Goal: Task Accomplishment & Management: Complete application form

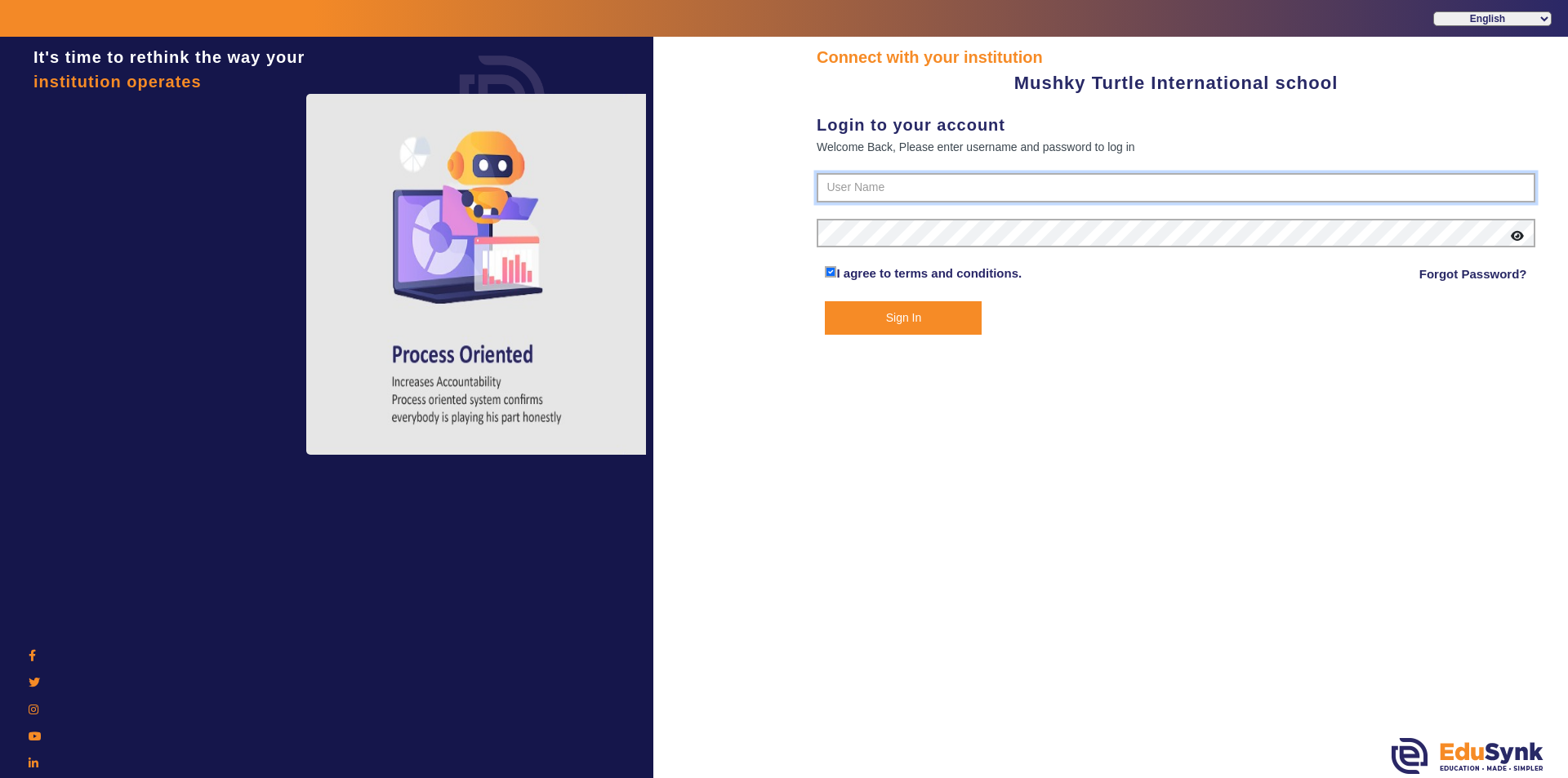
type input "9950605811"
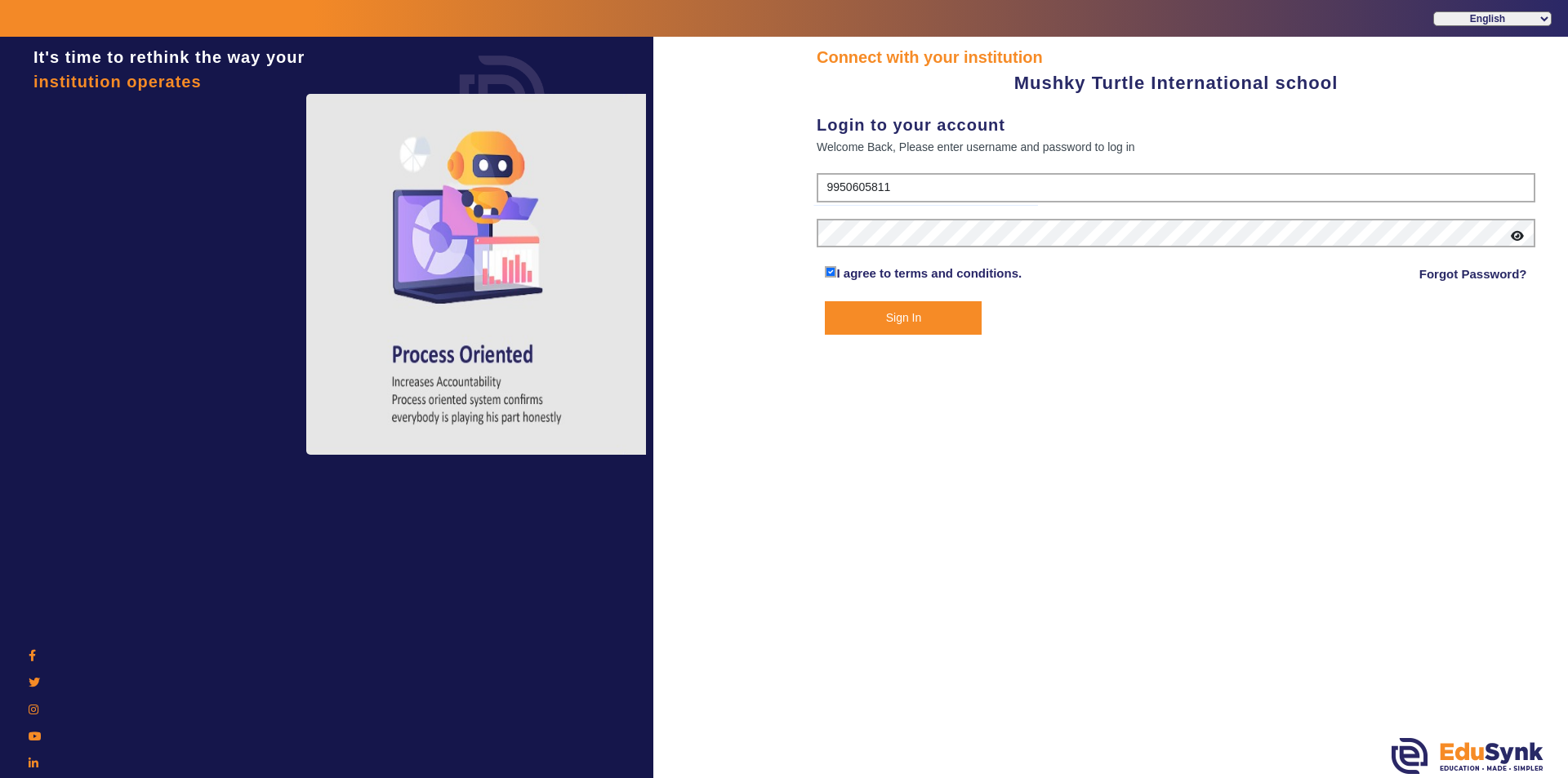
click at [927, 313] on button "Sign In" at bounding box center [903, 318] width 157 height 34
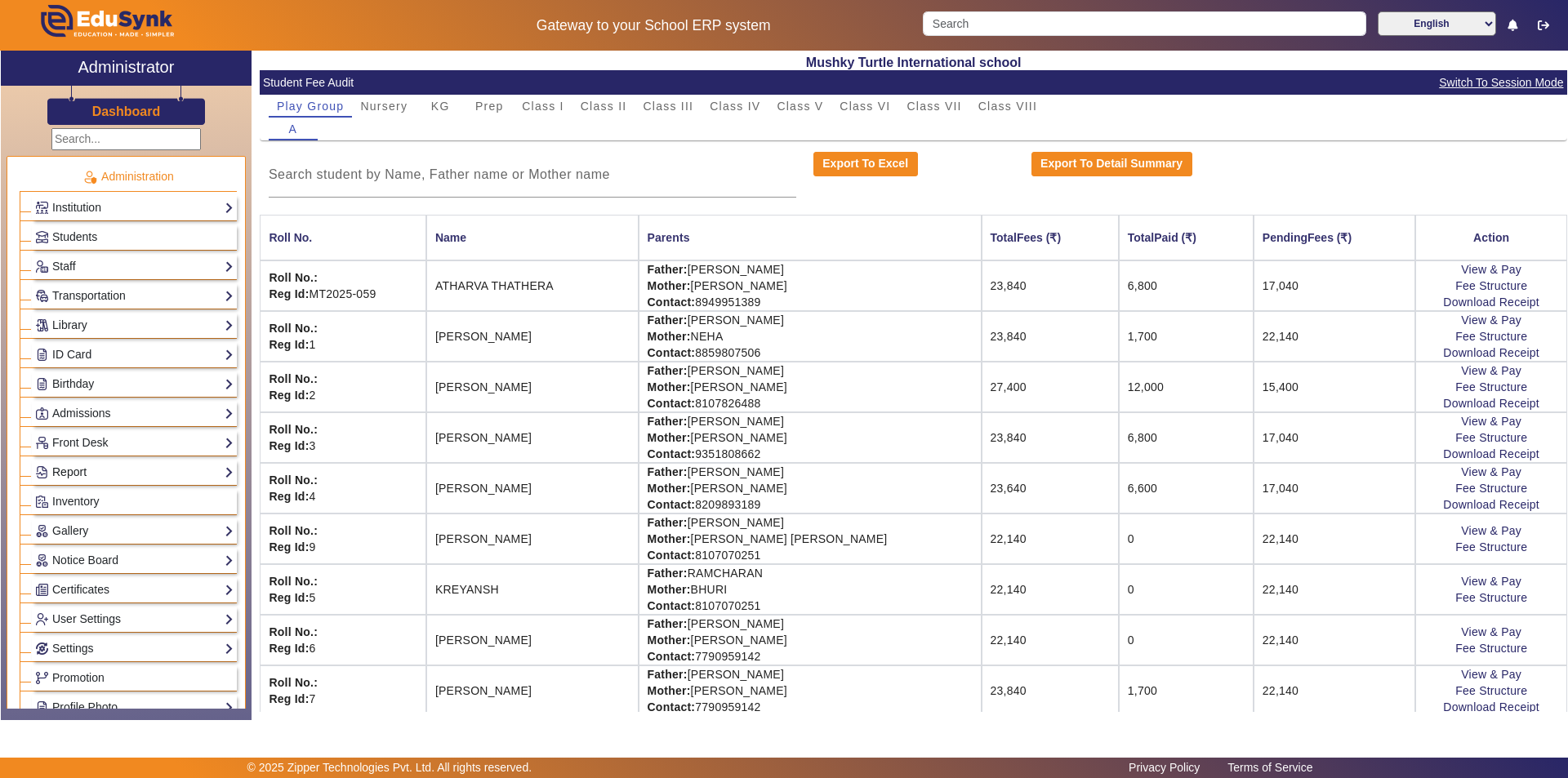
click at [104, 466] on link "Report" at bounding box center [134, 472] width 199 height 19
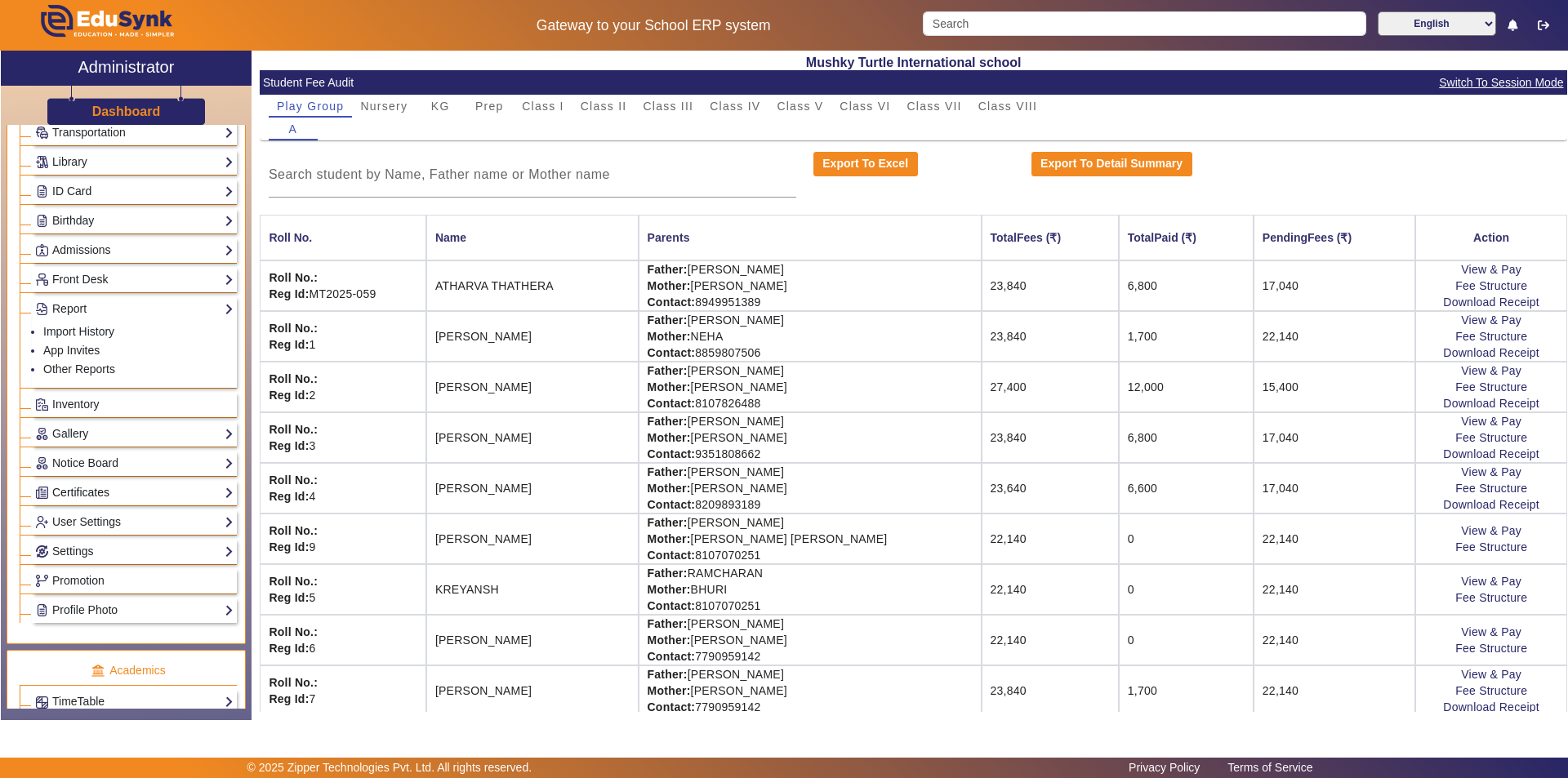
scroll to position [245, 0]
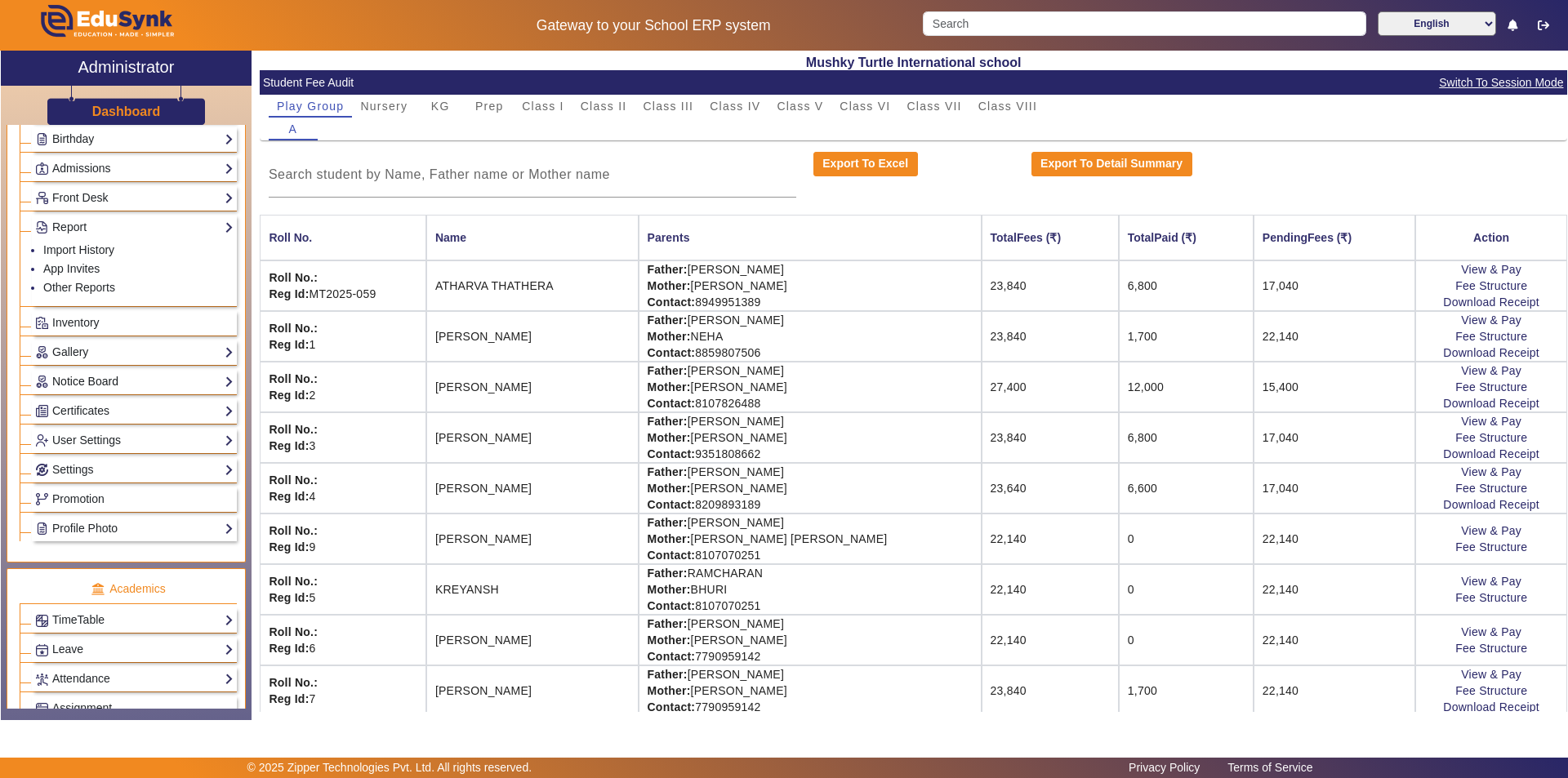
click at [140, 380] on link "Notice Board" at bounding box center [134, 382] width 199 height 19
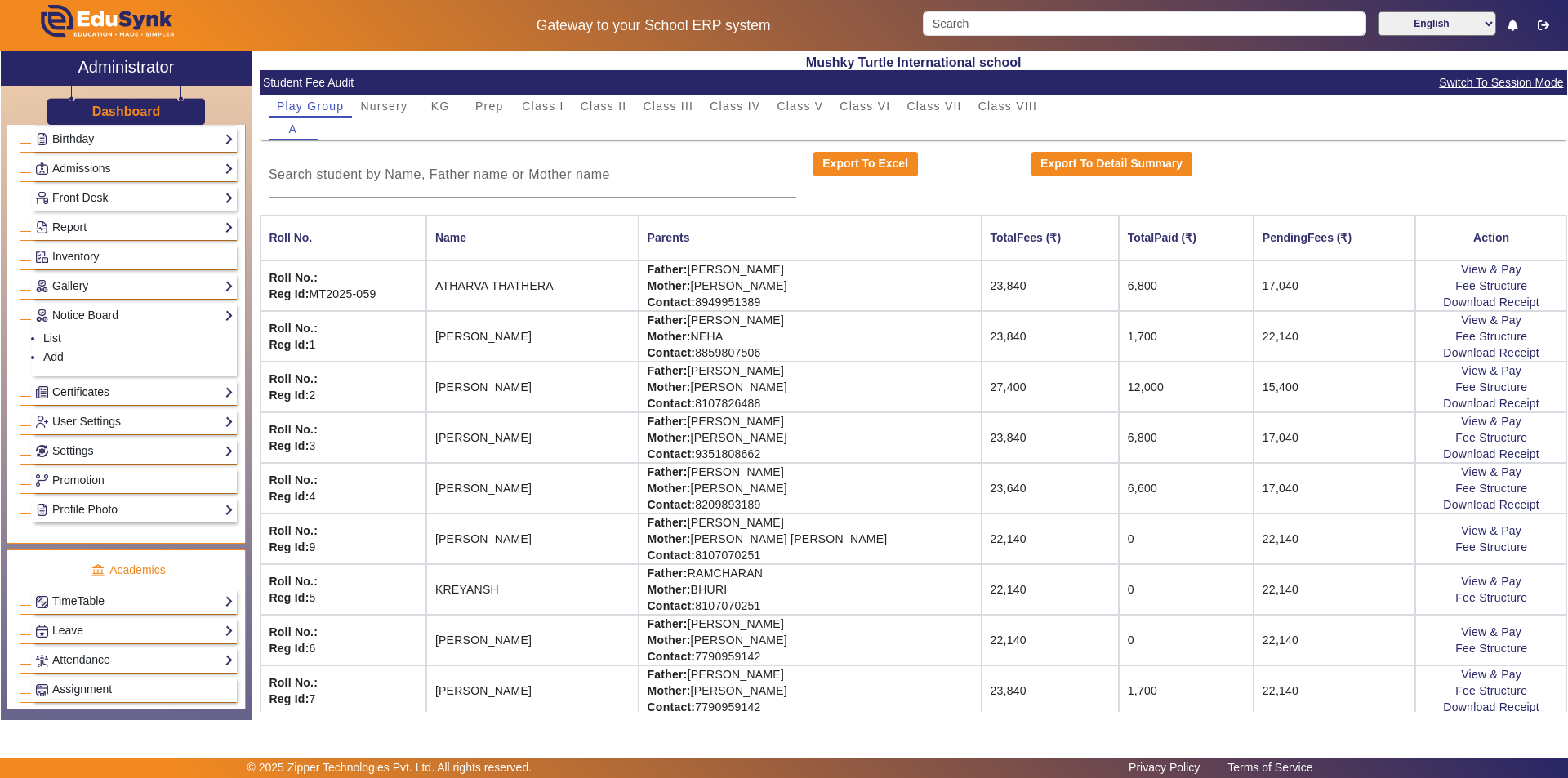
click at [124, 392] on link "Certificates" at bounding box center [134, 392] width 199 height 19
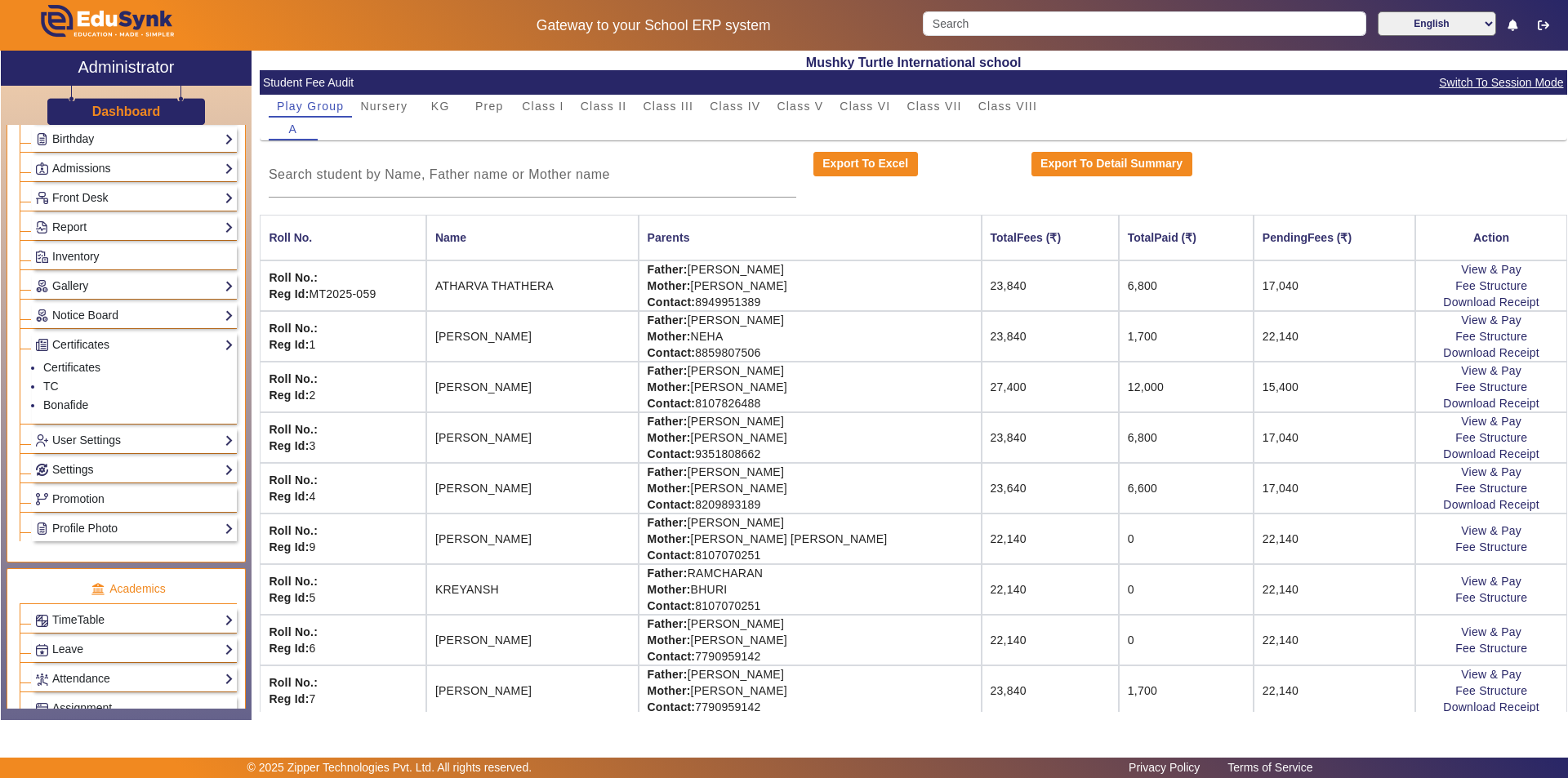
click at [104, 441] on link "User Settings" at bounding box center [134, 441] width 199 height 19
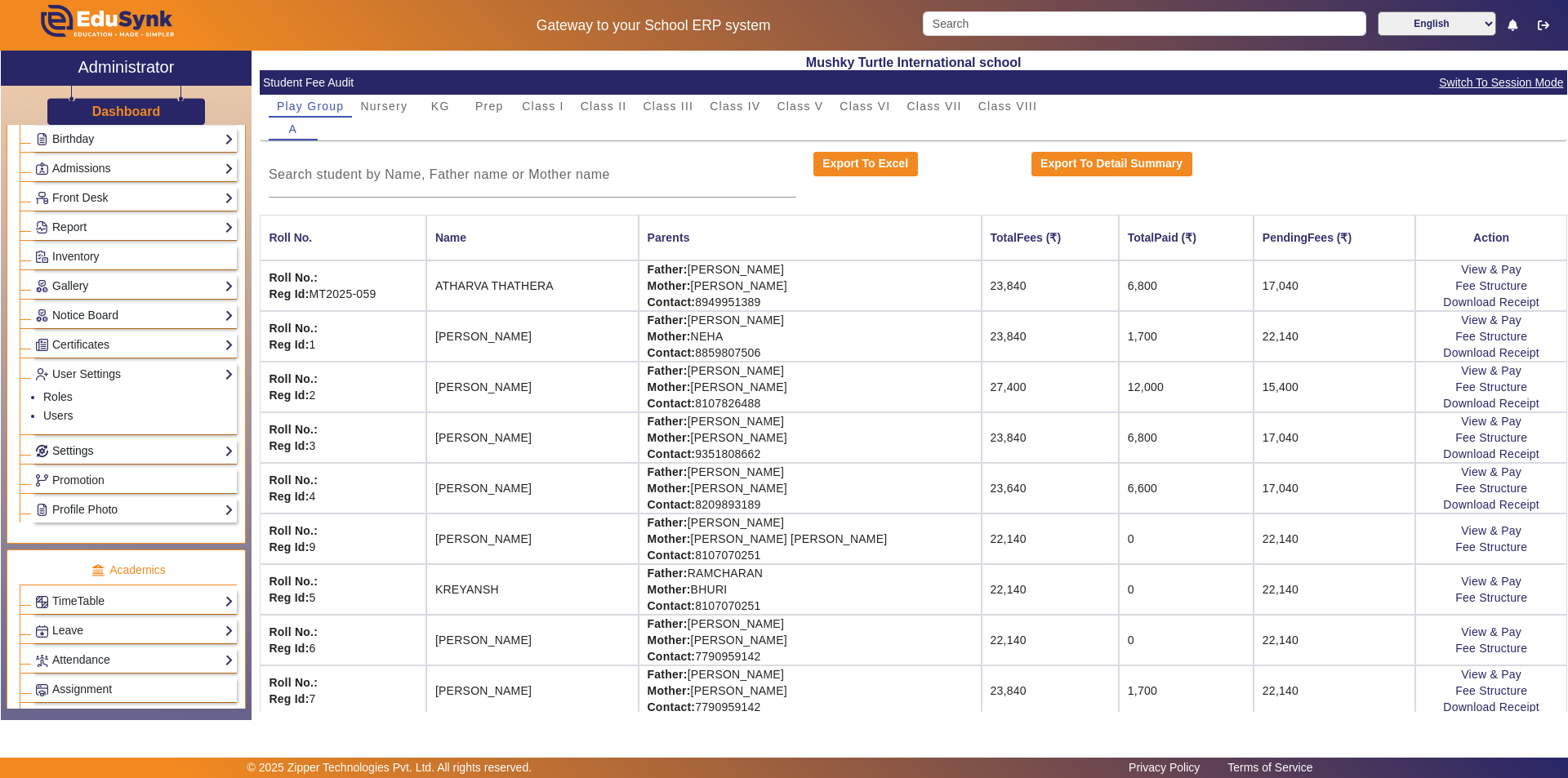
click at [105, 449] on link "Settings" at bounding box center [134, 451] width 199 height 19
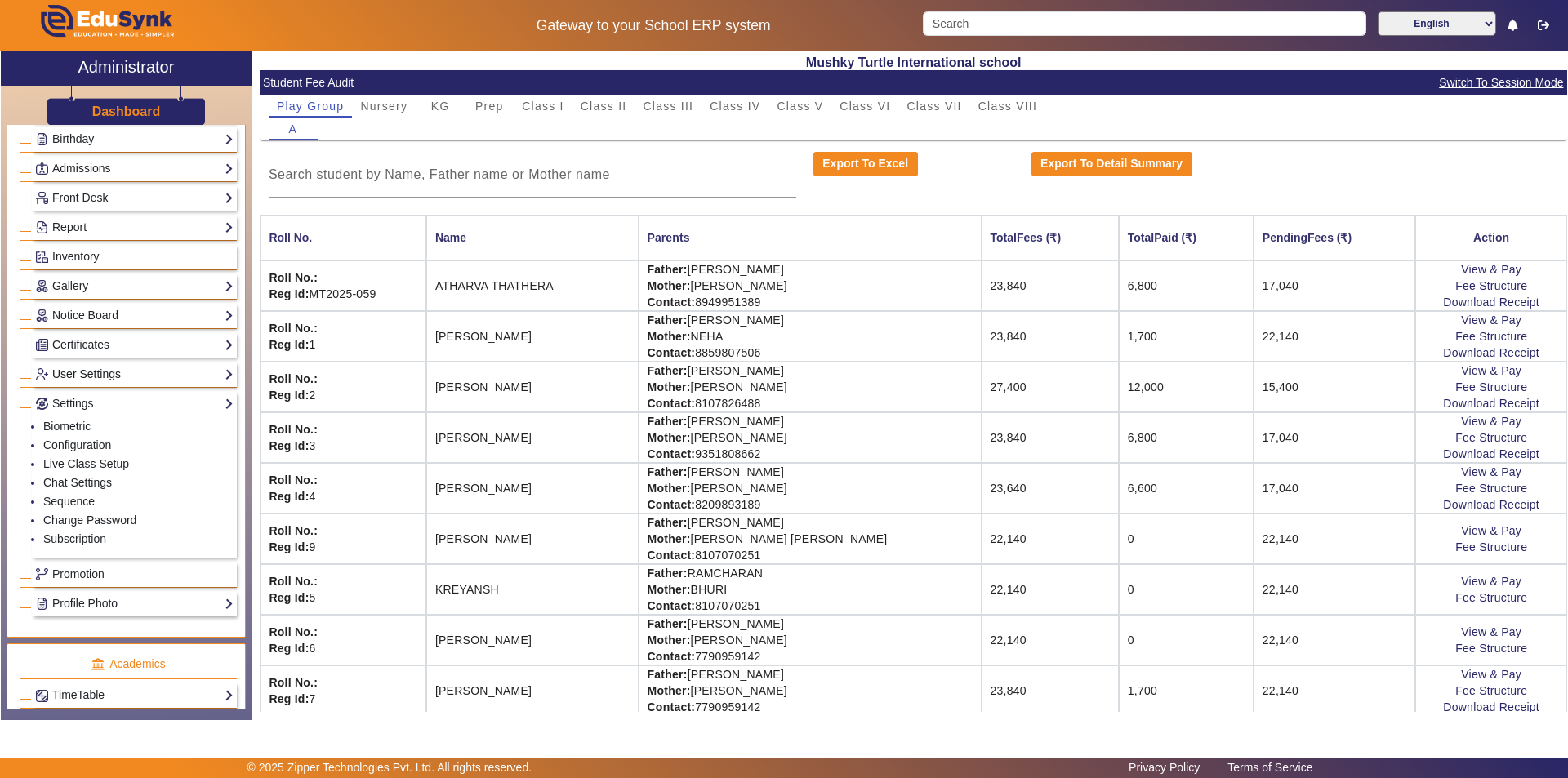
click at [127, 370] on link "User Settings" at bounding box center [134, 374] width 199 height 19
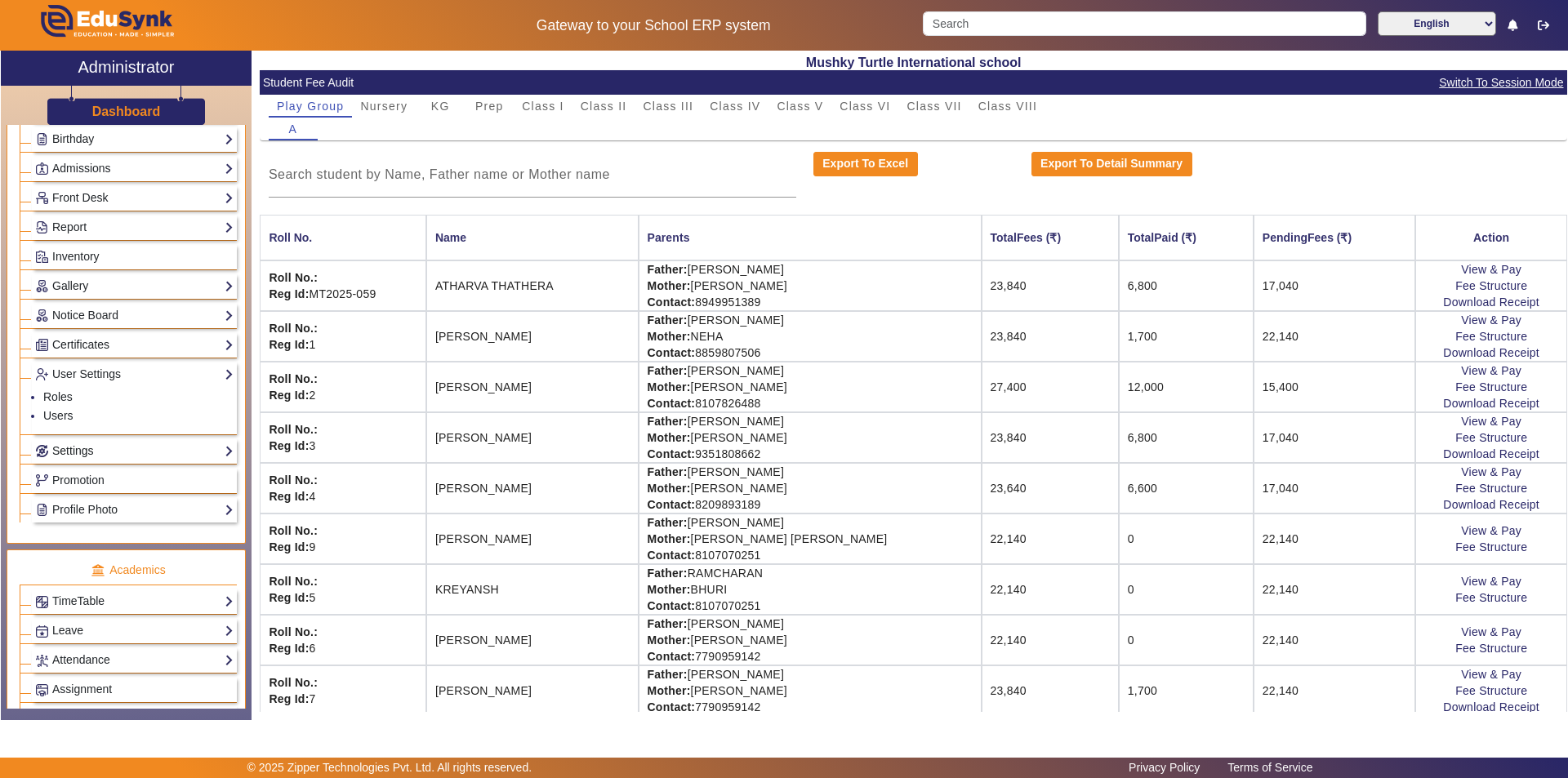
click at [114, 457] on link "Settings" at bounding box center [134, 451] width 199 height 19
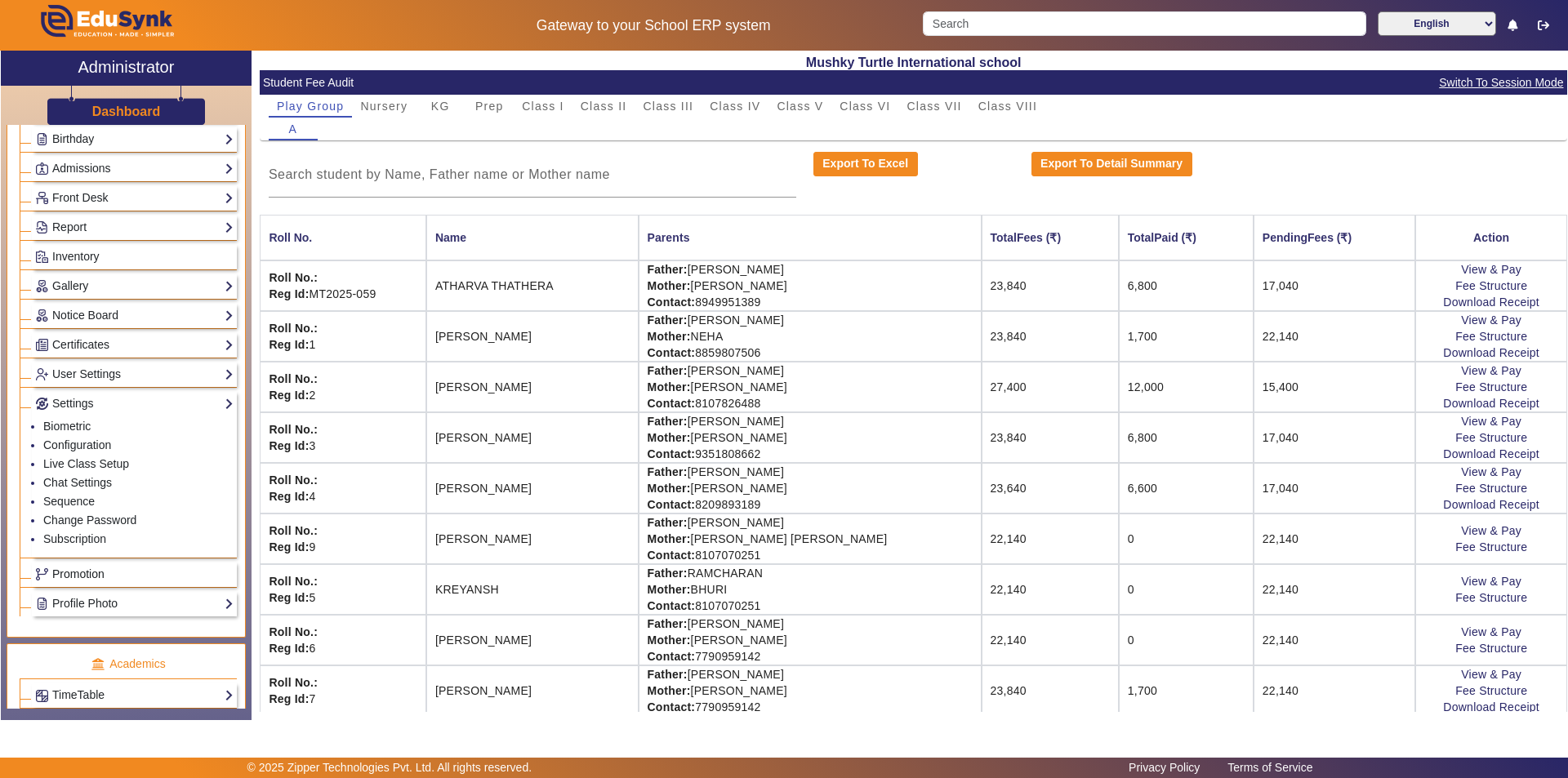
click at [104, 578] on span "Promotion" at bounding box center [78, 574] width 52 height 13
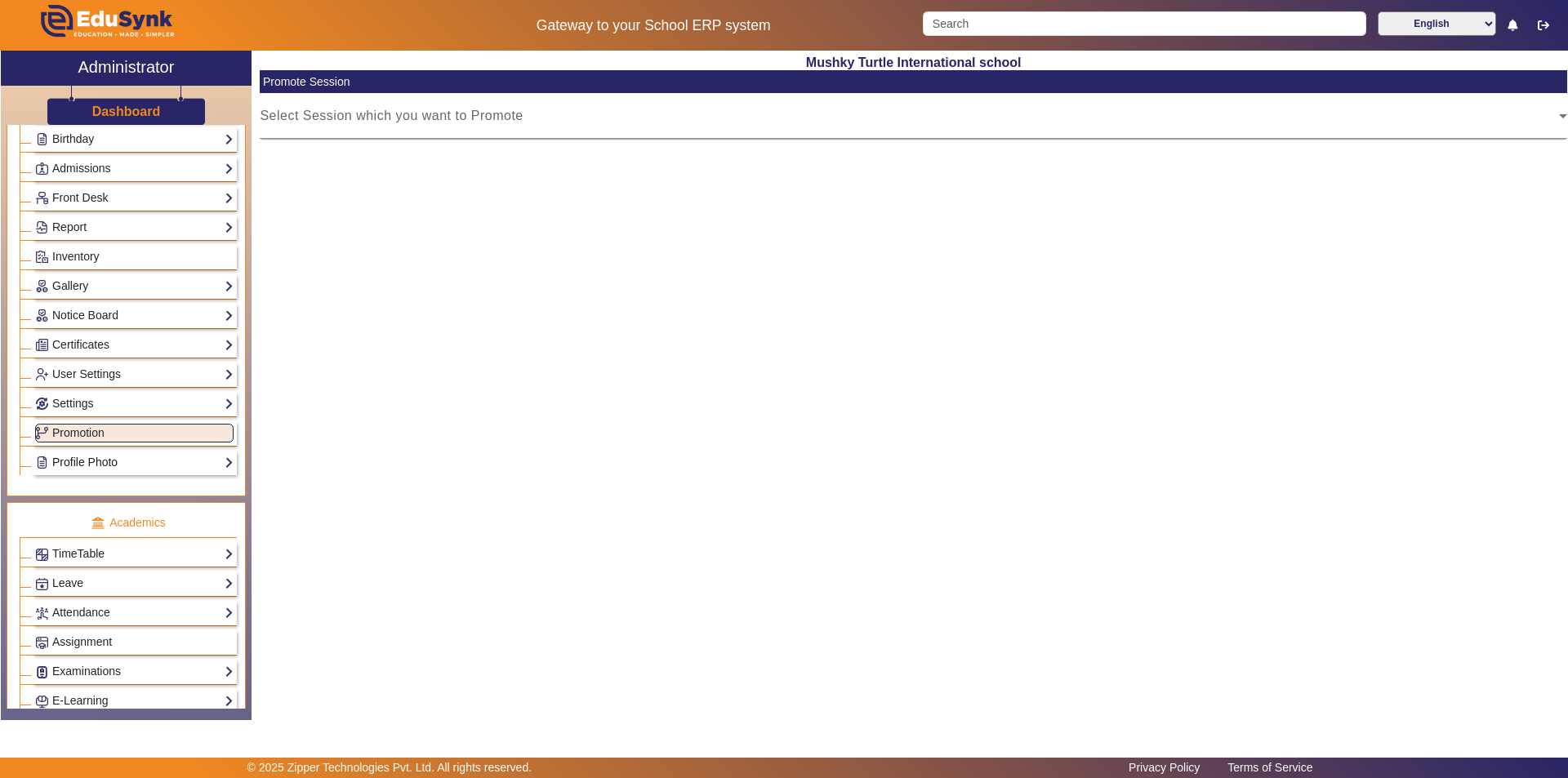
click at [130, 456] on link "Profile Photo" at bounding box center [134, 463] width 199 height 19
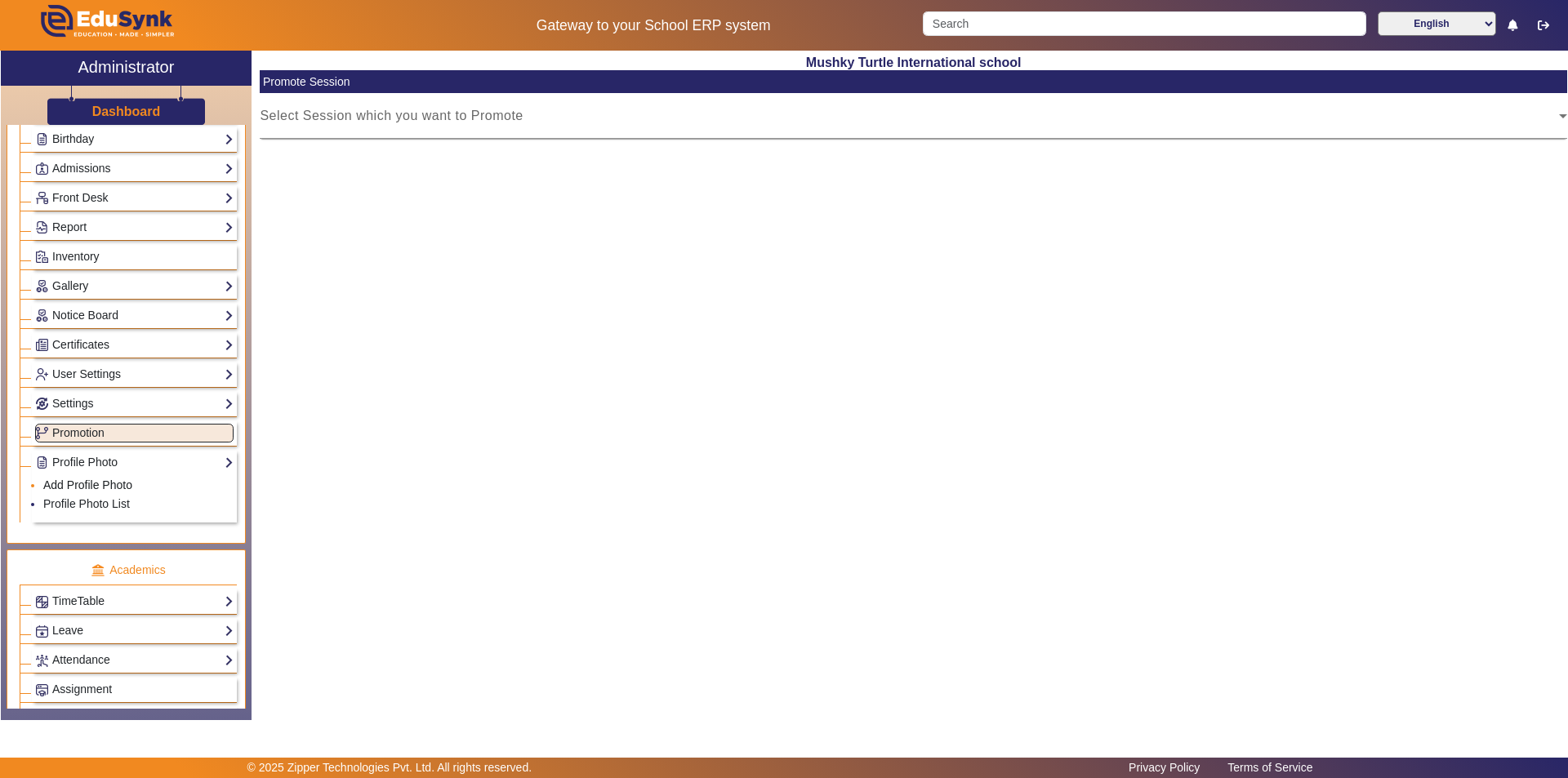
click at [100, 485] on link "Add Profile Photo" at bounding box center [87, 485] width 89 height 13
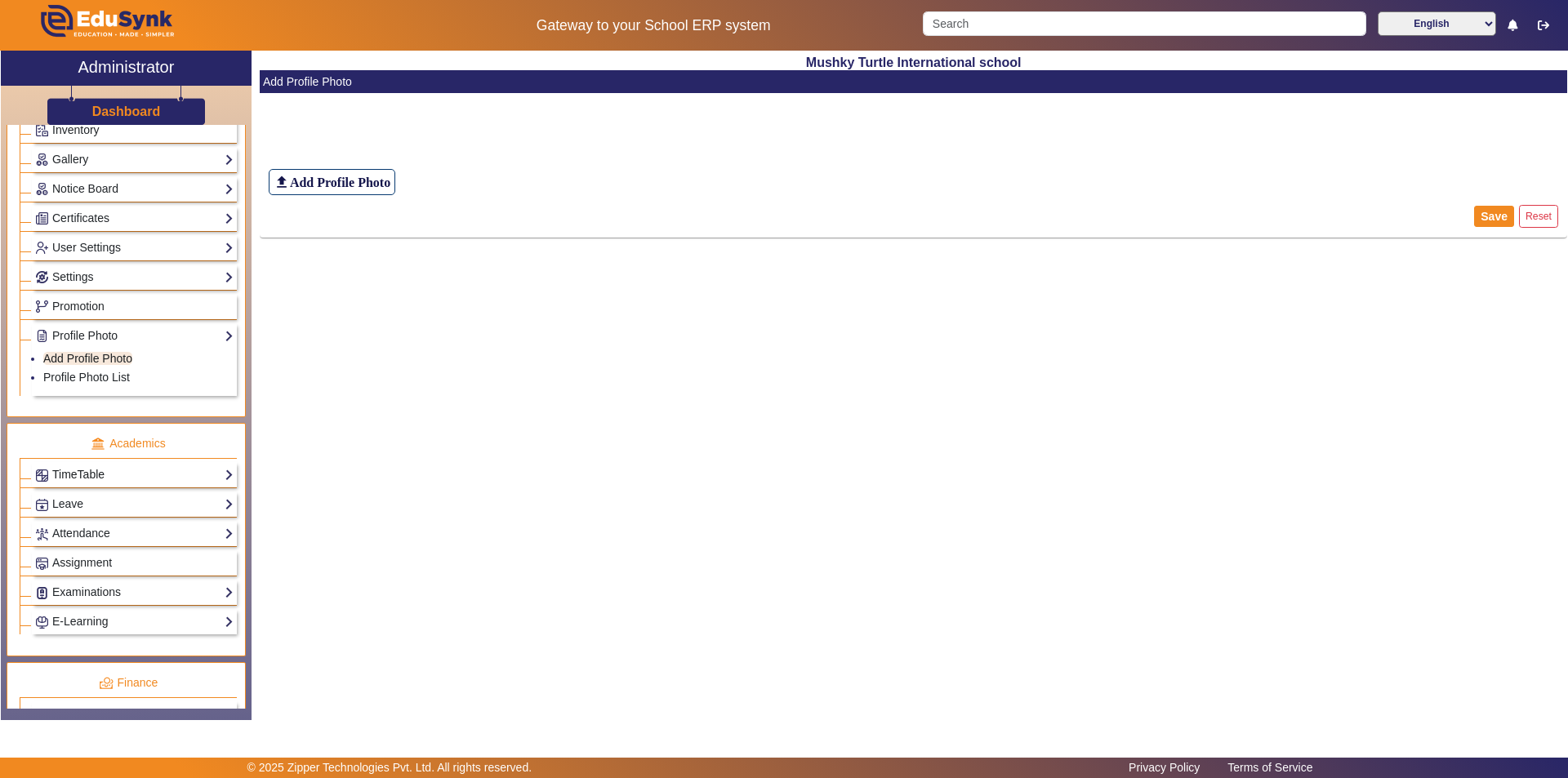
scroll to position [408, 0]
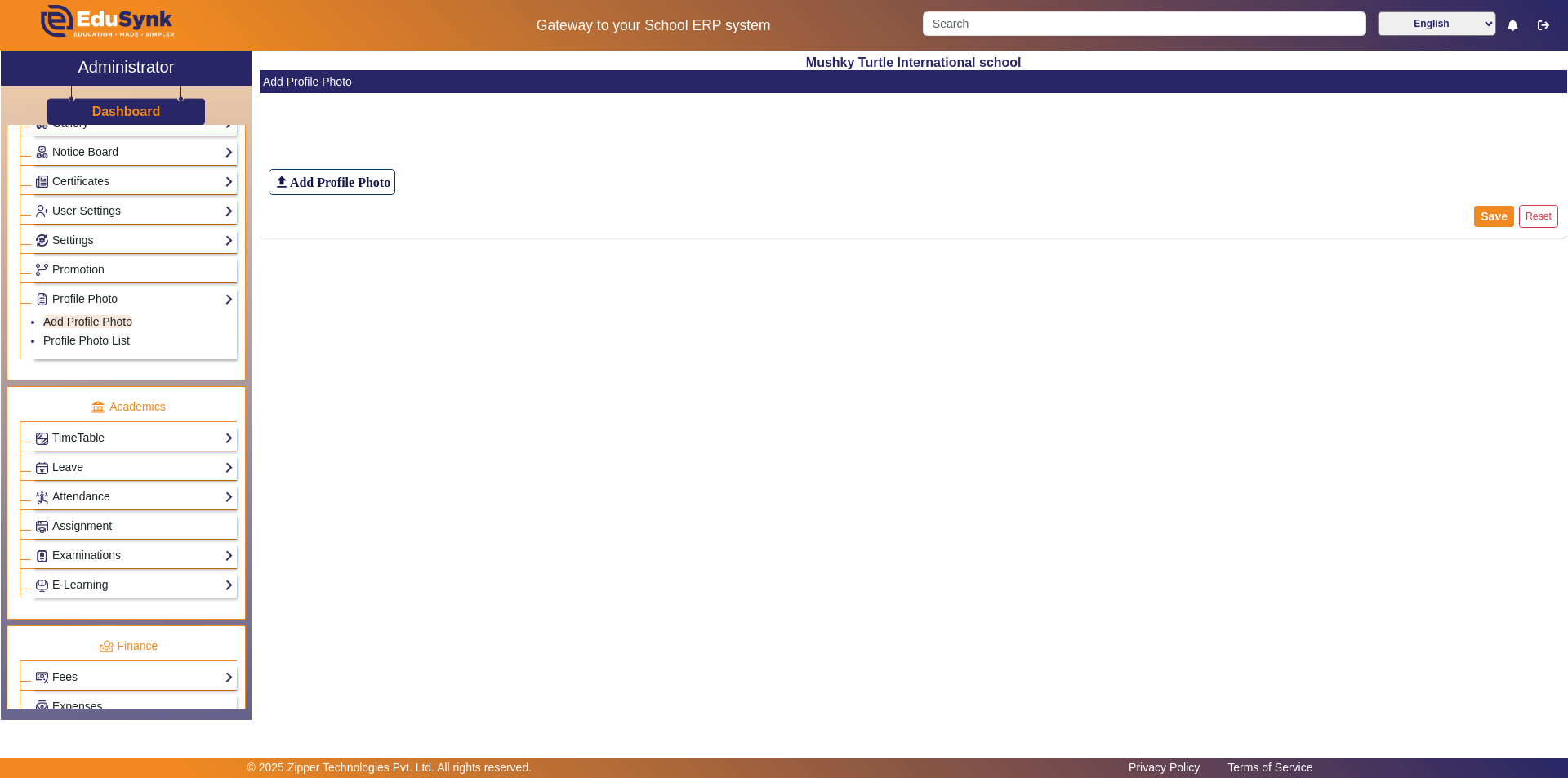
click at [148, 440] on link "TimeTable" at bounding box center [134, 438] width 199 height 19
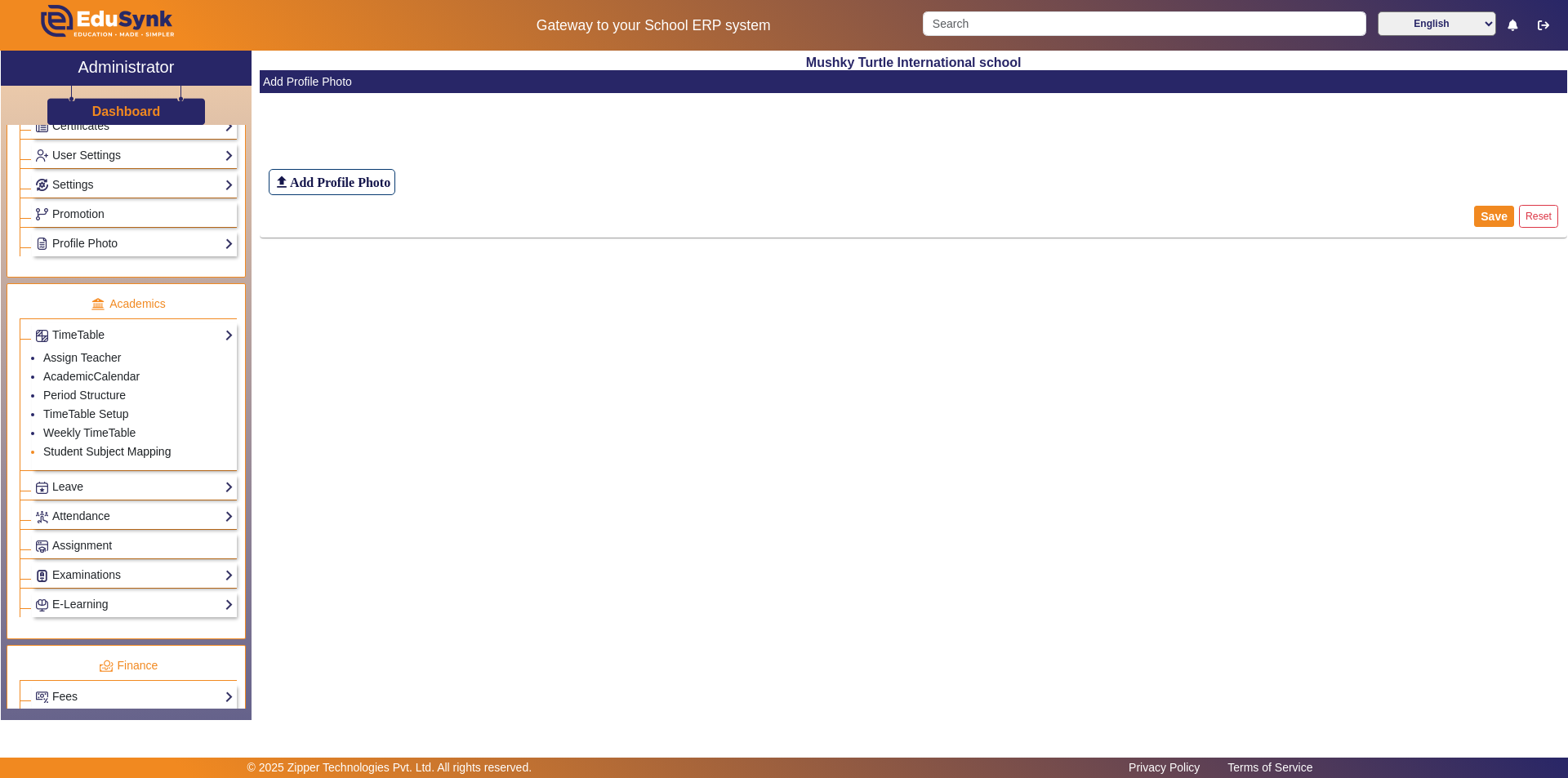
scroll to position [490, 0]
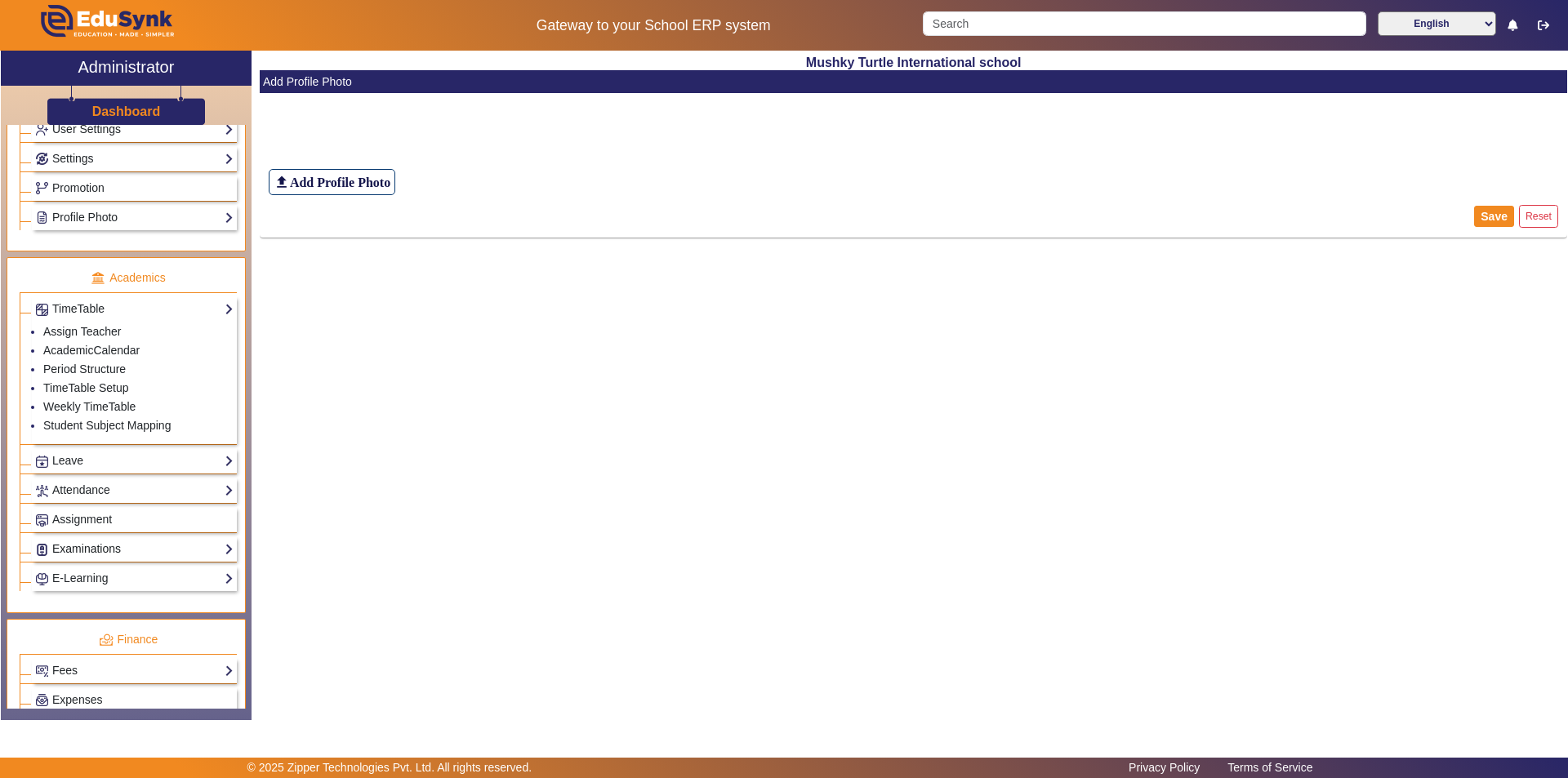
click at [113, 542] on link "Examinations" at bounding box center [134, 549] width 199 height 19
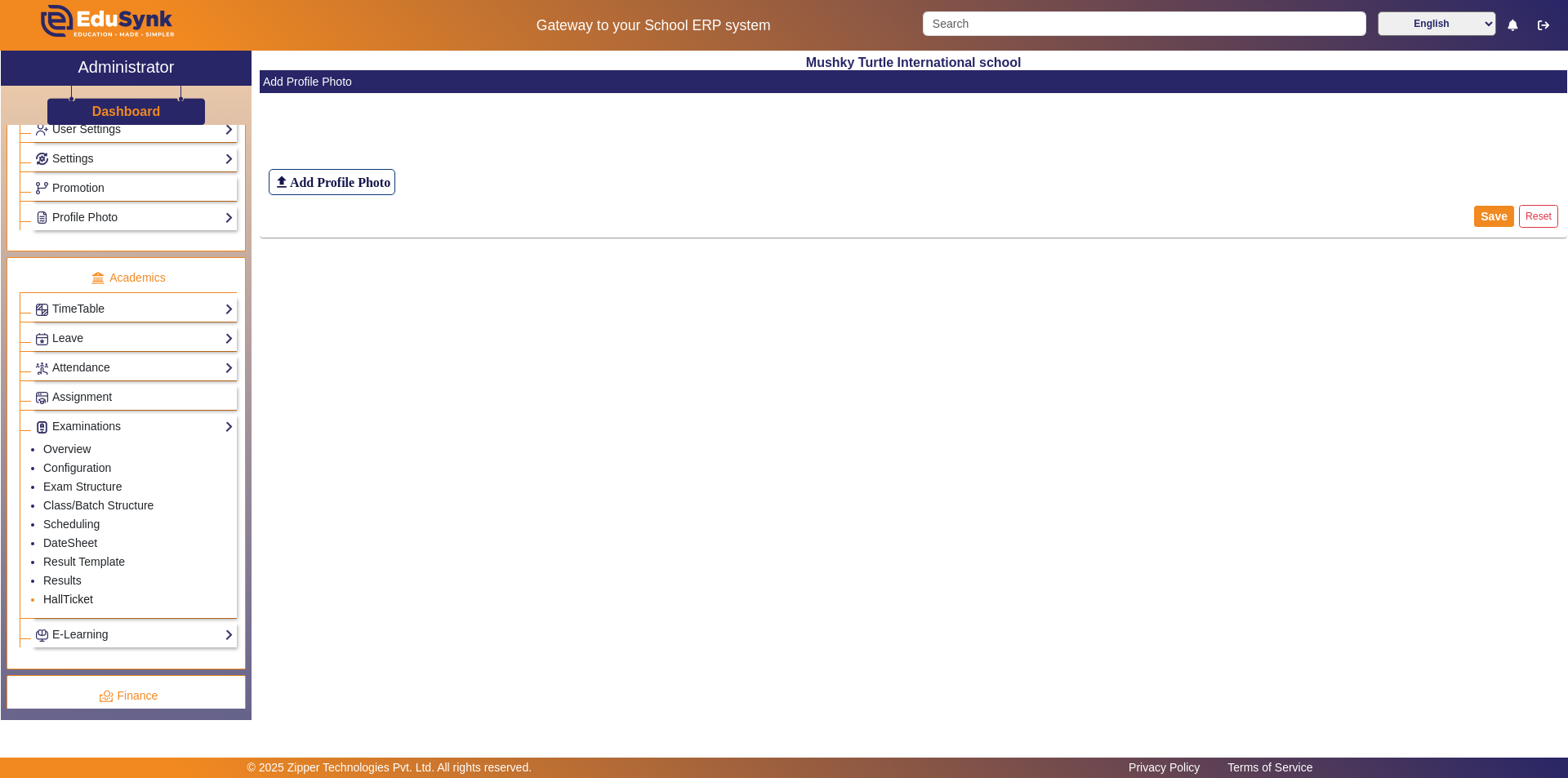
click at [78, 597] on link "HallTicket" at bounding box center [68, 599] width 50 height 13
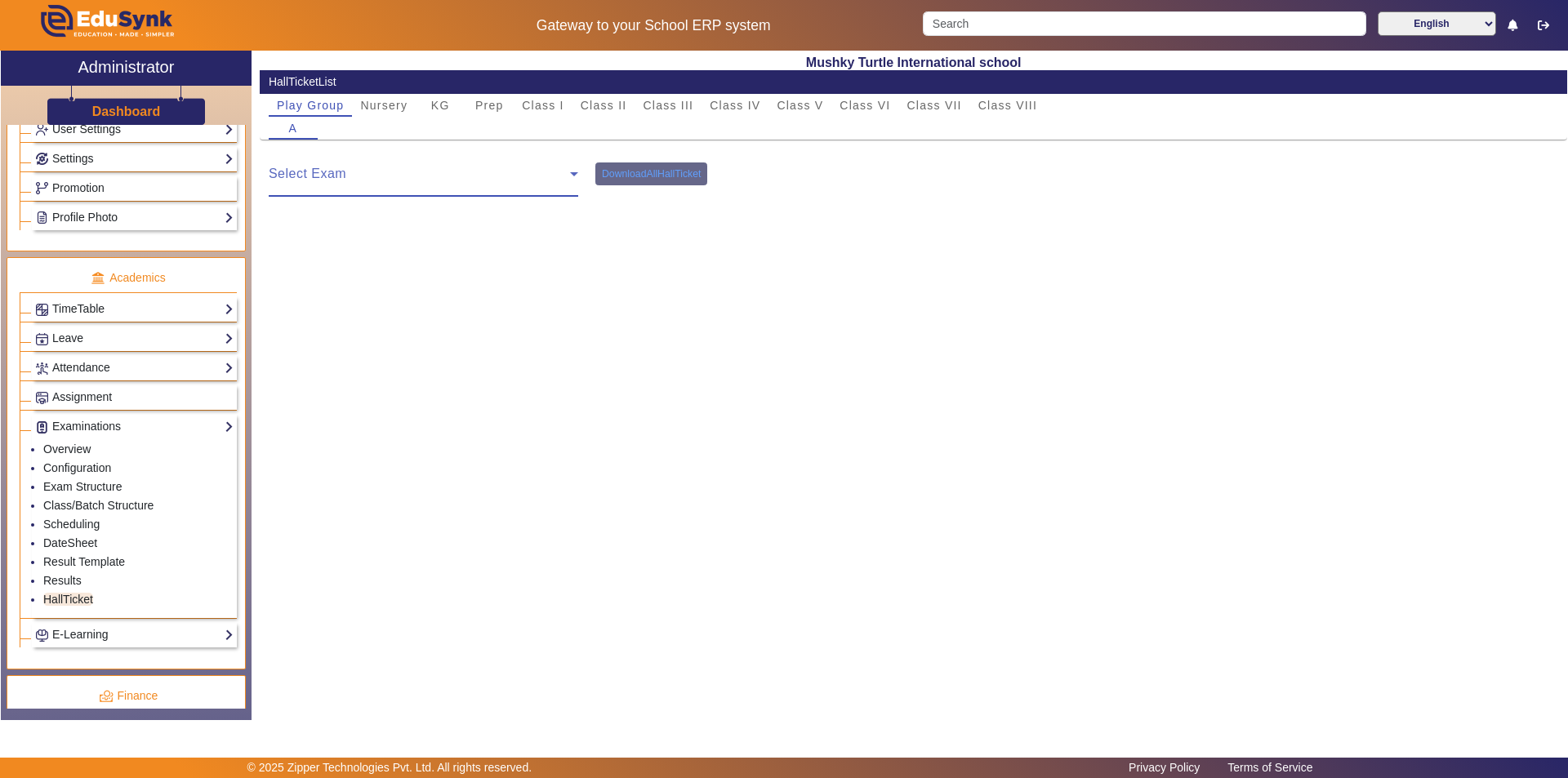
click at [464, 171] on span at bounding box center [419, 180] width 301 height 20
click at [566, 171] on icon at bounding box center [574, 174] width 20 height 20
click at [575, 172] on icon at bounding box center [574, 174] width 20 height 20
click at [569, 172] on icon at bounding box center [574, 174] width 20 height 20
click at [570, 170] on icon at bounding box center [574, 174] width 20 height 20
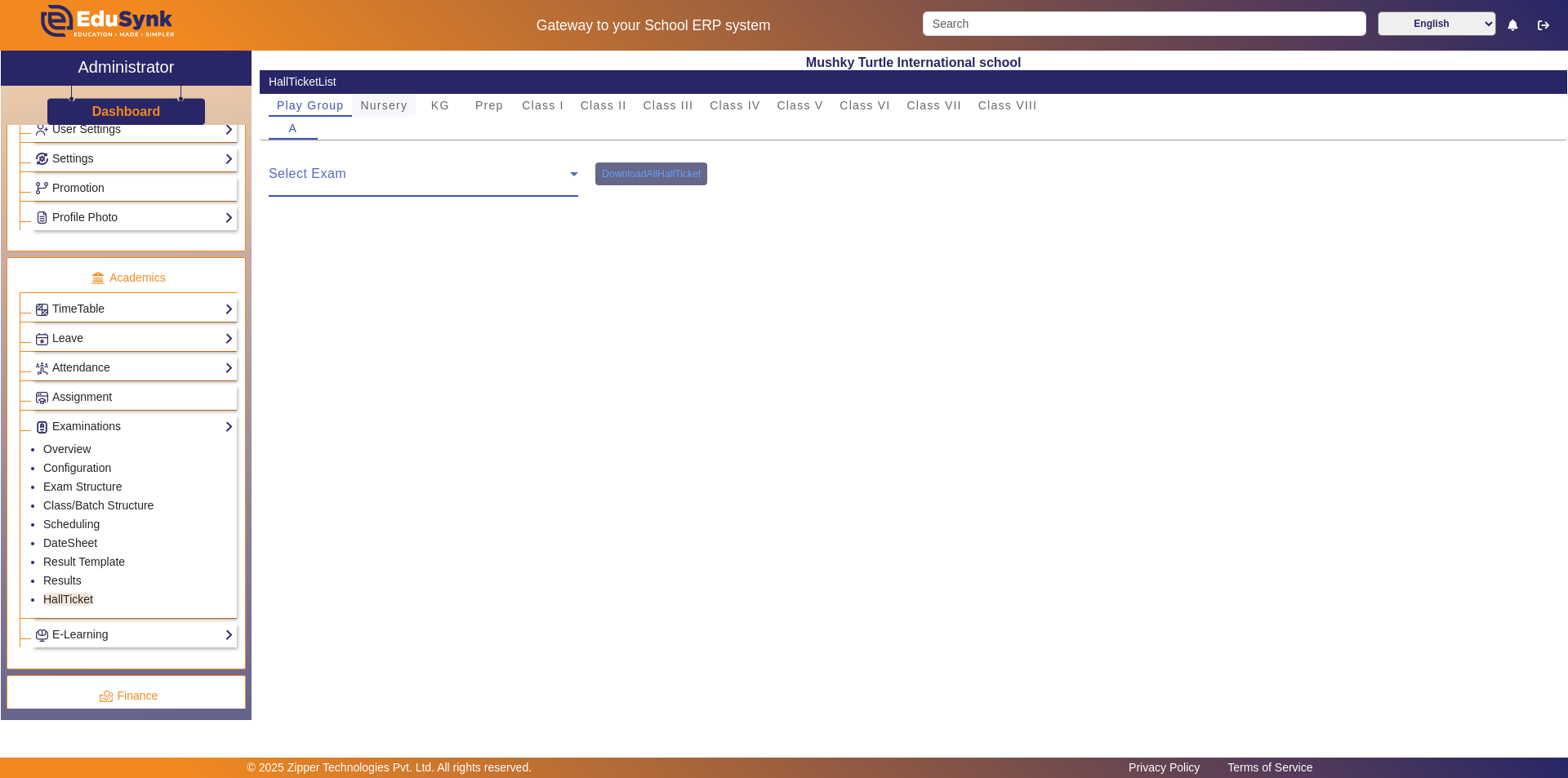
click at [398, 103] on span "Nursery" at bounding box center [383, 105] width 47 height 11
click at [508, 104] on div "Prep" at bounding box center [489, 105] width 49 height 23
click at [453, 176] on span at bounding box center [419, 180] width 301 height 20
click at [549, 103] on span "Class I" at bounding box center [542, 105] width 42 height 11
click at [503, 175] on span at bounding box center [419, 180] width 301 height 20
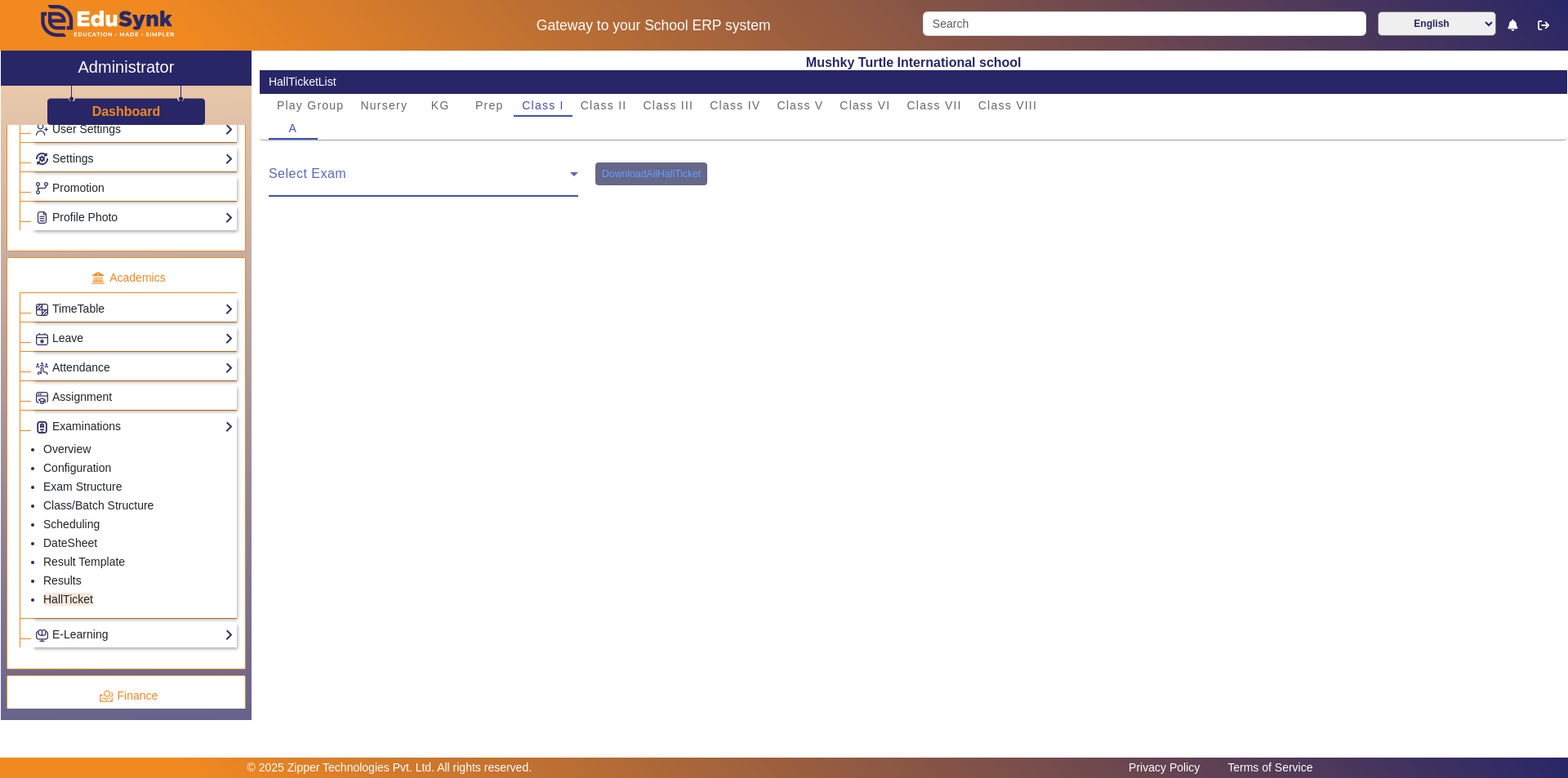
click at [526, 177] on span at bounding box center [419, 180] width 301 height 20
click at [570, 170] on icon at bounding box center [574, 174] width 20 height 20
click at [569, 170] on icon at bounding box center [574, 174] width 20 height 20
click at [568, 170] on icon at bounding box center [574, 174] width 20 height 20
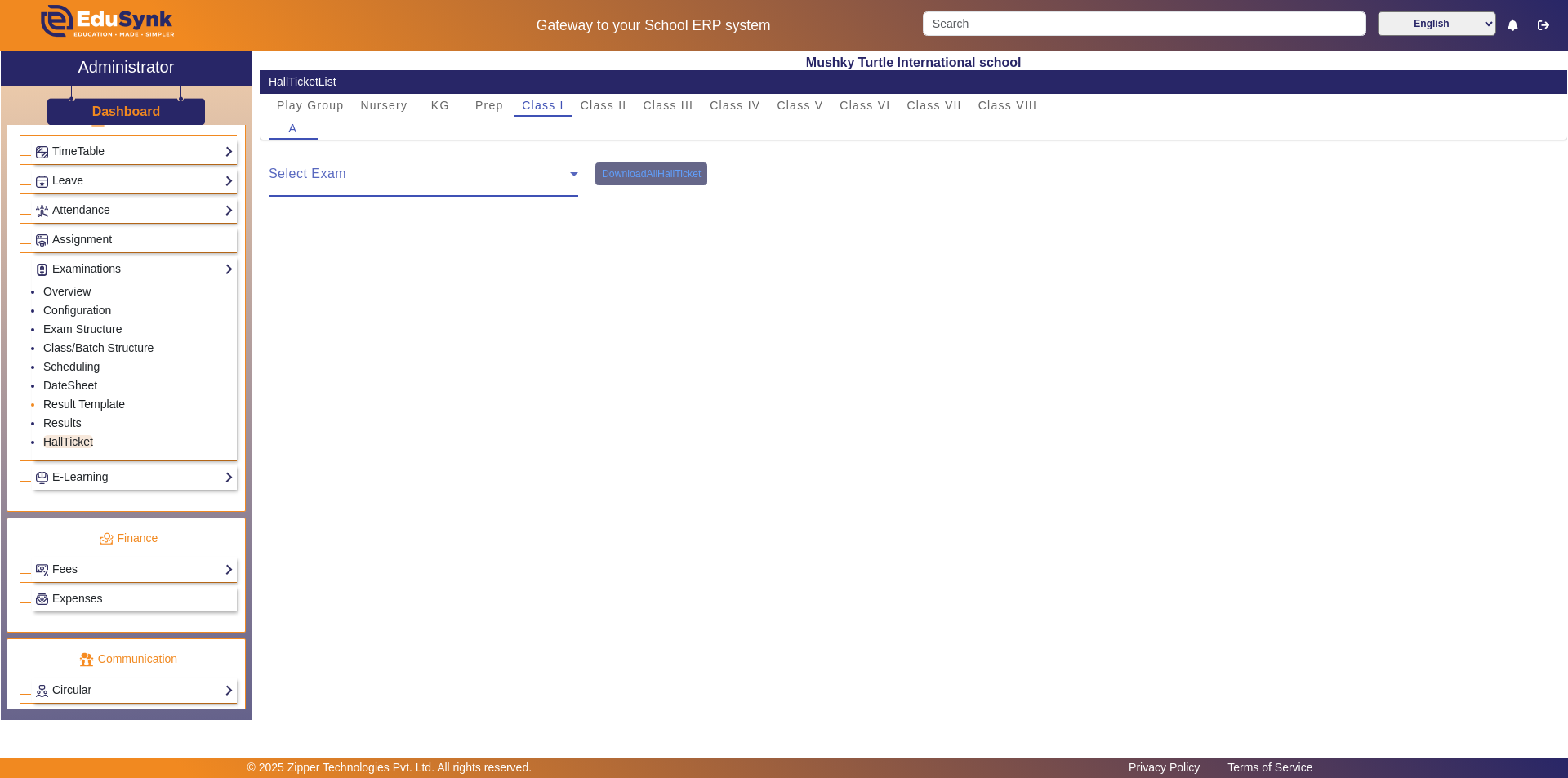
scroll to position [653, 0]
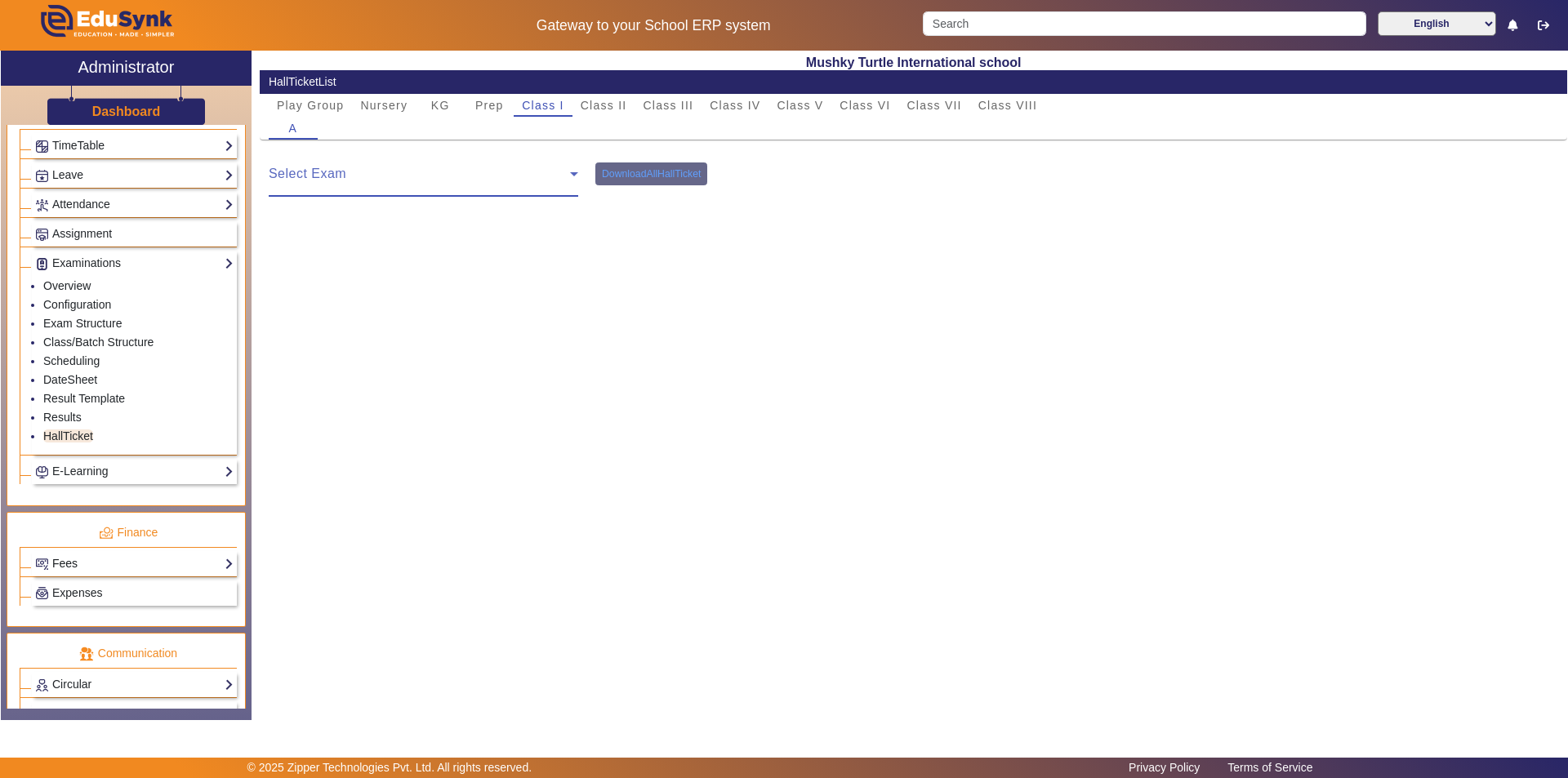
click at [124, 559] on link "Fees" at bounding box center [134, 564] width 199 height 19
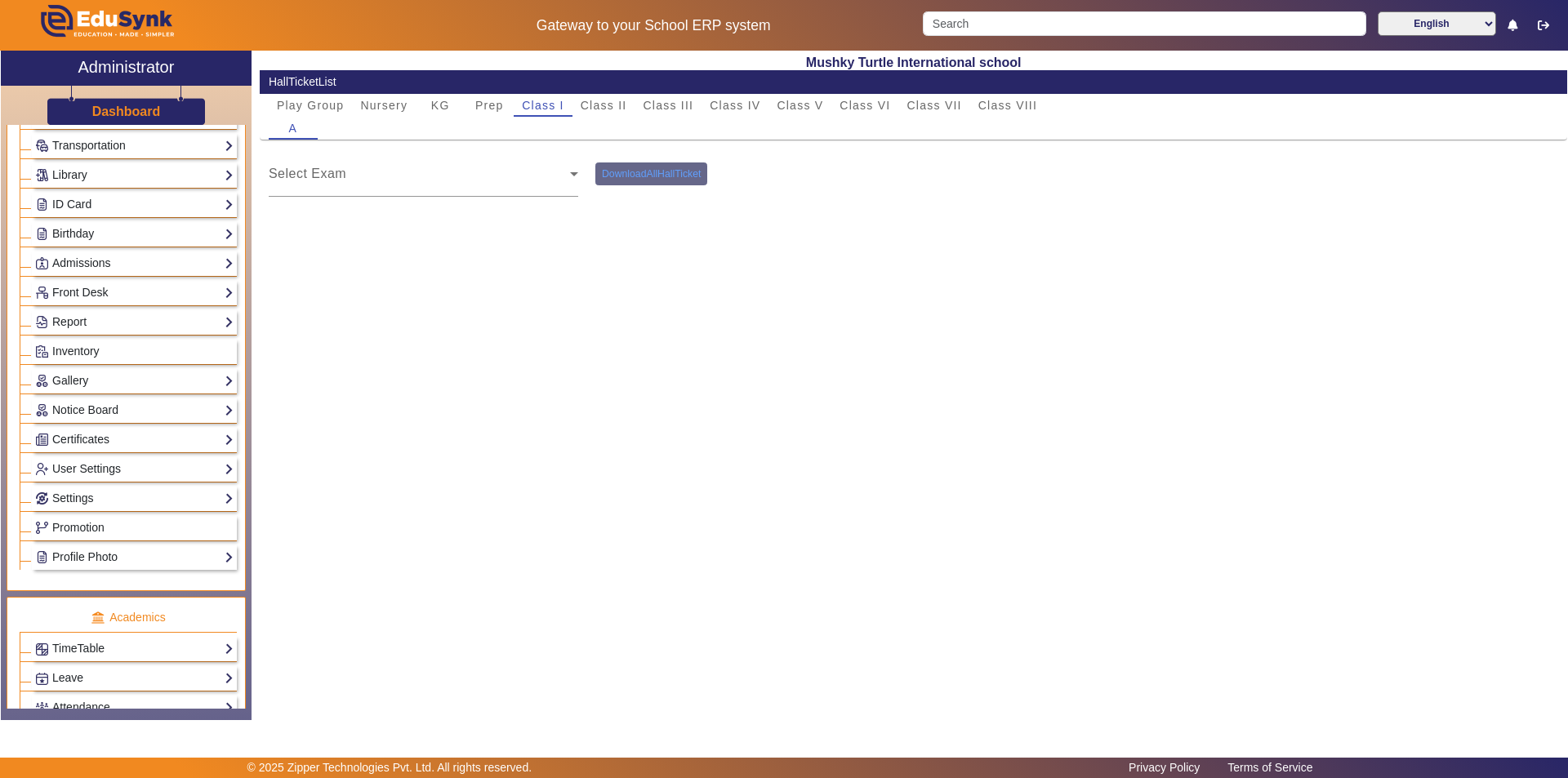
scroll to position [0, 0]
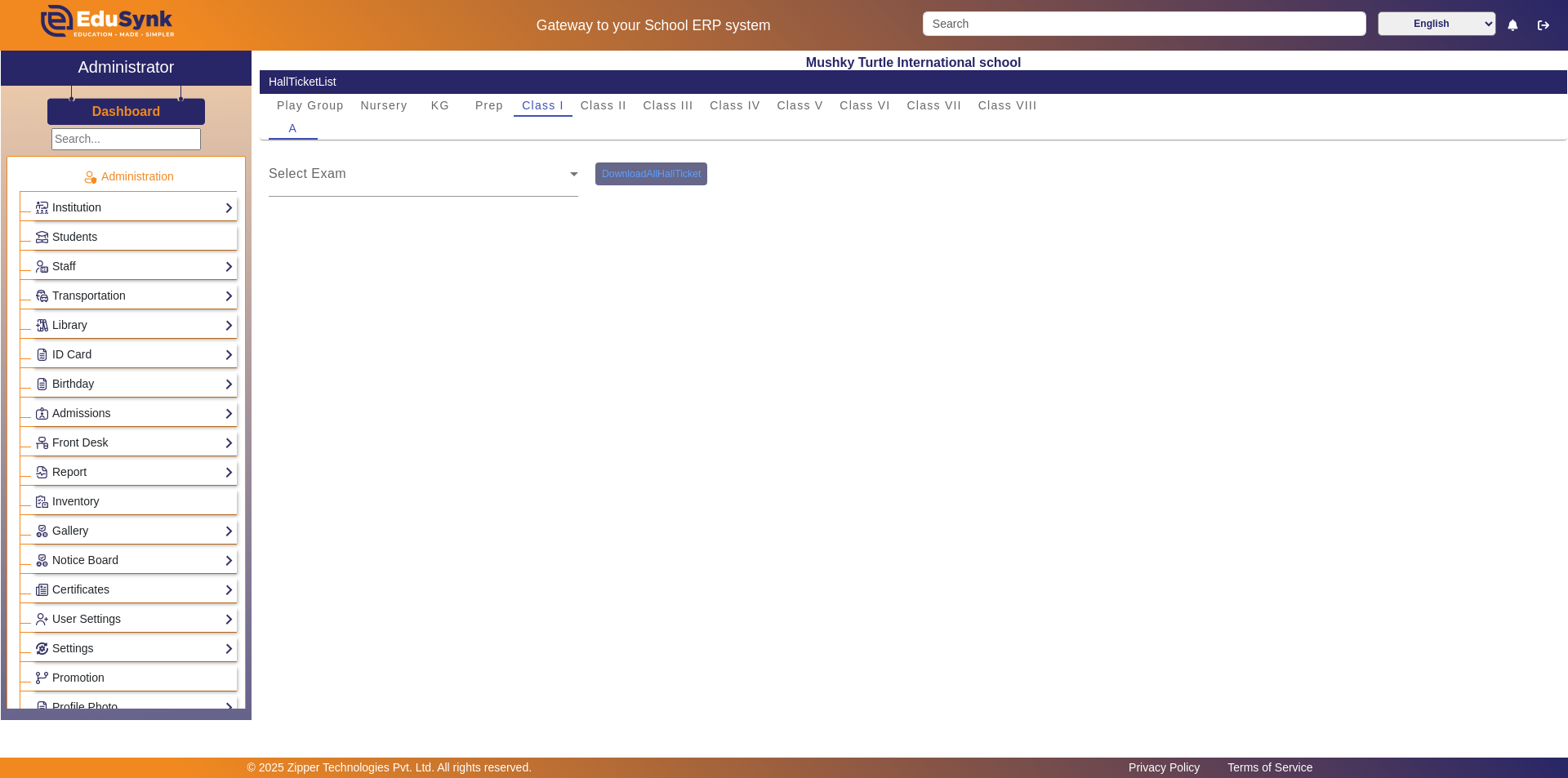
click at [89, 207] on link "Institution" at bounding box center [134, 208] width 199 height 19
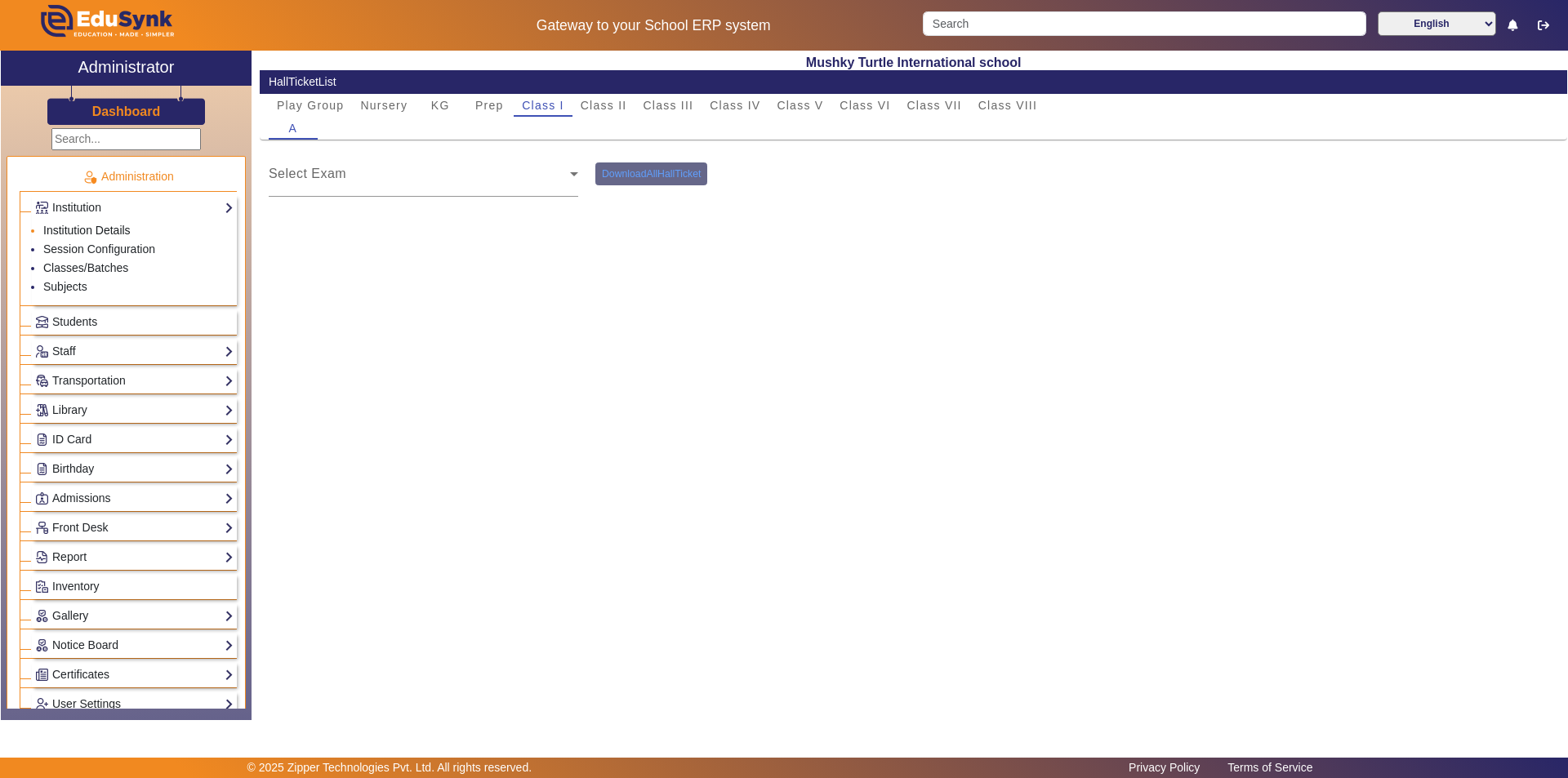
click at [106, 225] on link "Institution Details" at bounding box center [87, 230] width 88 height 13
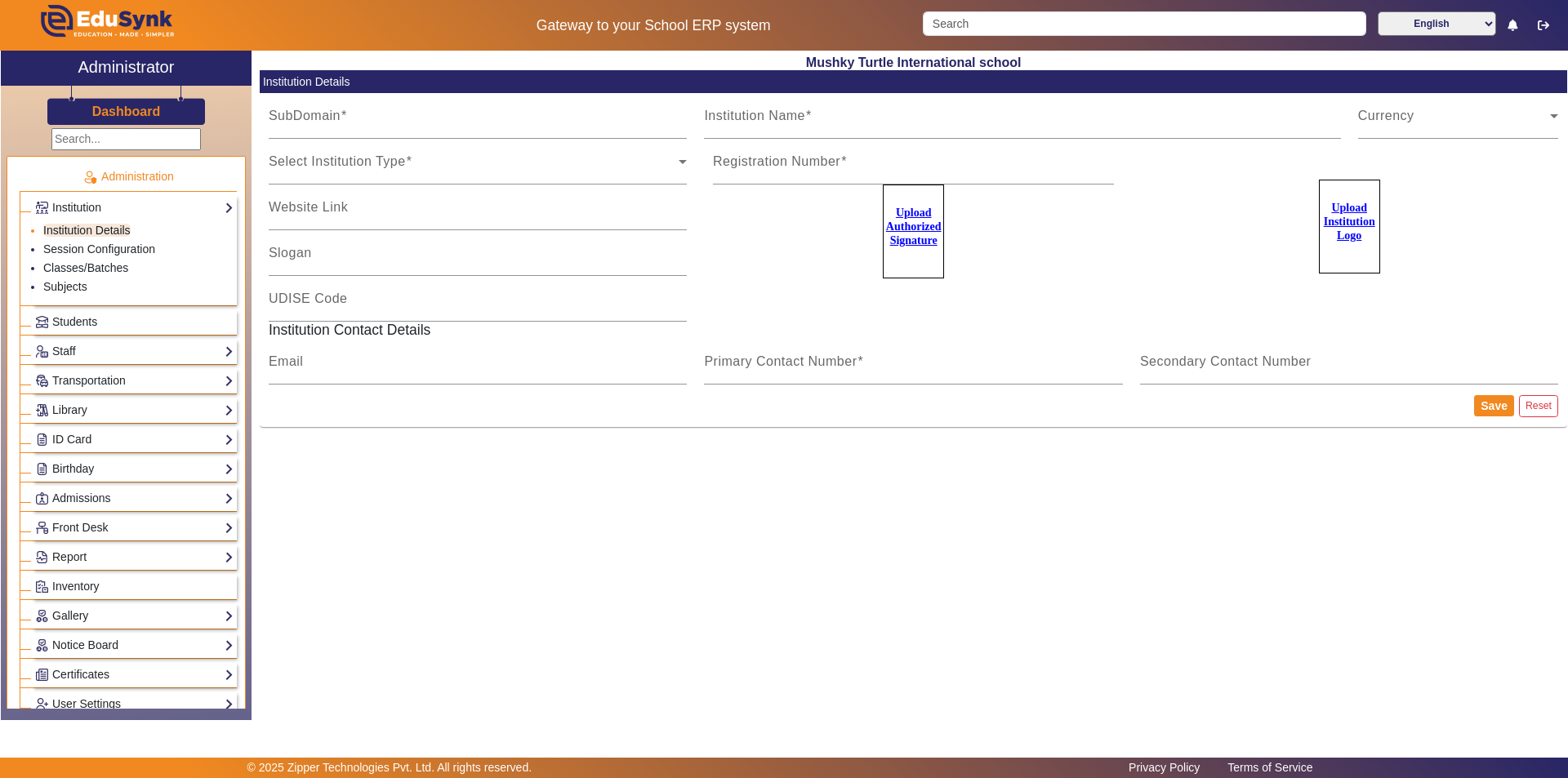
type input "MushkyTurtleJai"
type input "Mushky Turtle International school"
type input "NA"
type input "[EMAIL_ADDRESS][DOMAIN_NAME]"
type input "9950605811"
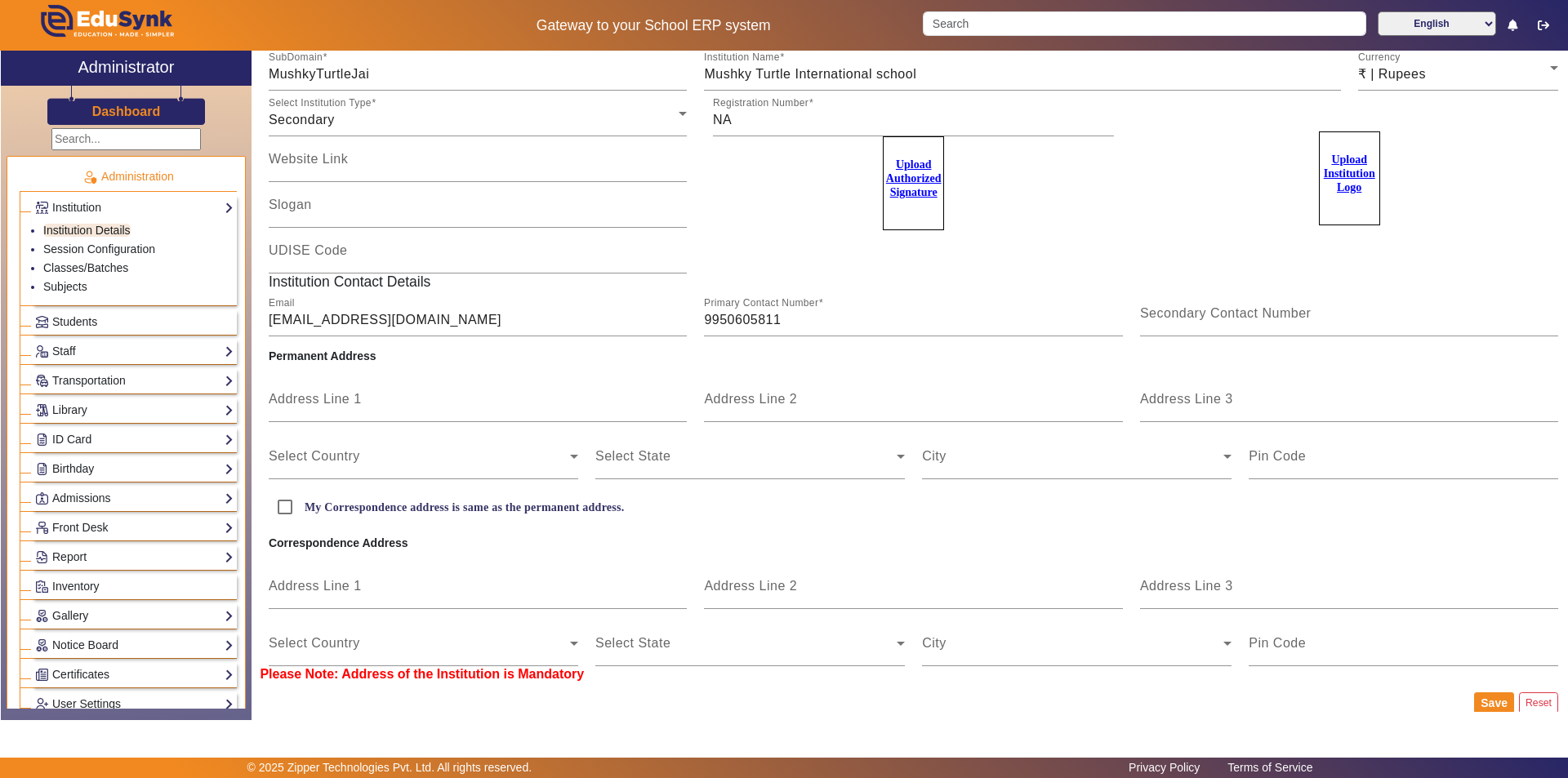
scroll to position [72, 0]
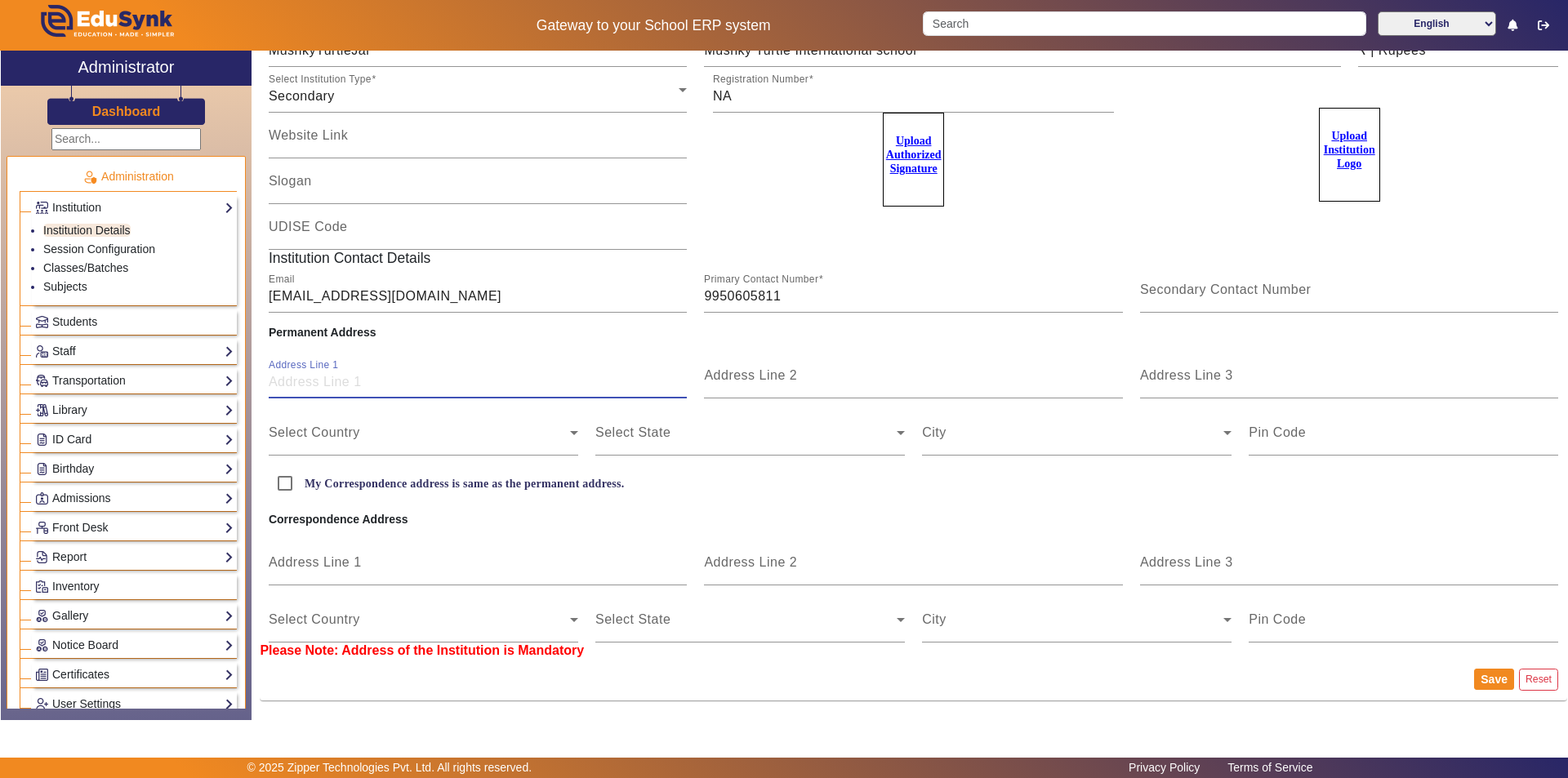
click at [409, 386] on input "Address Line 1" at bounding box center [478, 382] width 419 height 20
type input "128 [GEOGRAPHIC_DATA]"
type input "JAISINGHPURA KHOR"
click at [495, 435] on span at bounding box center [419, 439] width 301 height 20
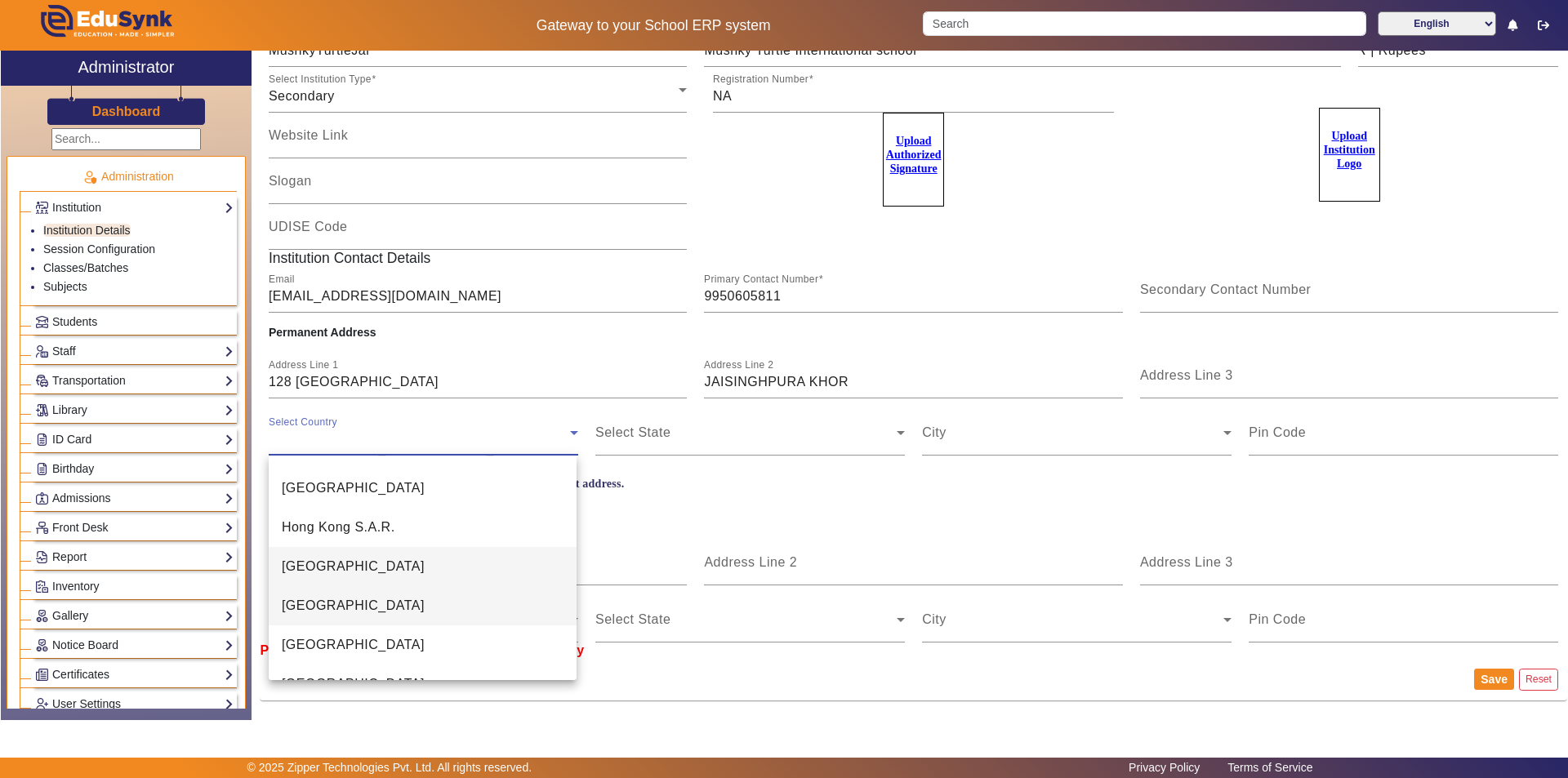
scroll to position [3784, 0]
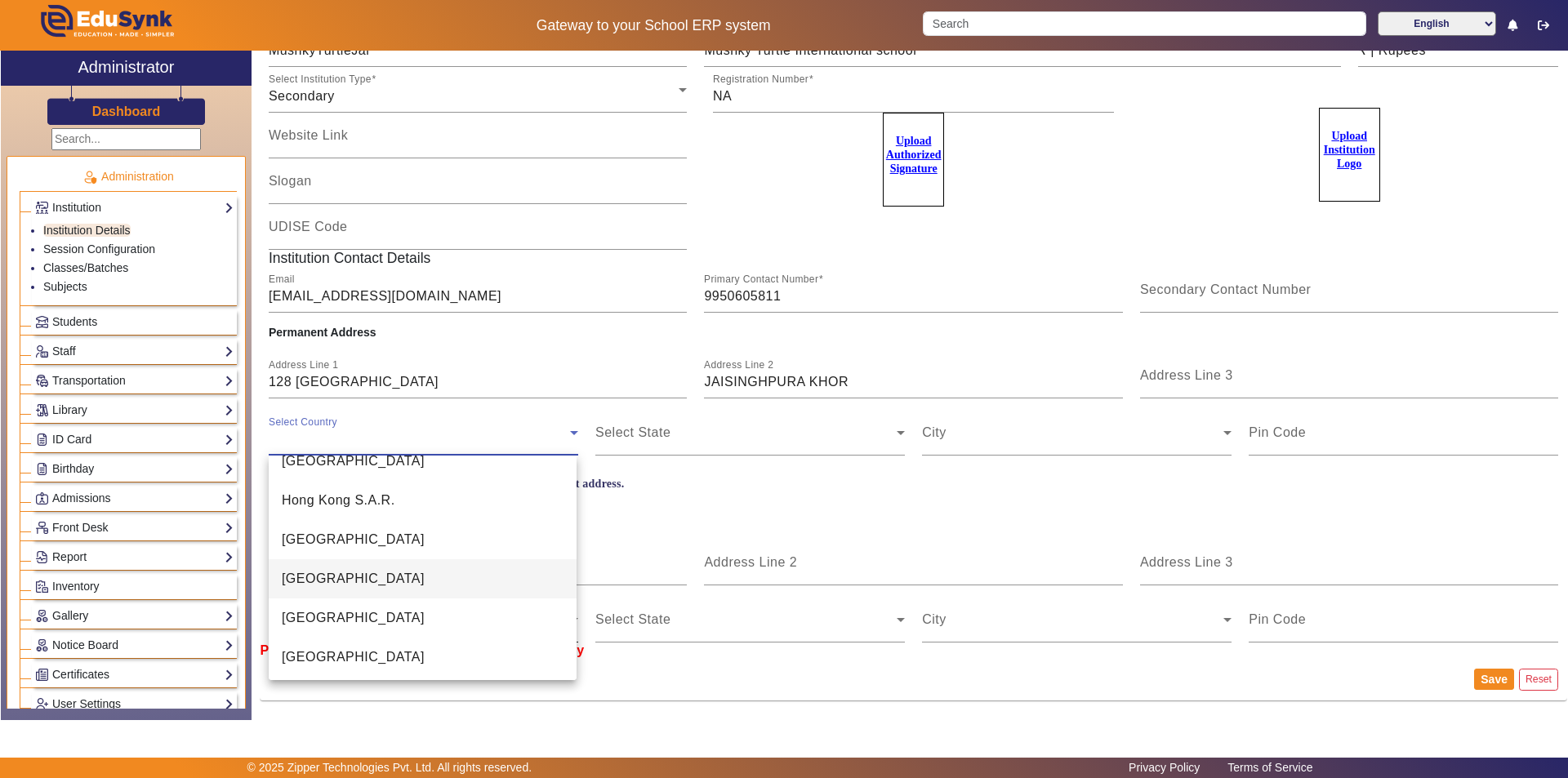
click at [450, 614] on mat-option "[GEOGRAPHIC_DATA]" at bounding box center [423, 619] width 308 height 40
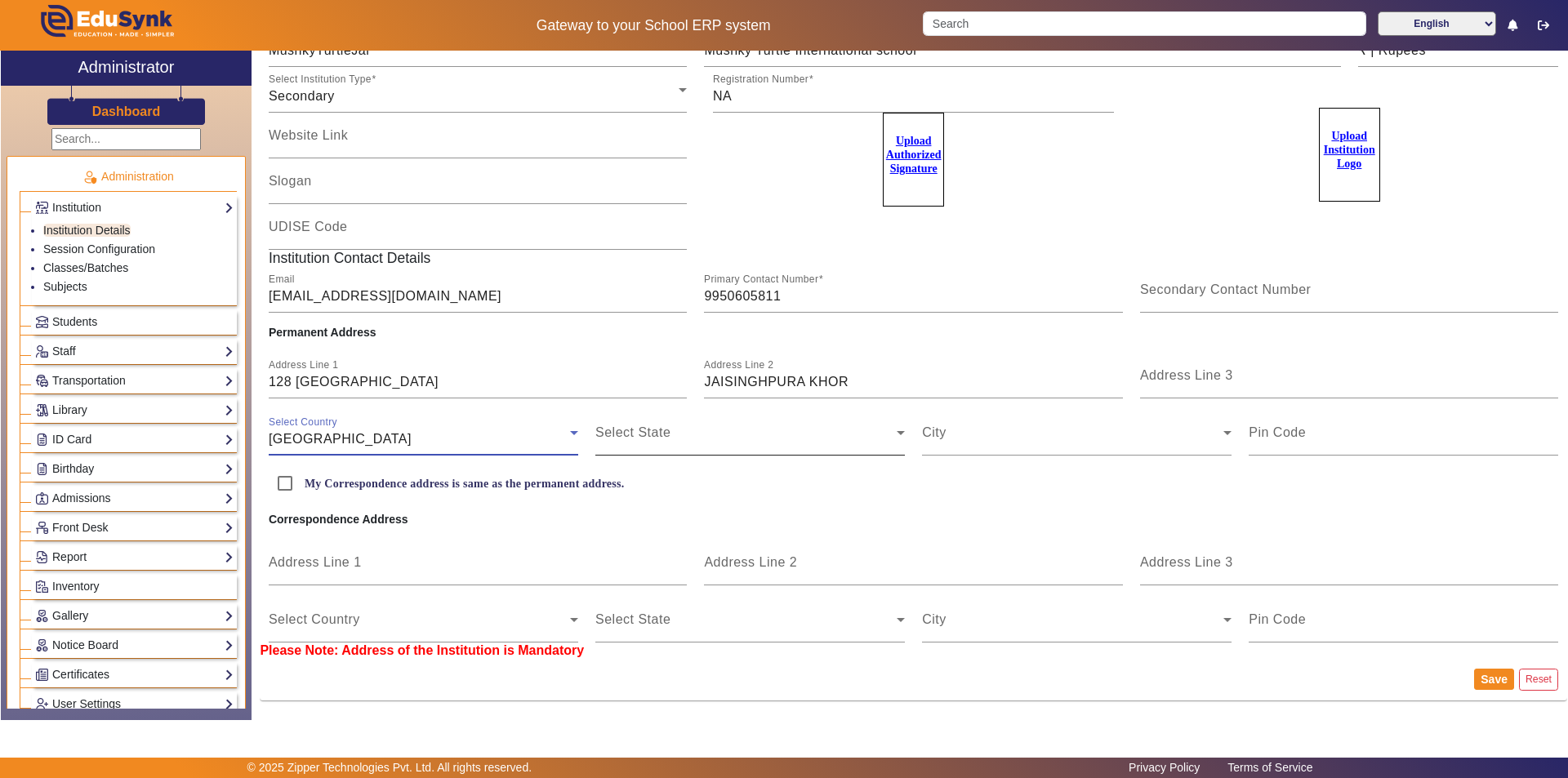
click at [676, 431] on span at bounding box center [746, 439] width 301 height 20
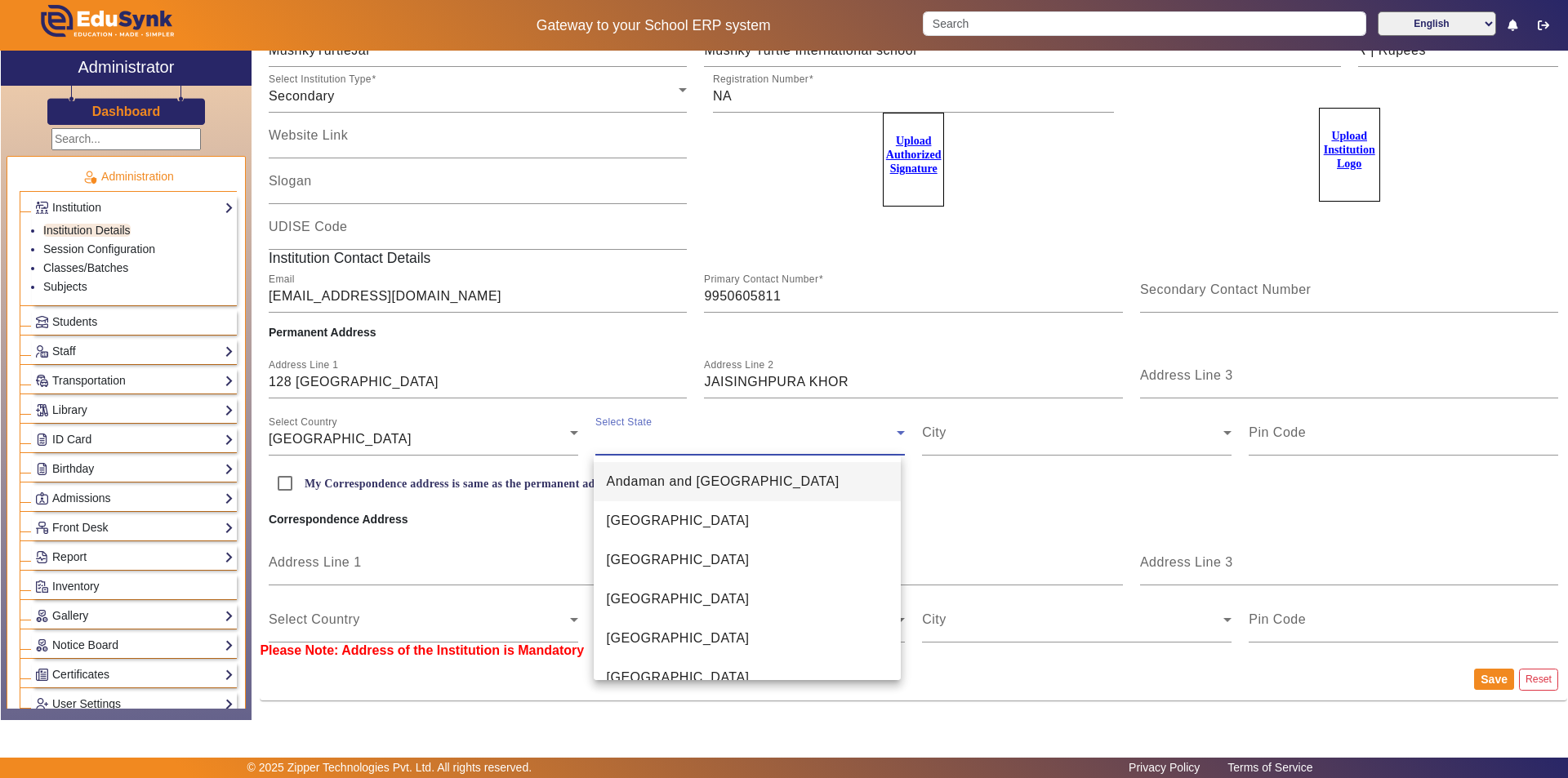
scroll to position [919, 0]
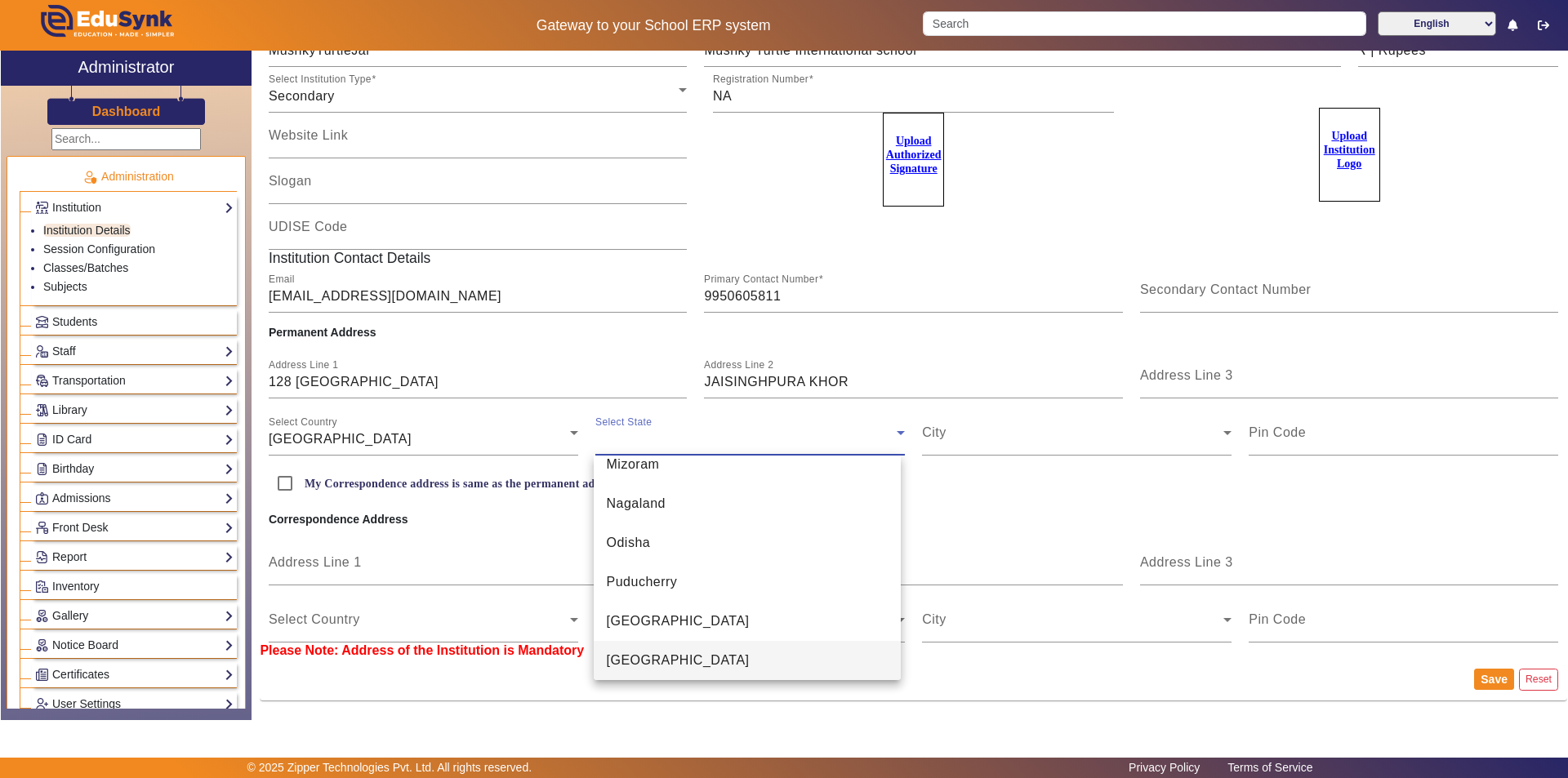
click at [690, 664] on mat-option "[GEOGRAPHIC_DATA]" at bounding box center [748, 661] width 308 height 40
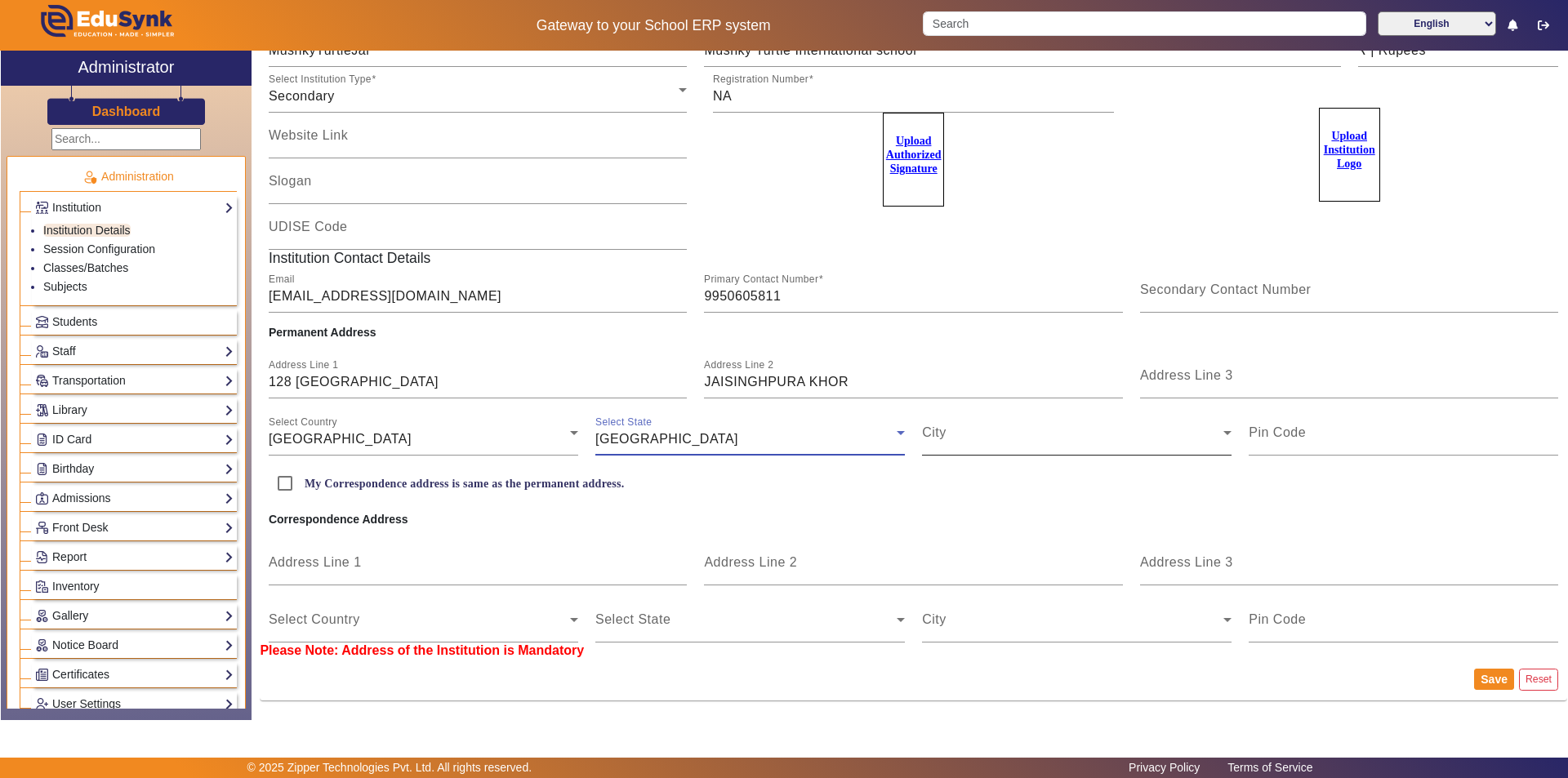
click at [1043, 441] on span at bounding box center [1072, 439] width 301 height 20
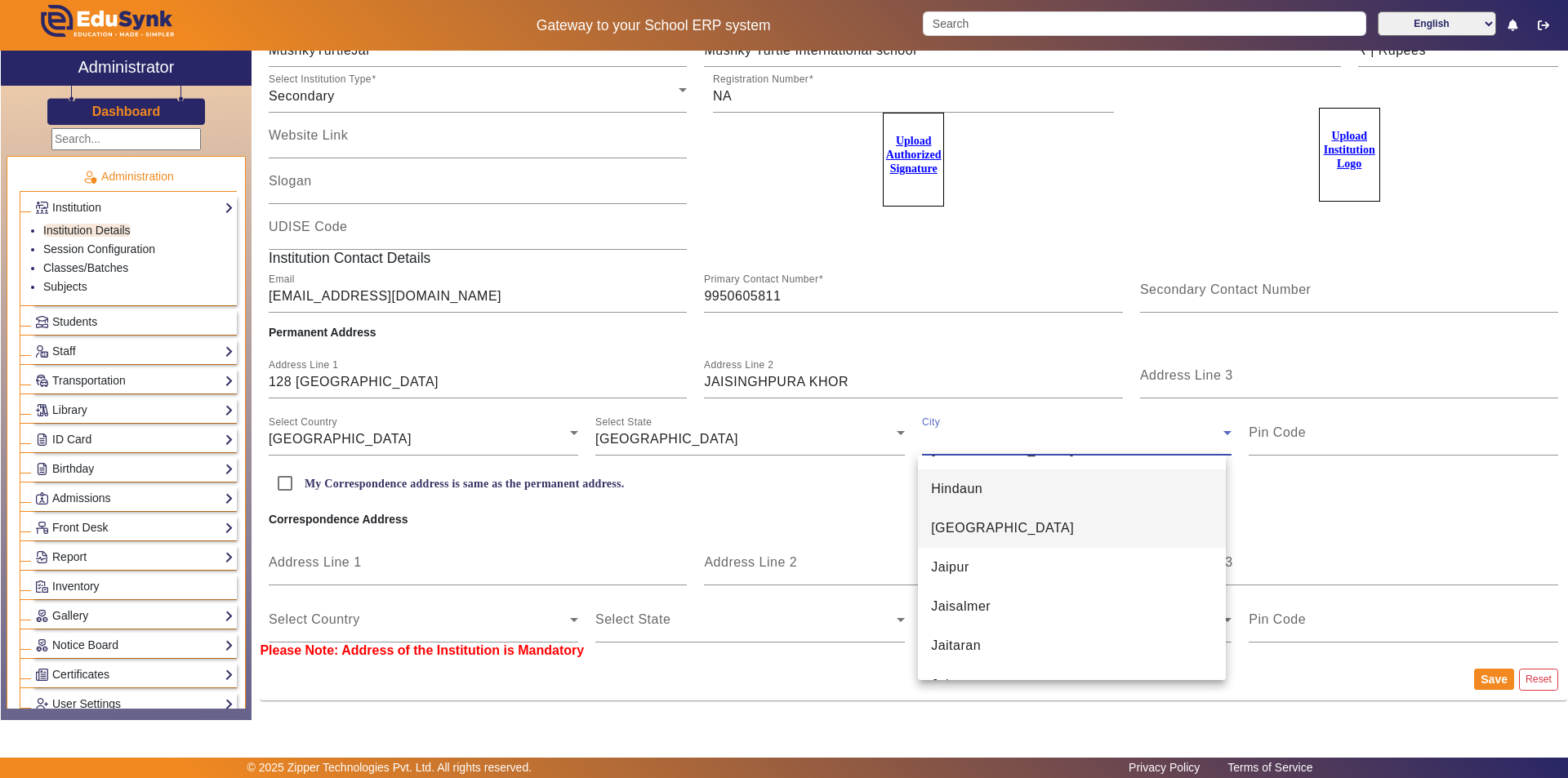
scroll to position [2572, 0]
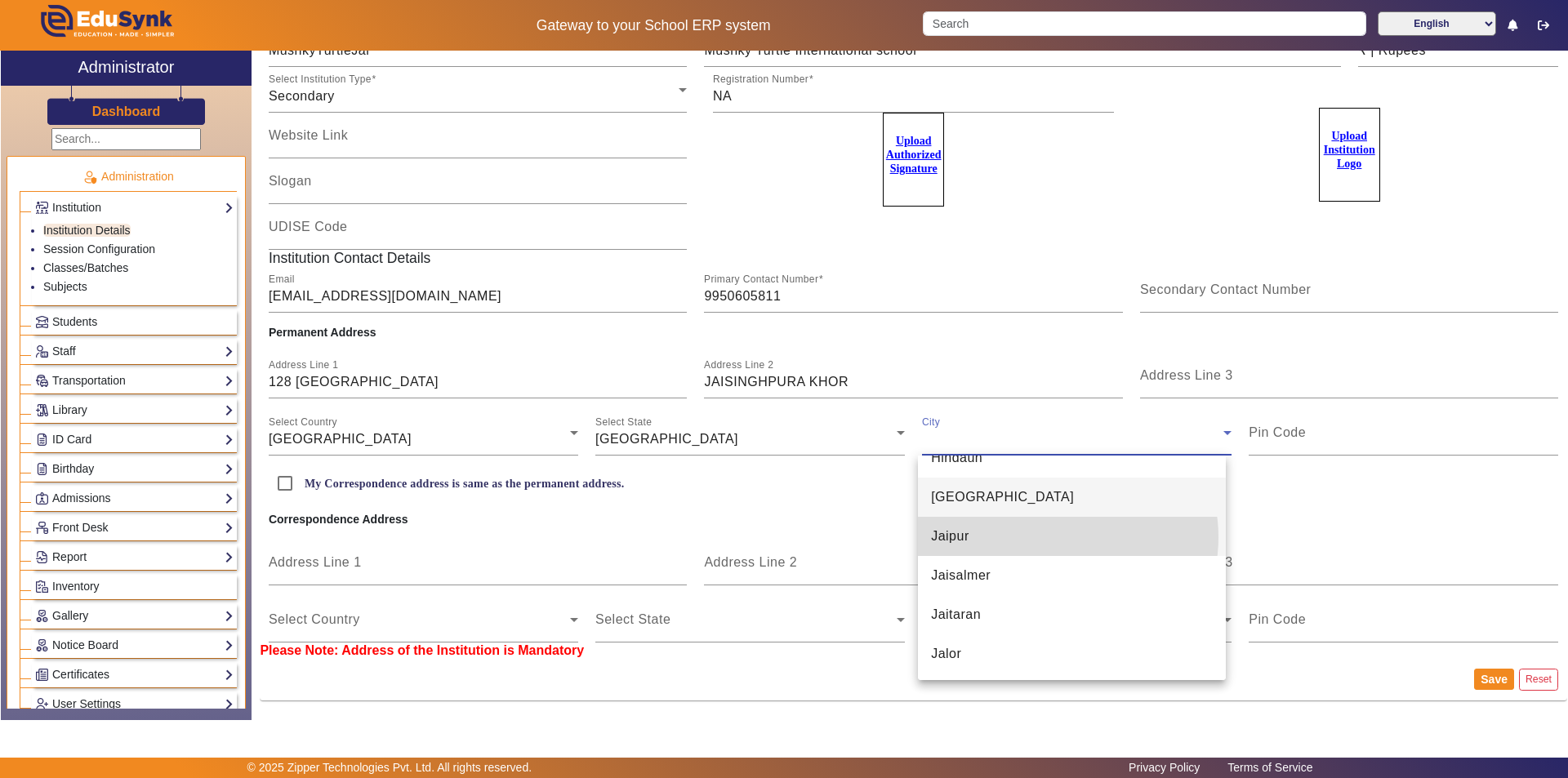
click at [1052, 537] on mat-option "Jaipur" at bounding box center [1072, 537] width 308 height 40
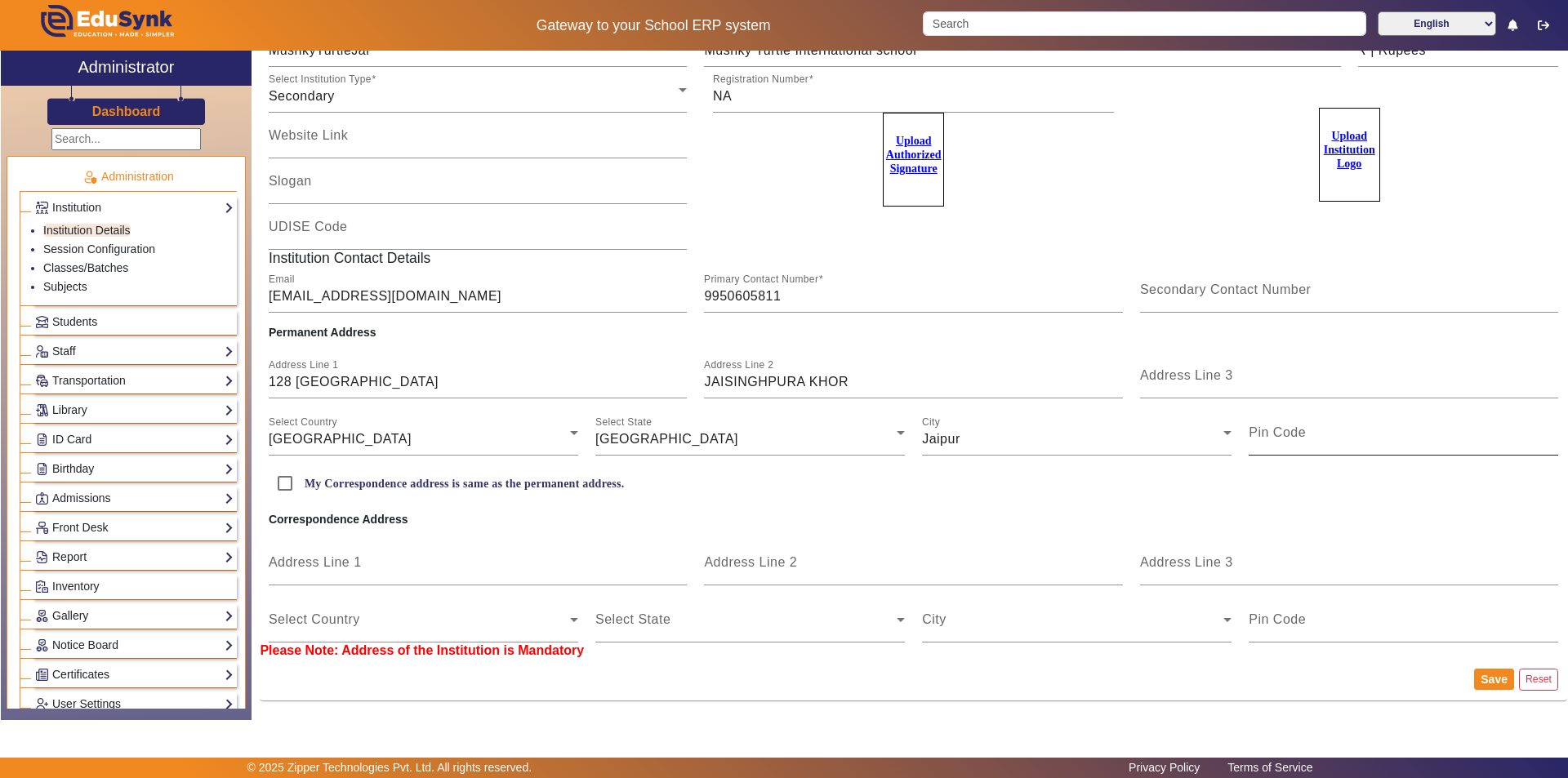
click at [1288, 430] on mat-label "Pin Code" at bounding box center [1277, 432] width 57 height 14
click at [1288, 430] on input "Pin Code" at bounding box center [1404, 439] width 310 height 20
type input "302027"
click at [285, 477] on input "My Correspondence address is same as the permanent address." at bounding box center [285, 484] width 33 height 33
checkbox input "true"
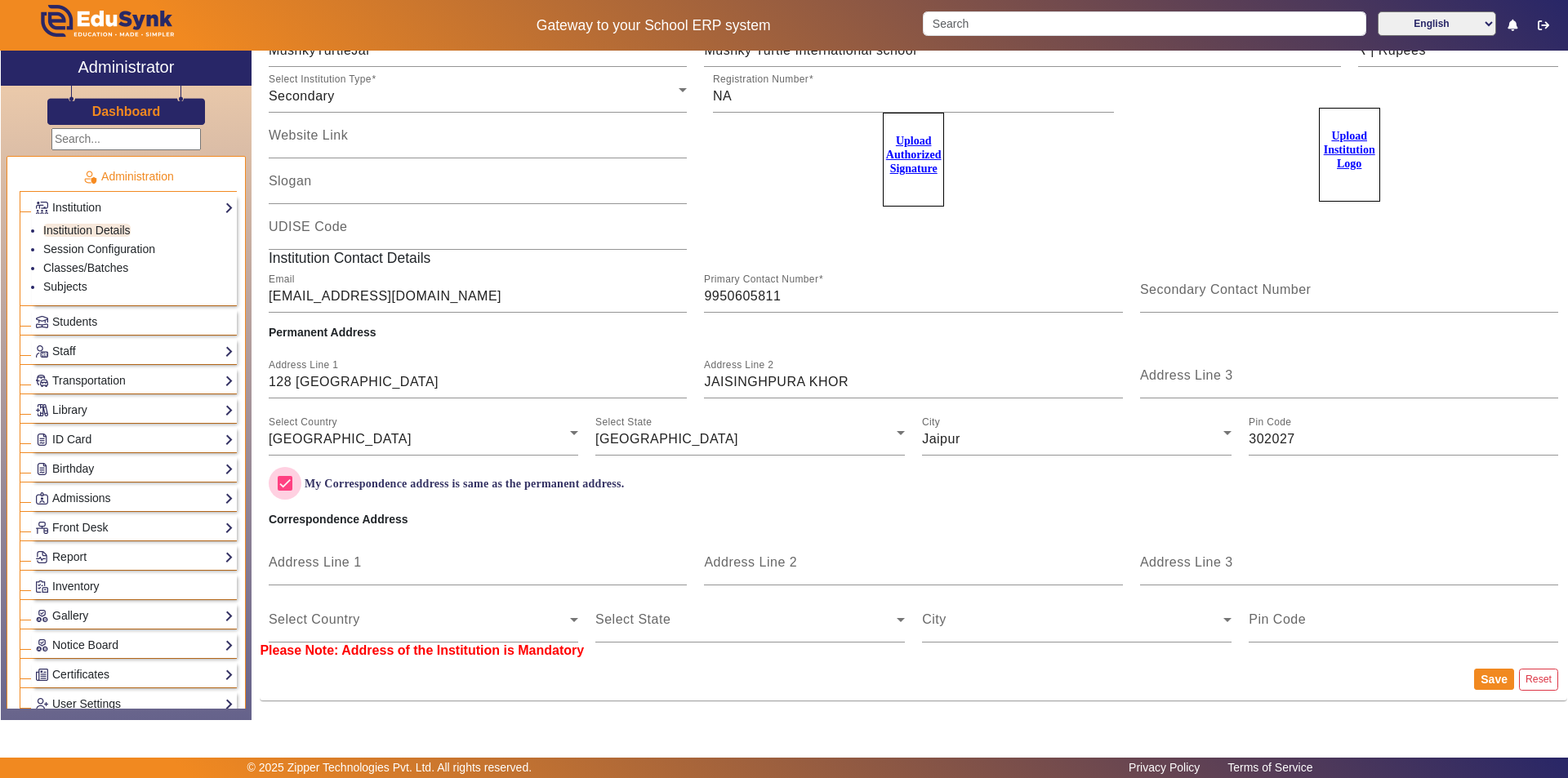
scroll to position [0, 0]
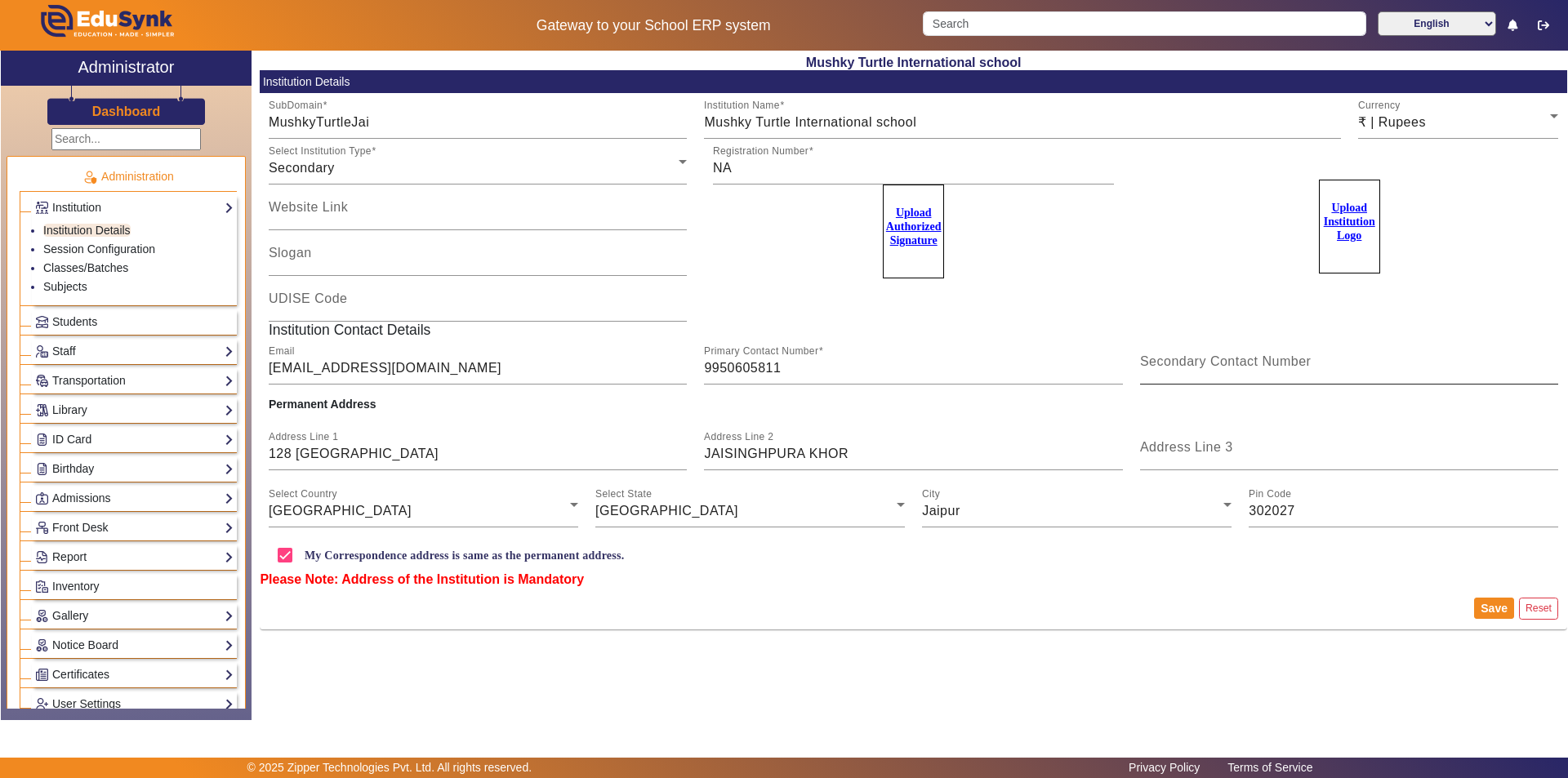
click at [1210, 372] on input "Secondary Contact Number" at bounding box center [1349, 368] width 419 height 20
type input "8094001000"
click at [1342, 214] on u "Upload Institution Logo" at bounding box center [1349, 221] width 52 height 40
click at [0, 0] on input "Upload Institution Logo" at bounding box center [0, 0] width 0 height 0
click at [1501, 607] on button "Save" at bounding box center [1494, 608] width 40 height 22
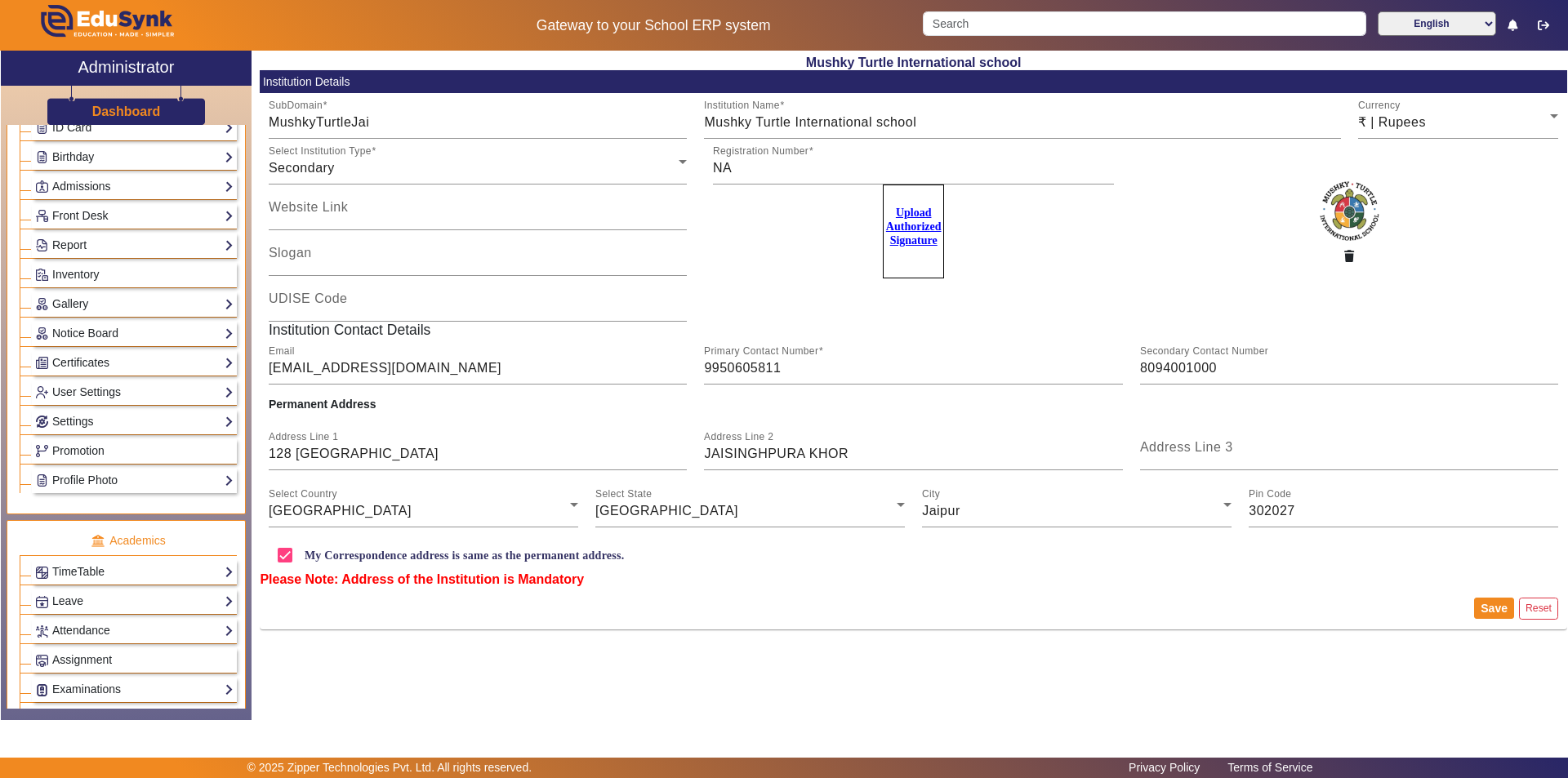
scroll to position [327, 0]
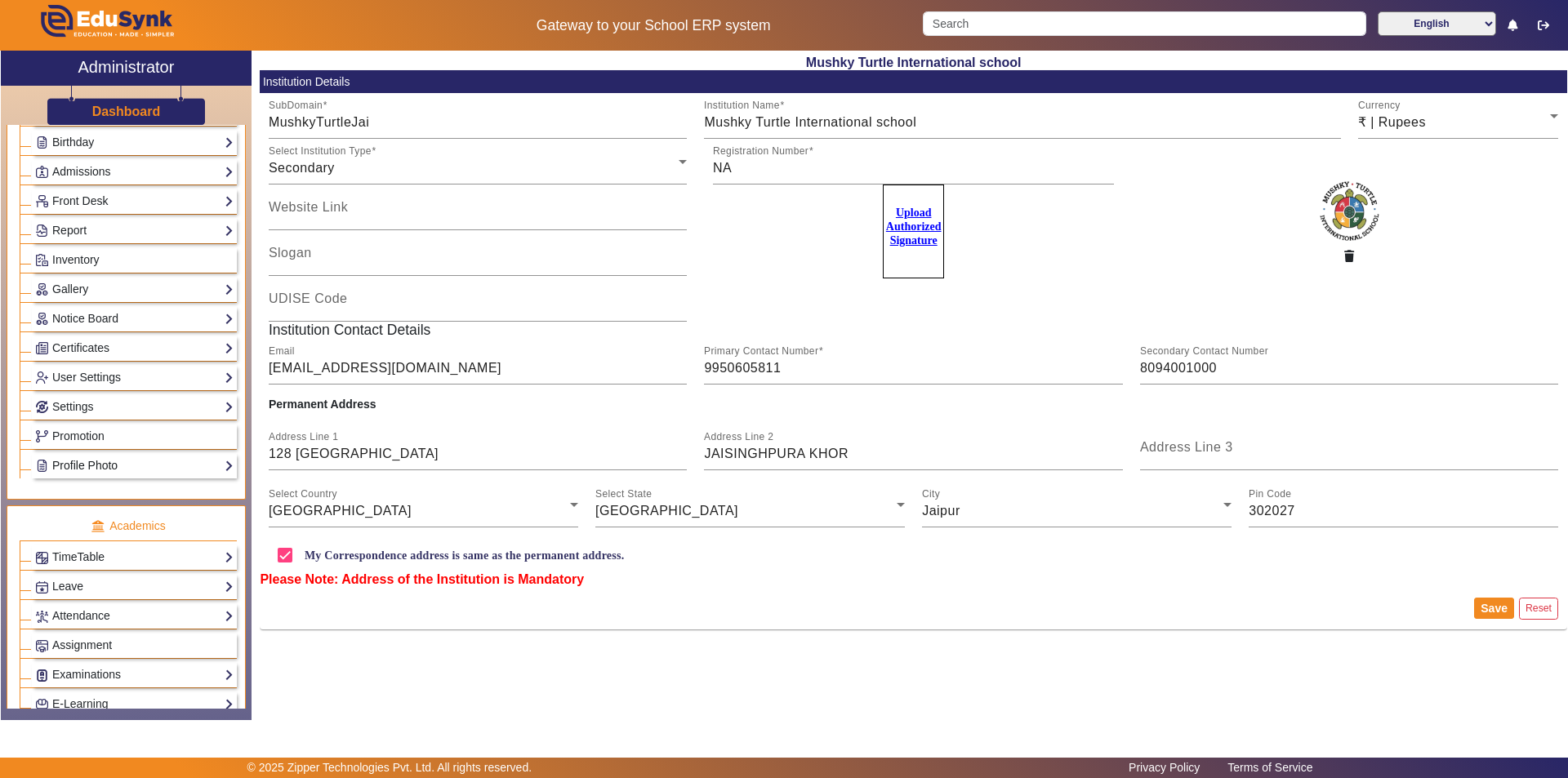
click at [94, 466] on link "Profile Photo" at bounding box center [134, 466] width 199 height 19
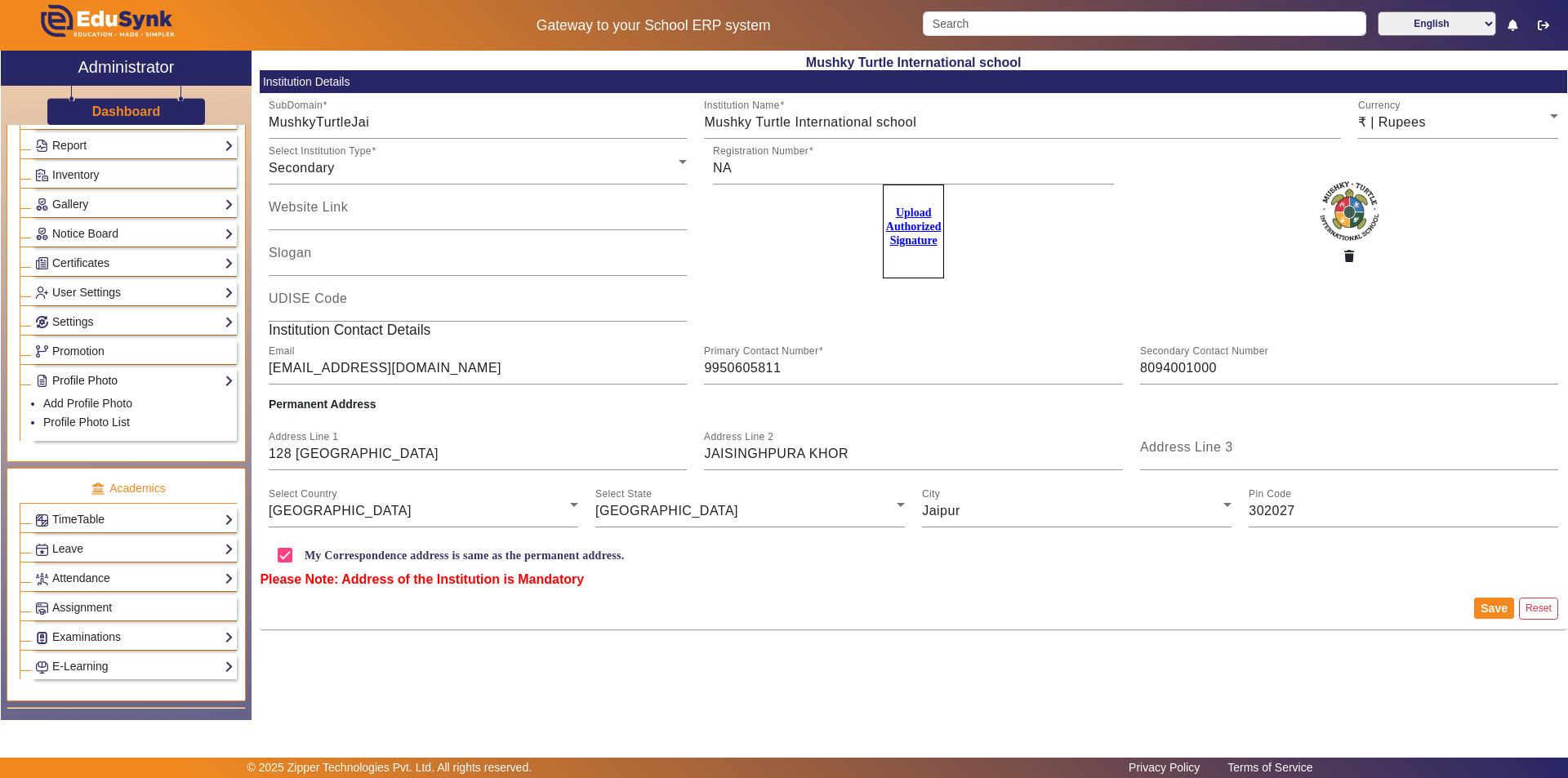
scroll to position [242, 0]
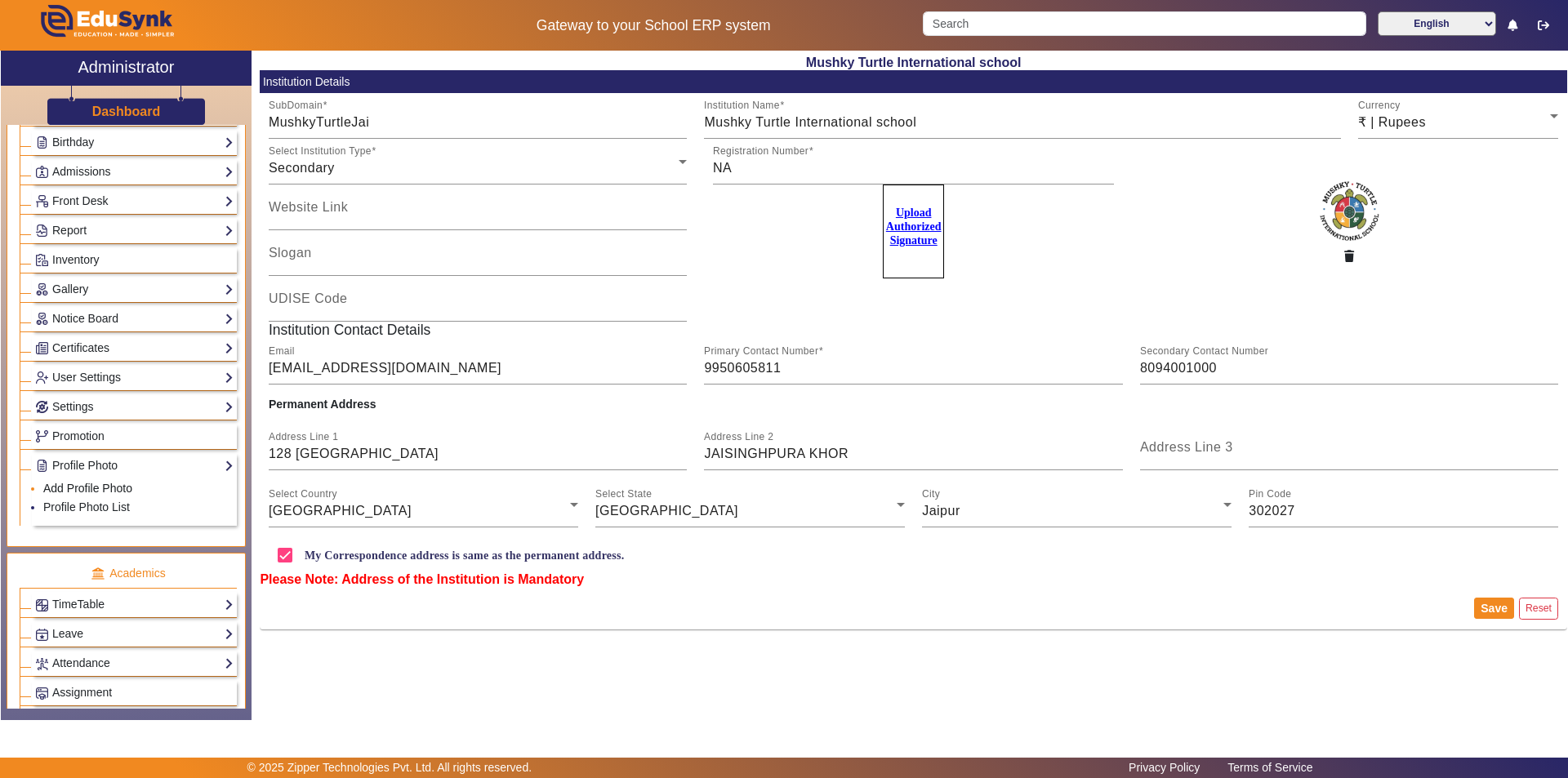
click at [88, 487] on link "Add Profile Photo" at bounding box center [87, 488] width 89 height 13
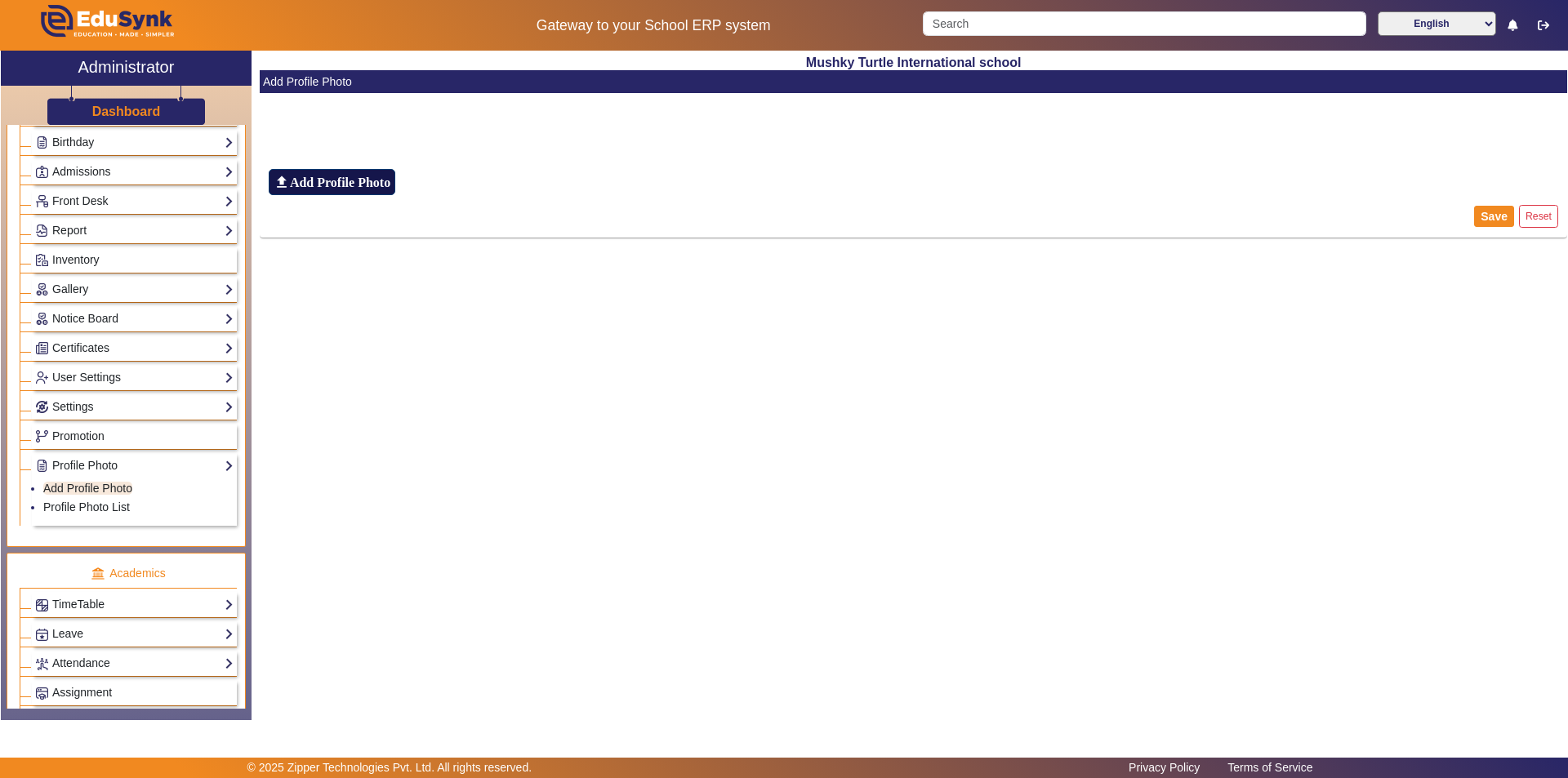
click at [348, 177] on h6 "Add Profile Photo" at bounding box center [340, 182] width 101 height 15
click at [0, 0] on input "file_upload Add Profile Photo" at bounding box center [0, 0] width 0 height 0
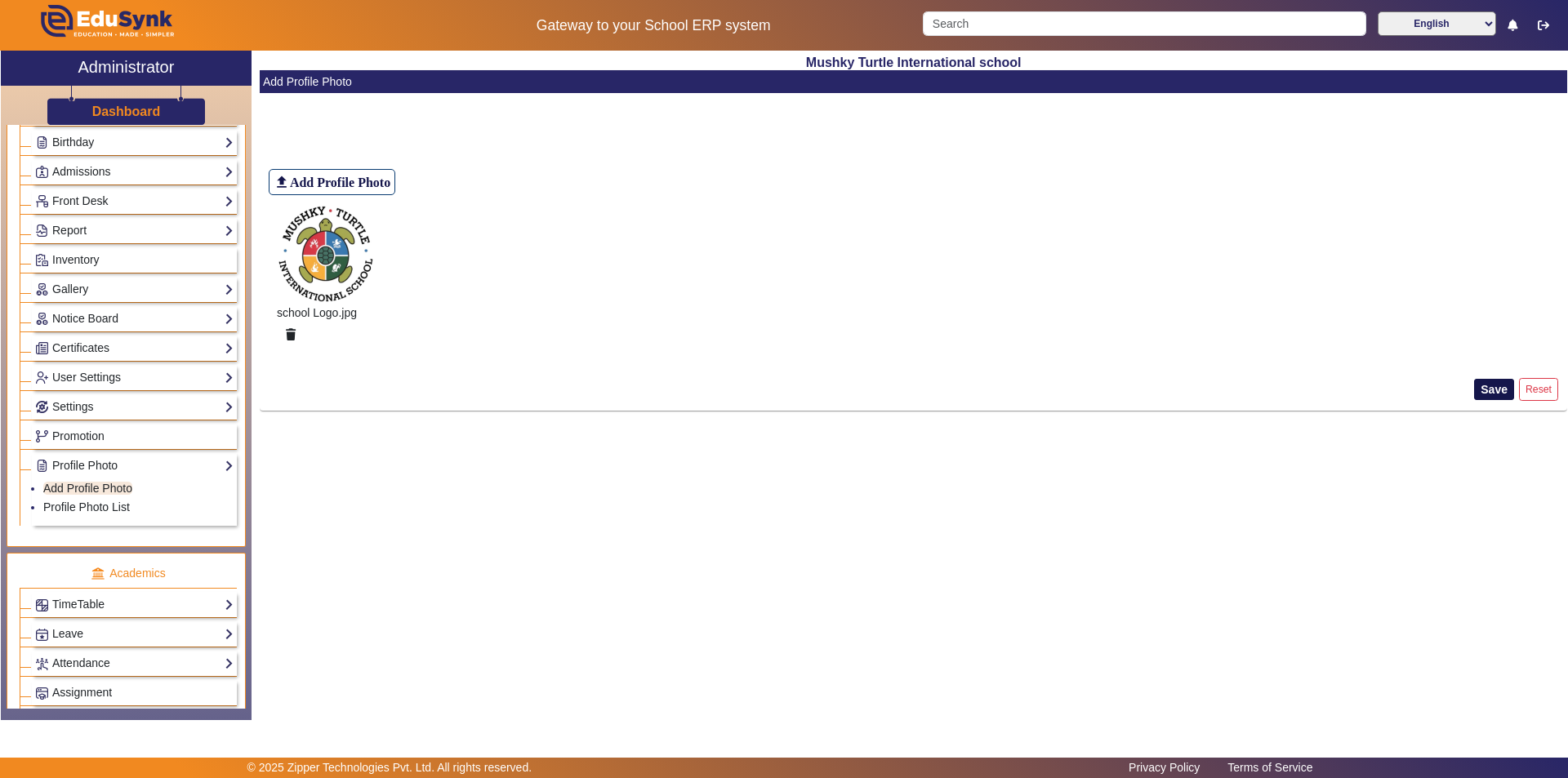
click at [1505, 382] on button "Save" at bounding box center [1494, 389] width 40 height 22
click at [1487, 384] on button "Save" at bounding box center [1494, 389] width 40 height 22
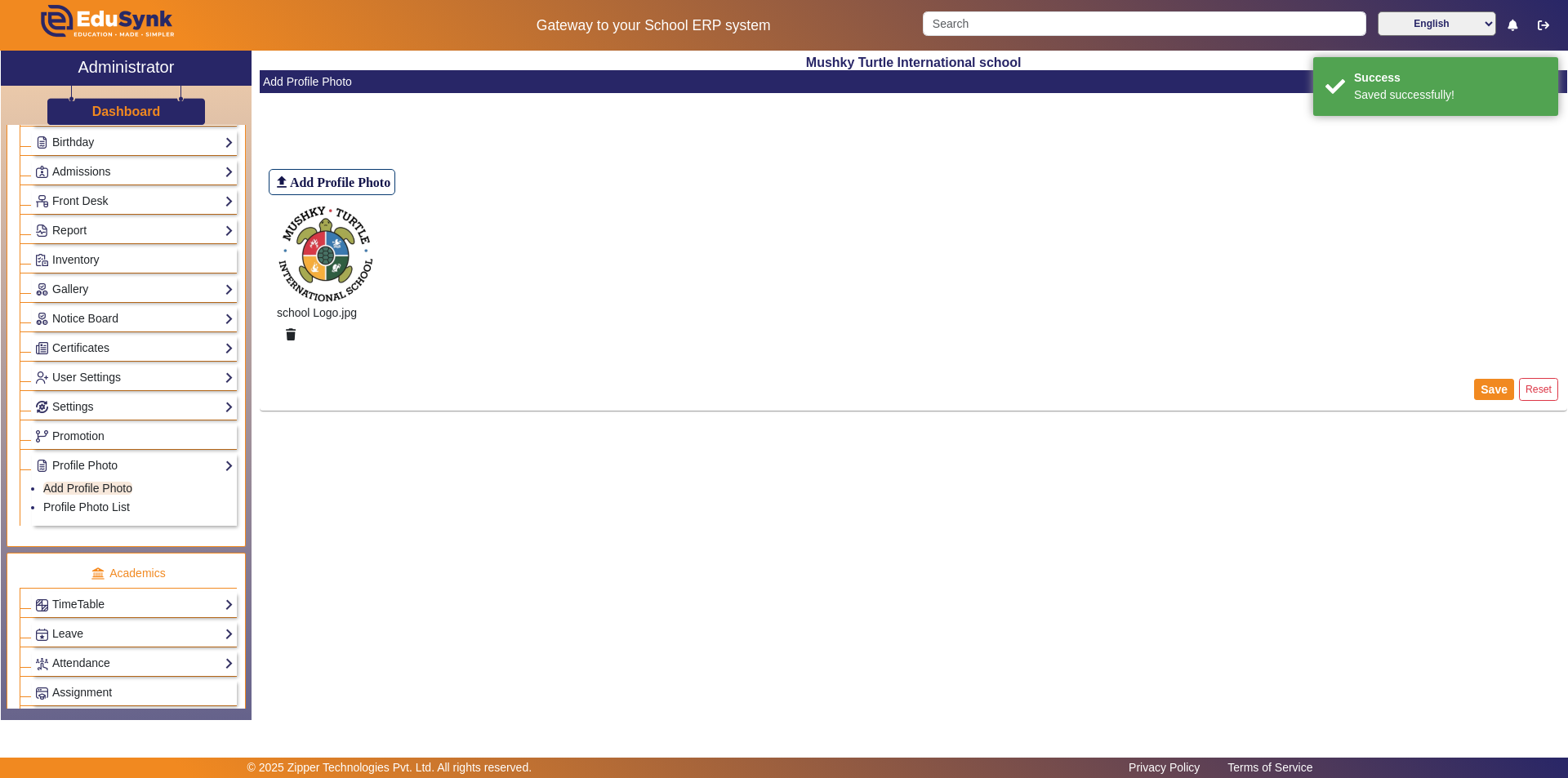
click at [980, 293] on div "file_upload Add Profile Photo school Logo.jpg" at bounding box center [913, 236] width 1307 height 264
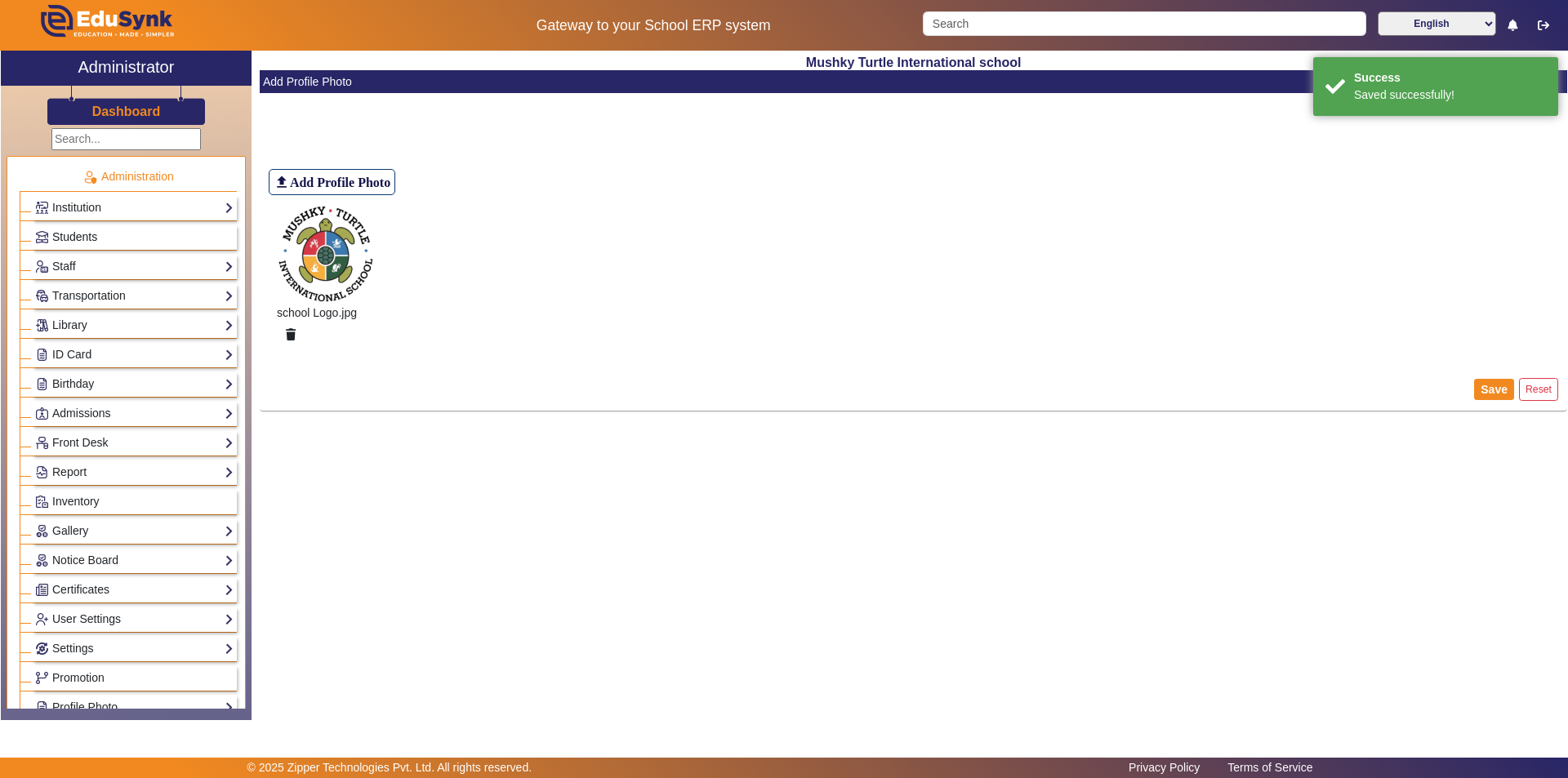
click at [83, 231] on span "Students" at bounding box center [75, 237] width 45 height 13
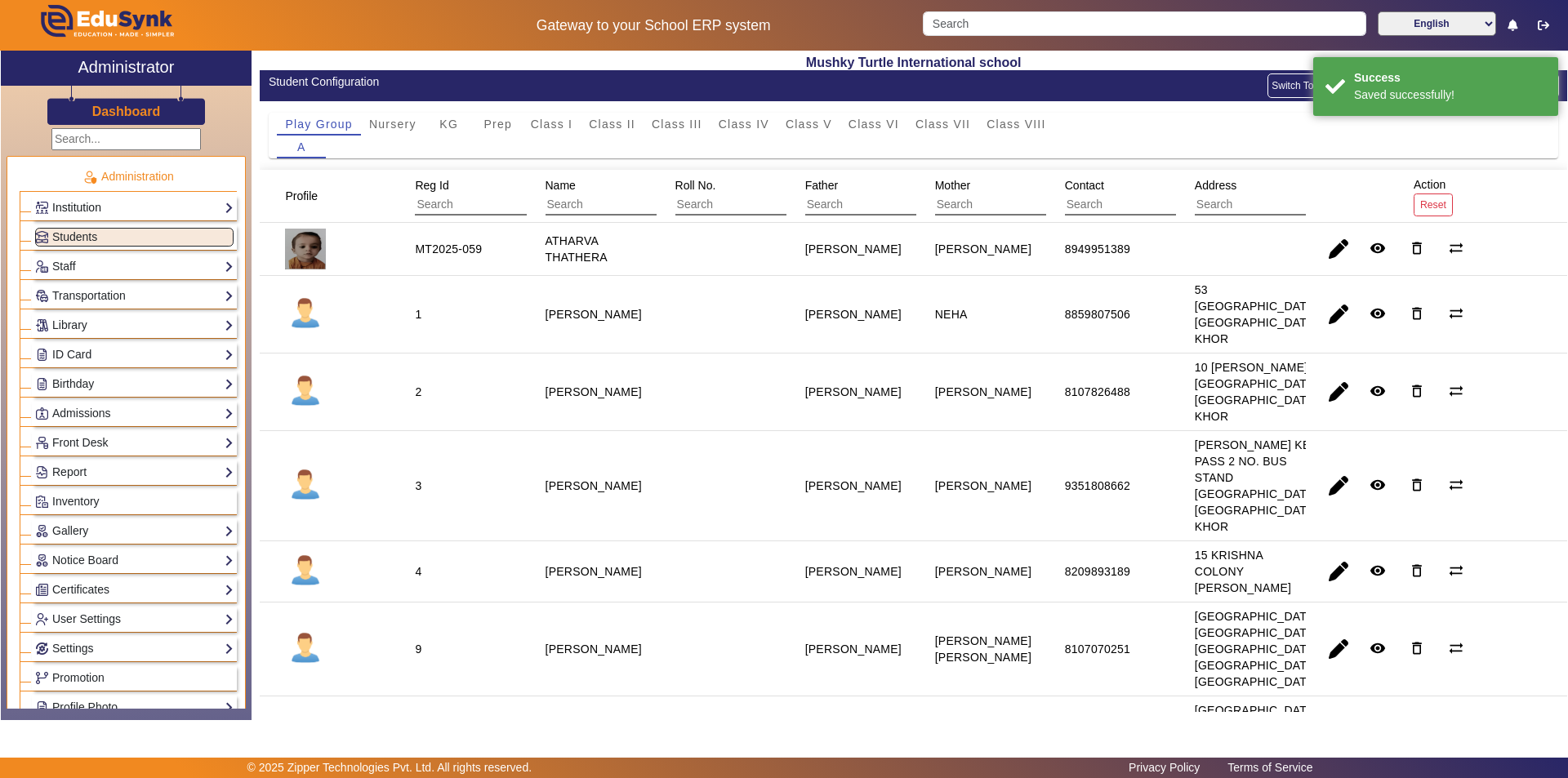
click at [94, 207] on link "Institution" at bounding box center [134, 208] width 199 height 19
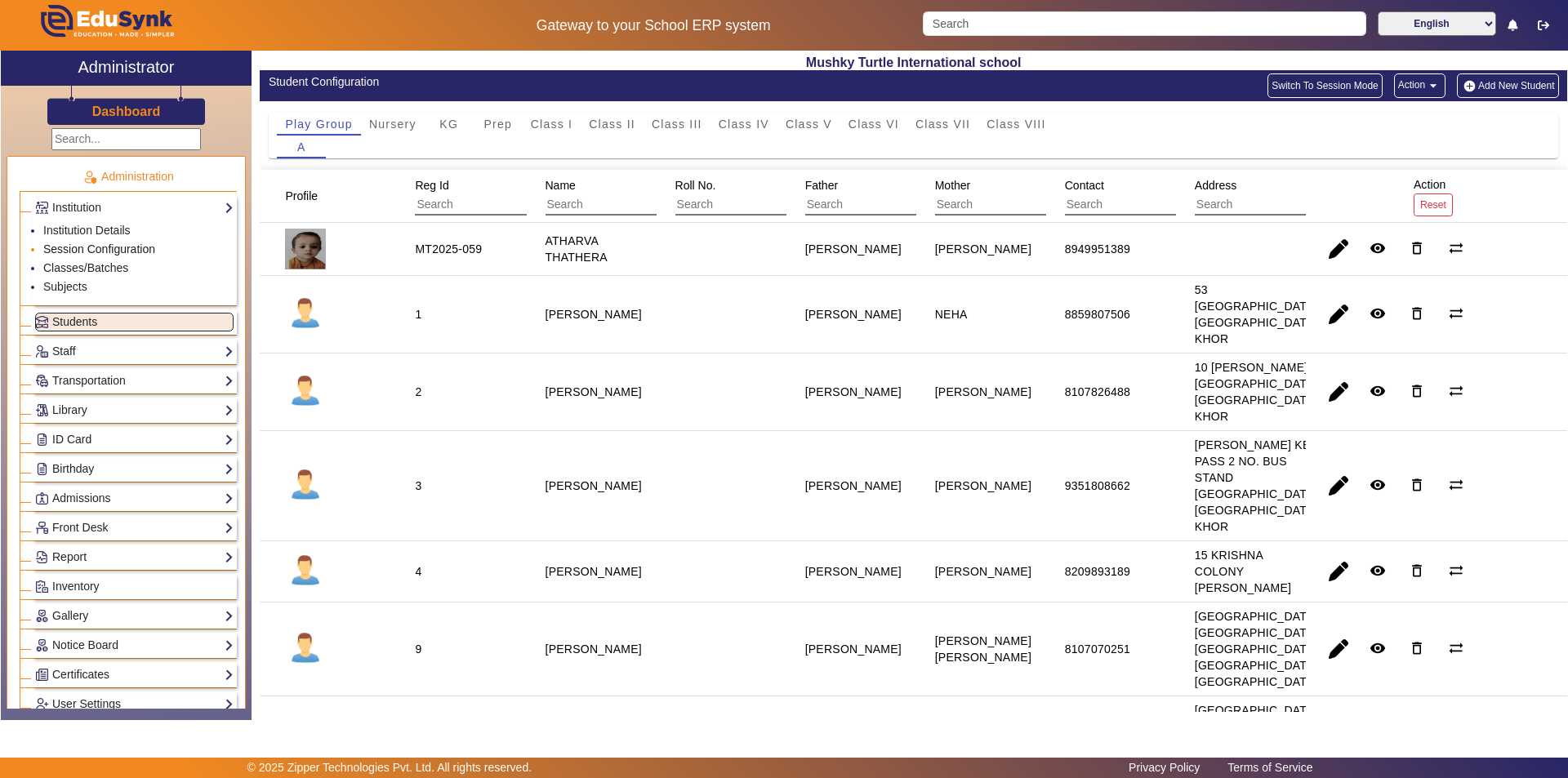
click at [110, 243] on link "Session Configuration" at bounding box center [99, 249] width 112 height 13
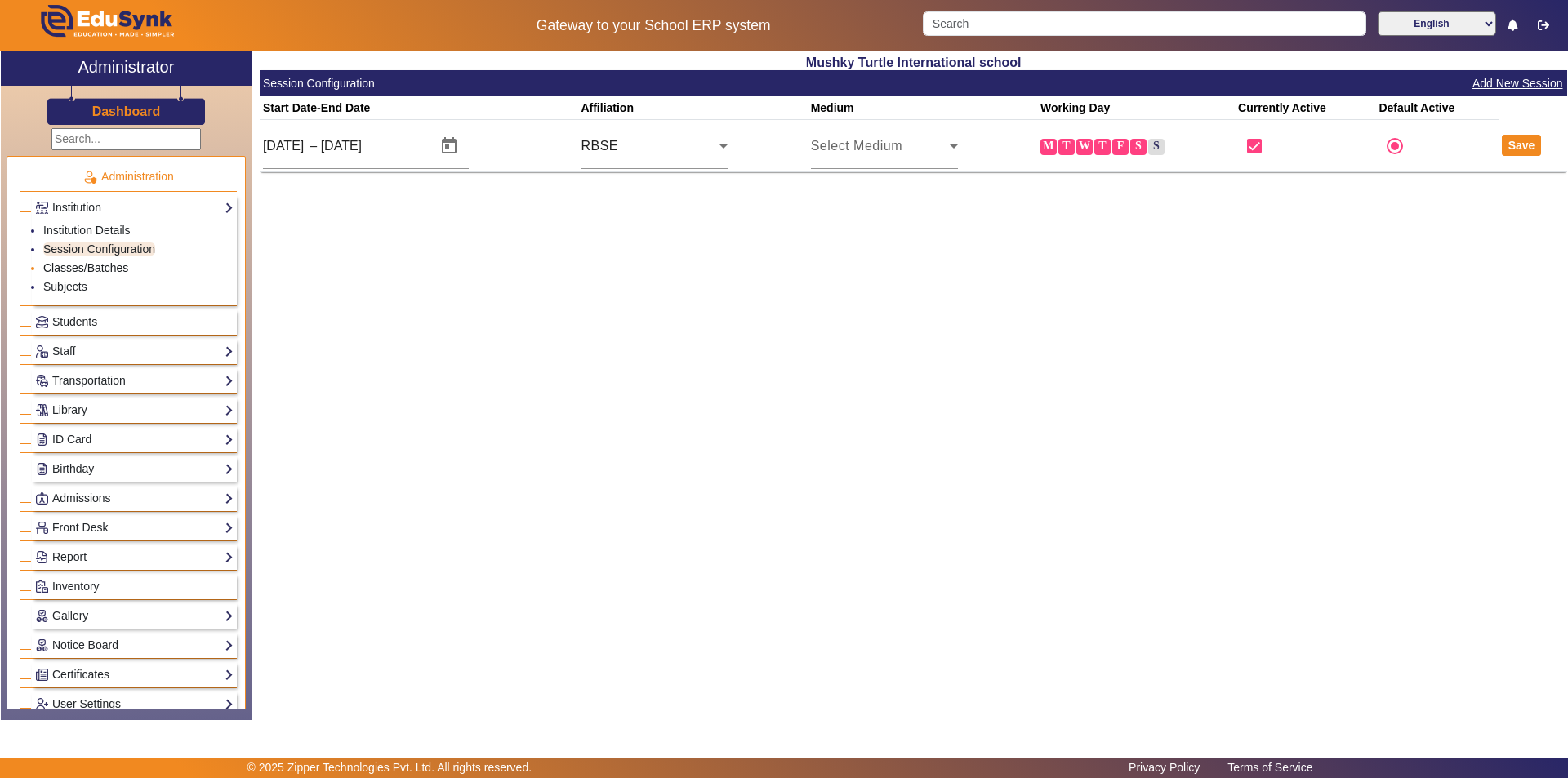
click at [108, 268] on link "Classes/Batches" at bounding box center [85, 268] width 85 height 13
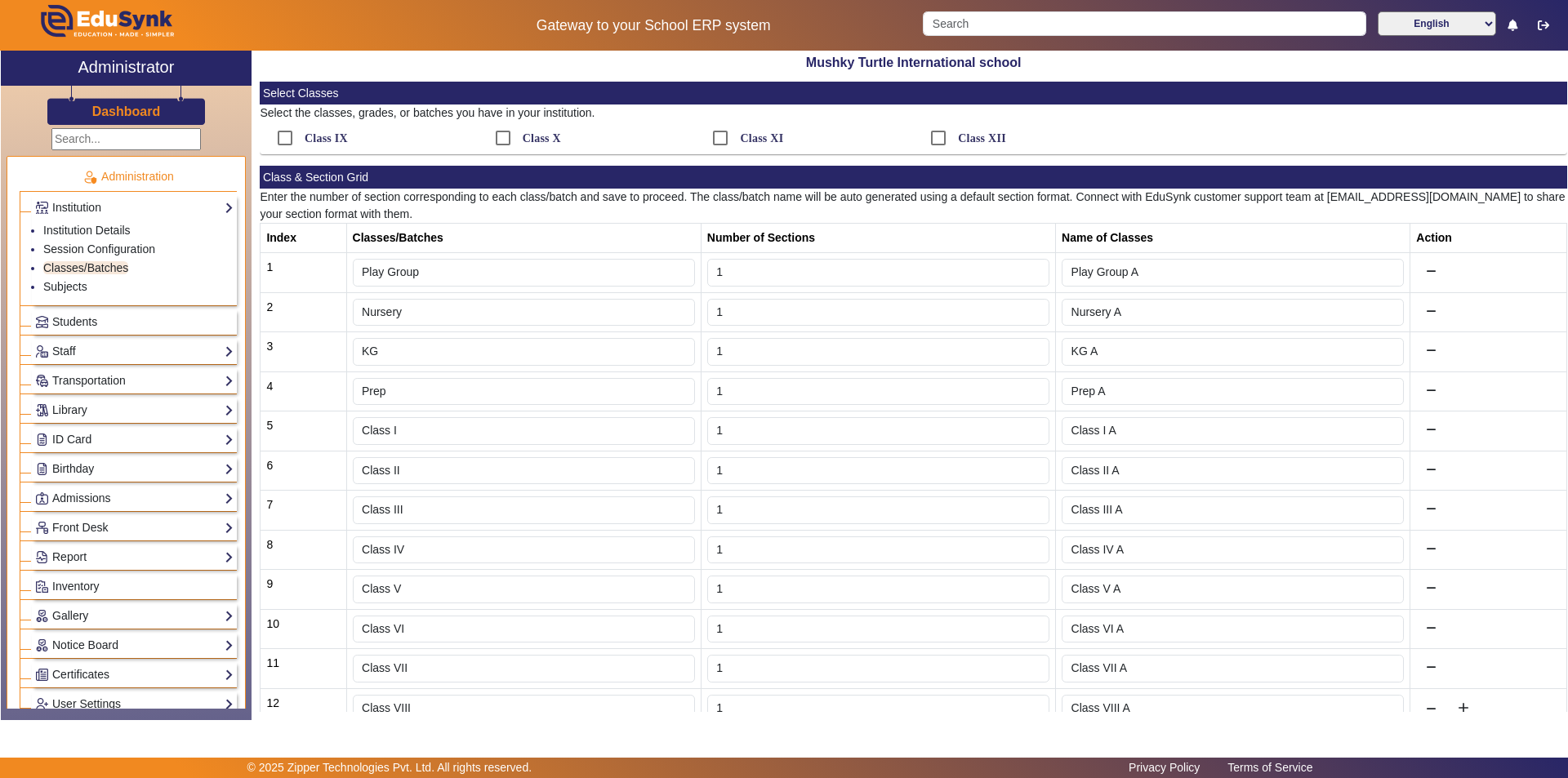
click at [99, 110] on h3 "Dashboard" at bounding box center [127, 112] width 69 height 15
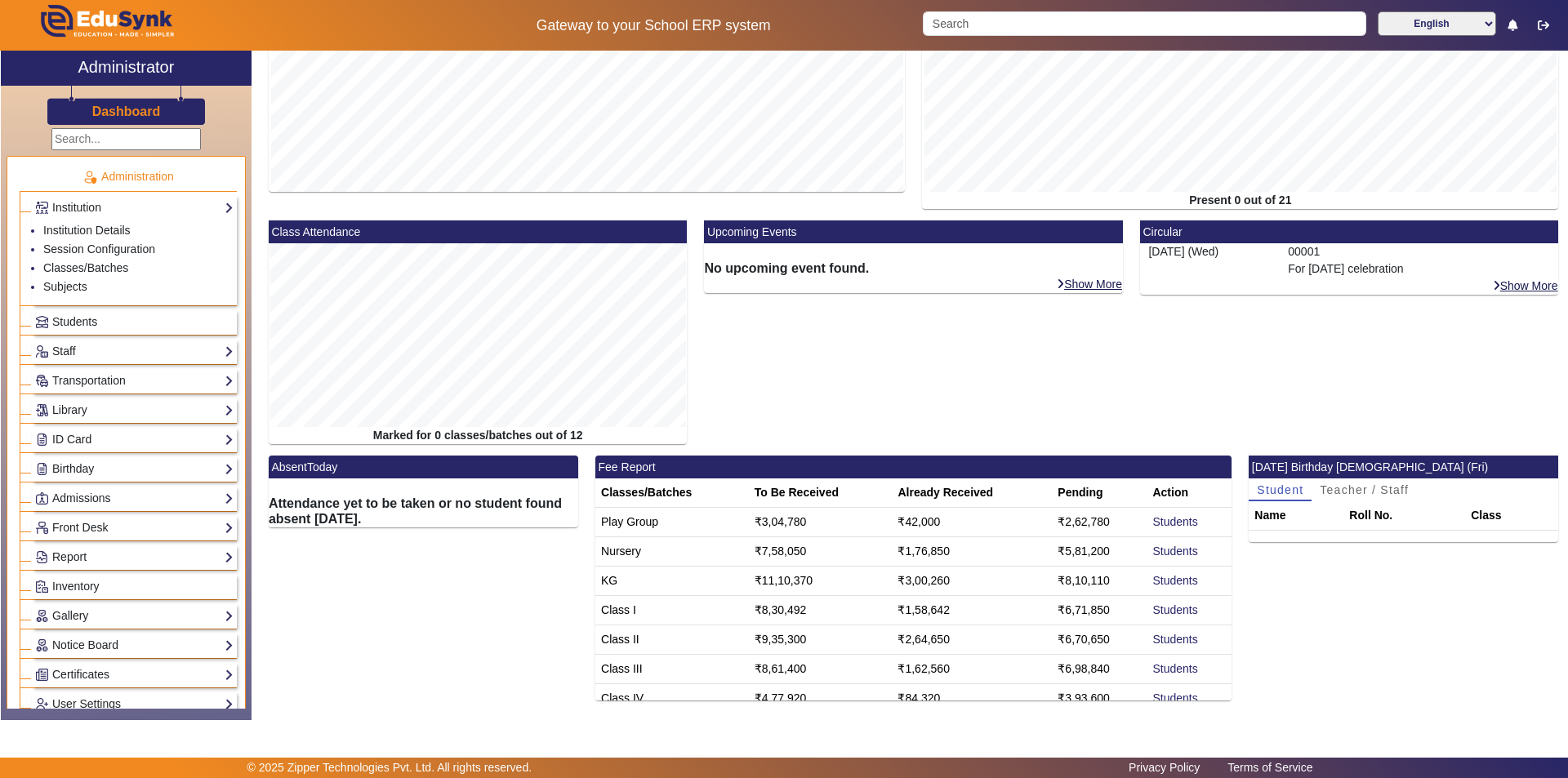
click at [824, 472] on mat-card-header "Fee Report" at bounding box center [913, 467] width 636 height 23
click at [798, 523] on td "₹3,04,780" at bounding box center [820, 522] width 144 height 29
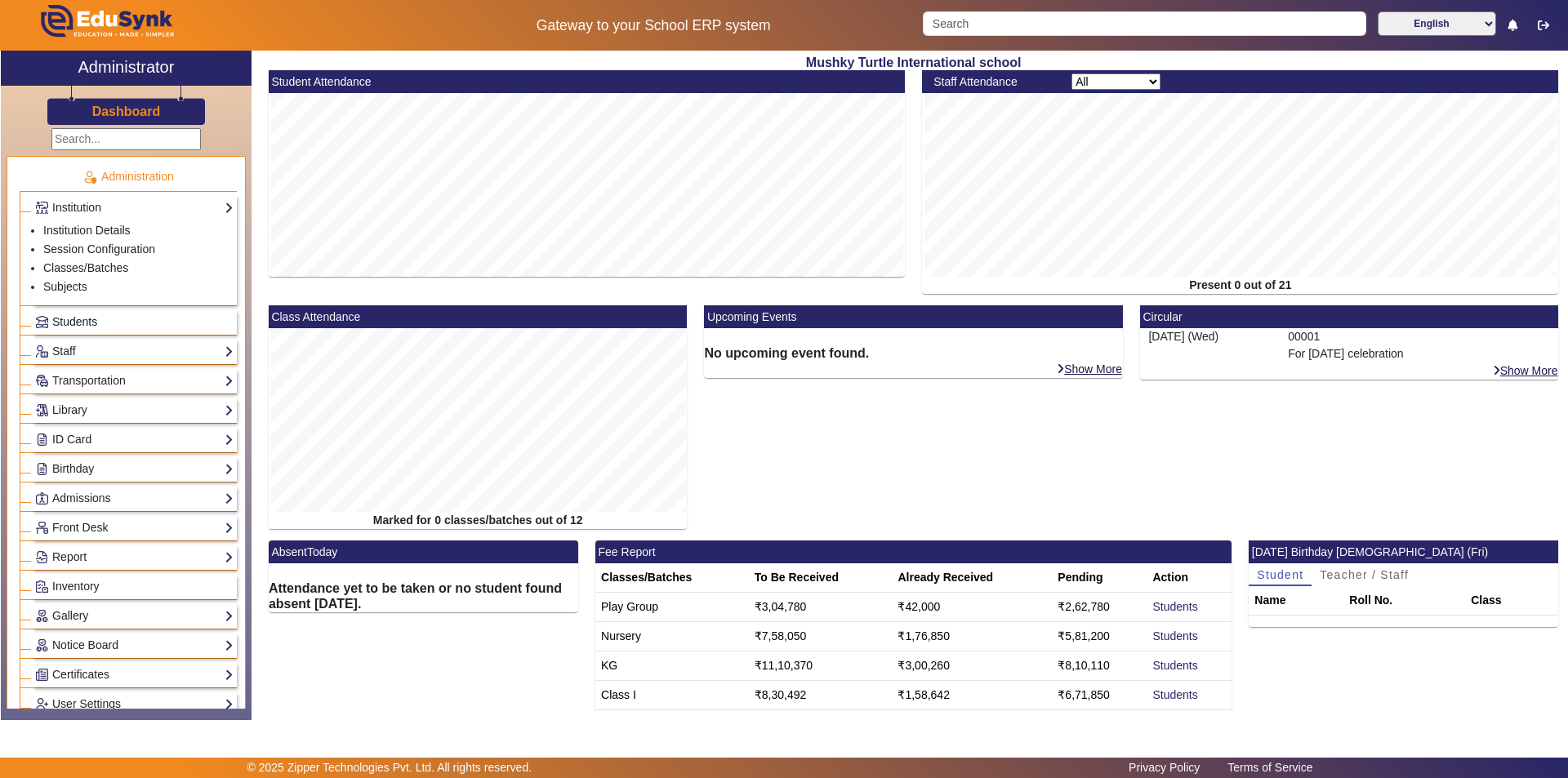
click at [86, 316] on span "Students" at bounding box center [75, 321] width 45 height 13
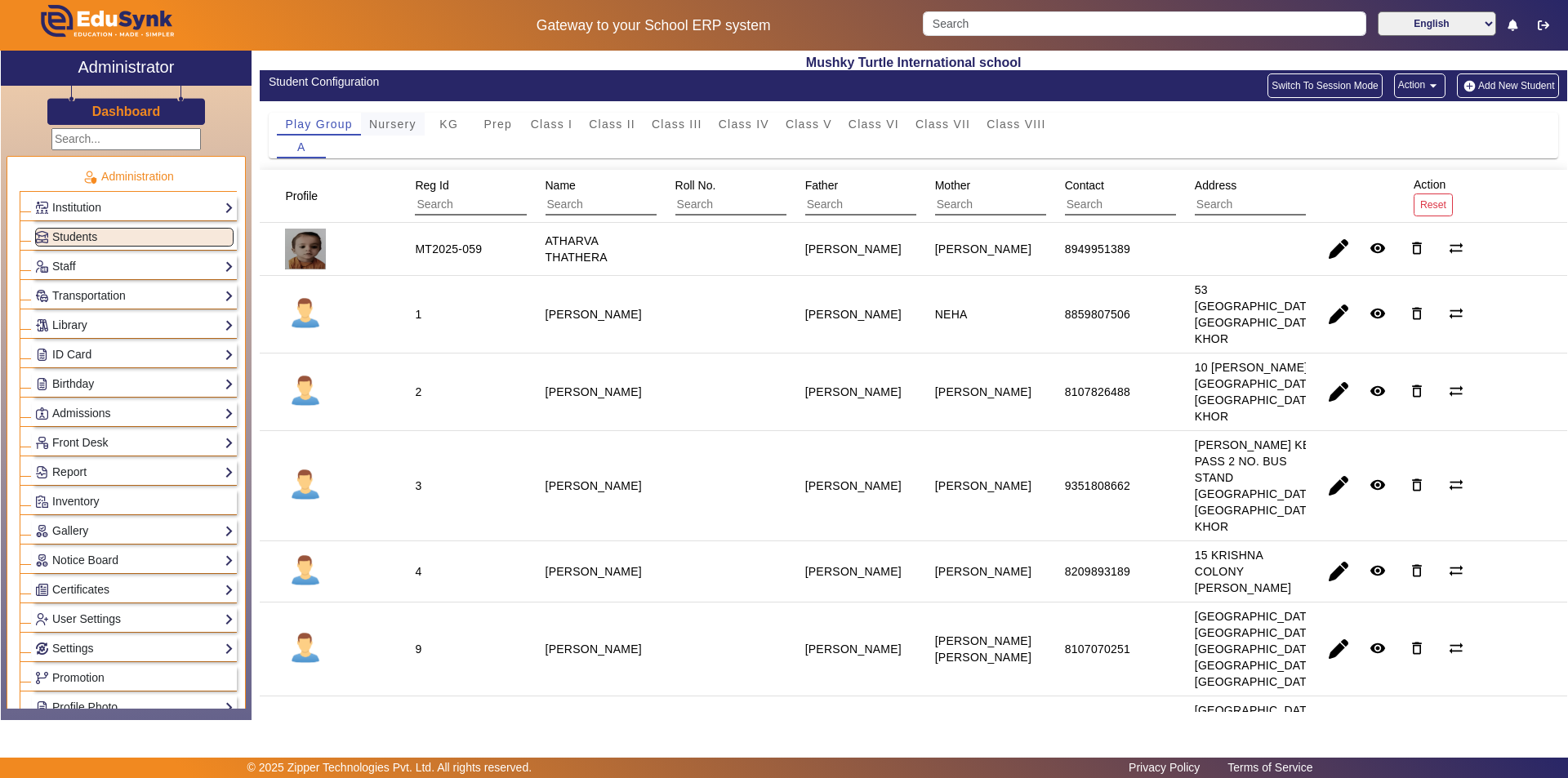
click at [404, 130] on span "Nursery" at bounding box center [392, 124] width 47 height 11
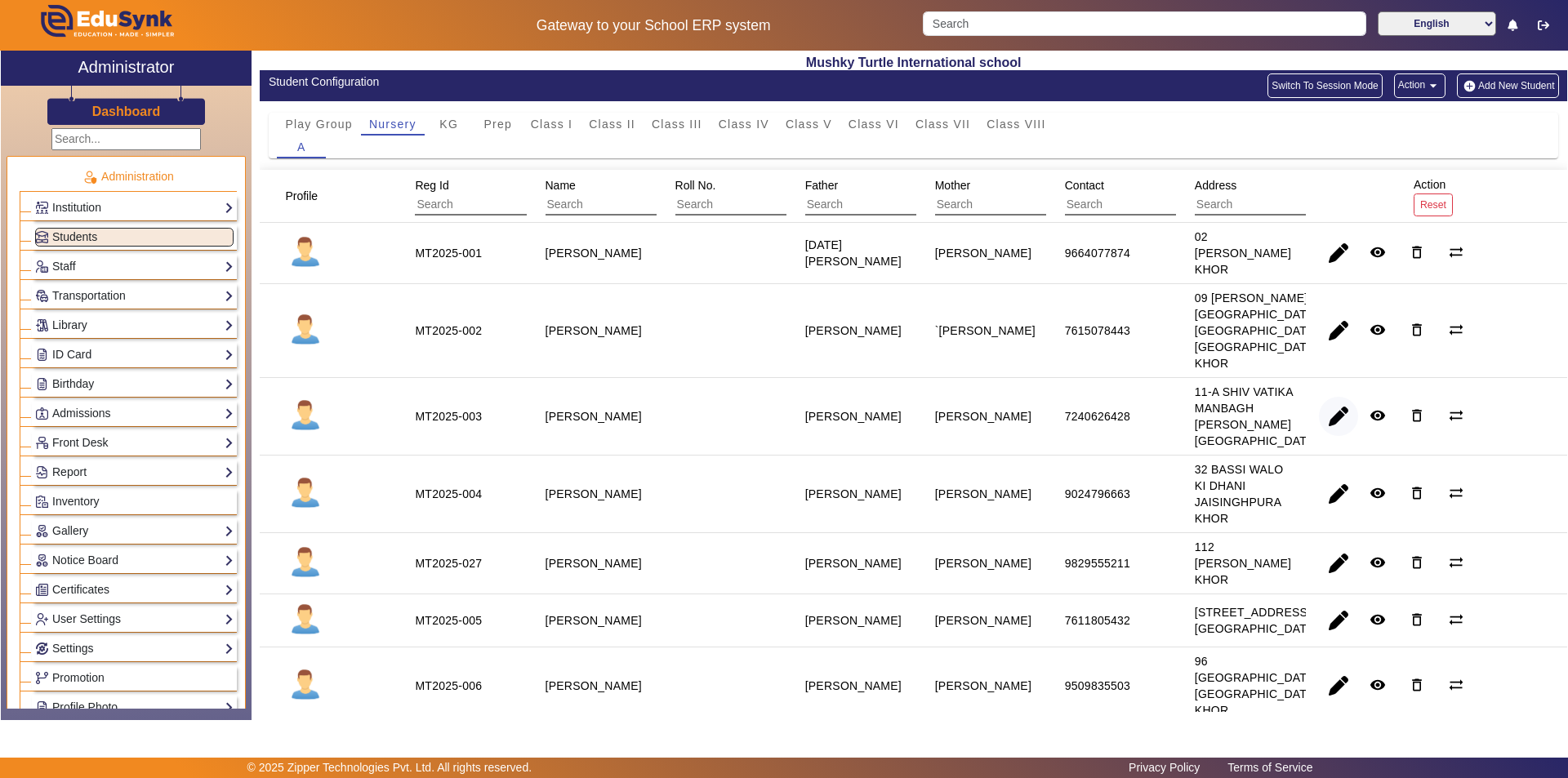
click at [1333, 436] on span "button" at bounding box center [1339, 417] width 40 height 40
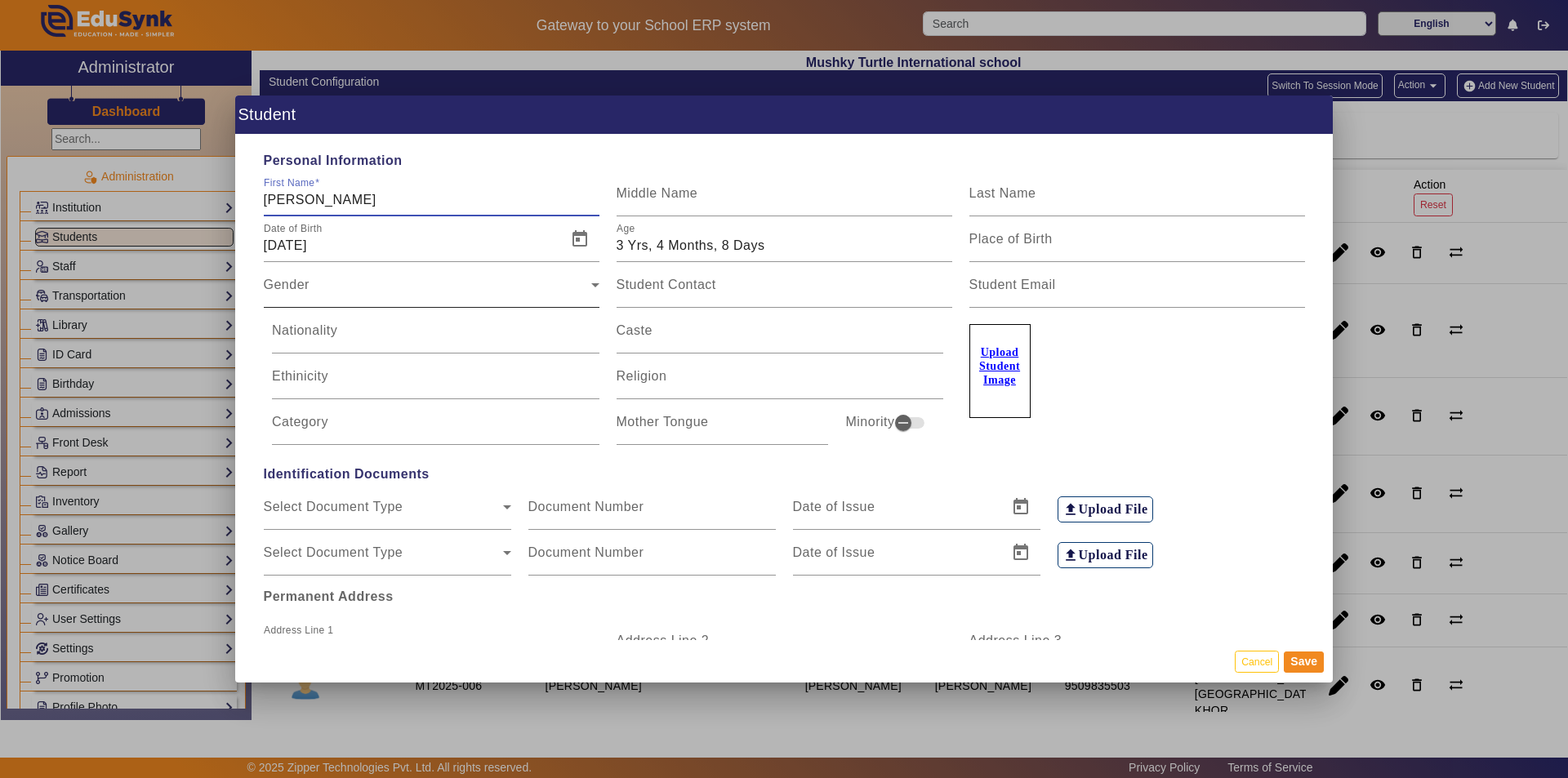
click at [504, 293] on div "Gender" at bounding box center [428, 291] width 328 height 20
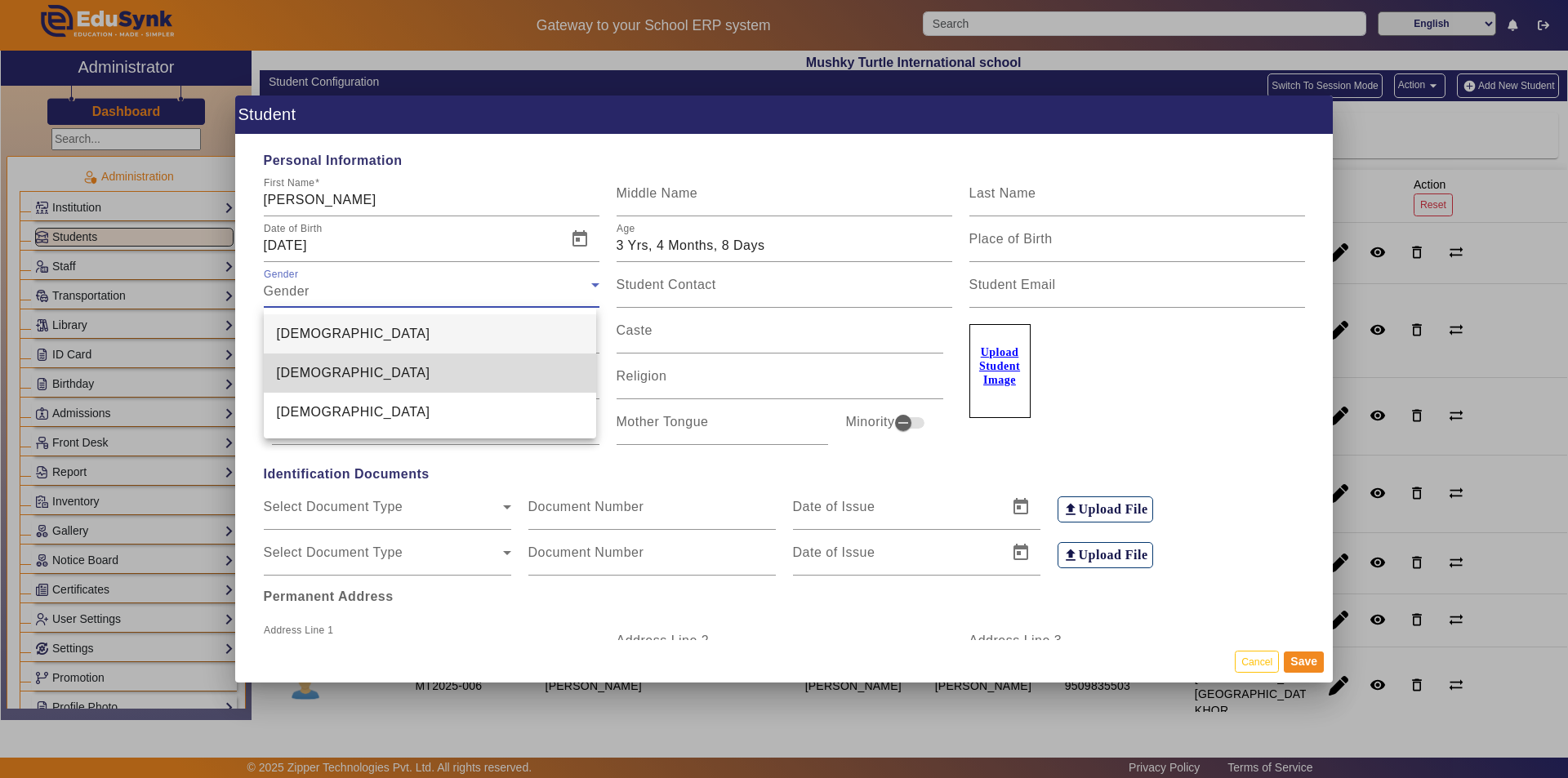
click at [498, 369] on mat-option "[DEMOGRAPHIC_DATA]" at bounding box center [430, 374] width 333 height 40
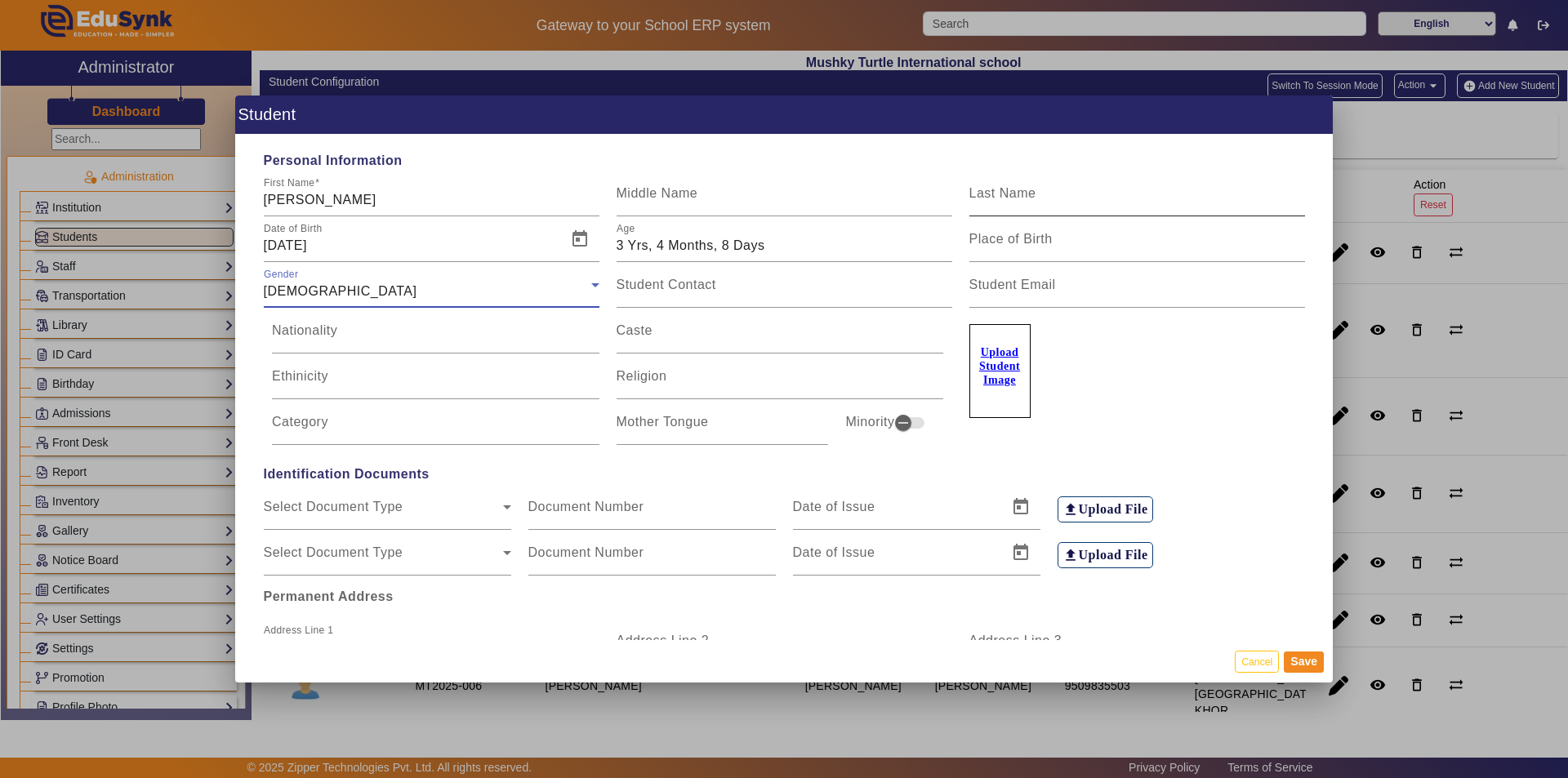
click at [1000, 196] on mat-label "Last Name" at bounding box center [1003, 193] width 67 height 14
click at [1000, 196] on input "Last Name" at bounding box center [1137, 200] width 336 height 20
type input "KAUR"
click at [997, 240] on mat-label "Place of Birth" at bounding box center [1010, 239] width 83 height 14
click at [997, 240] on input "Place of Birth" at bounding box center [1137, 245] width 336 height 20
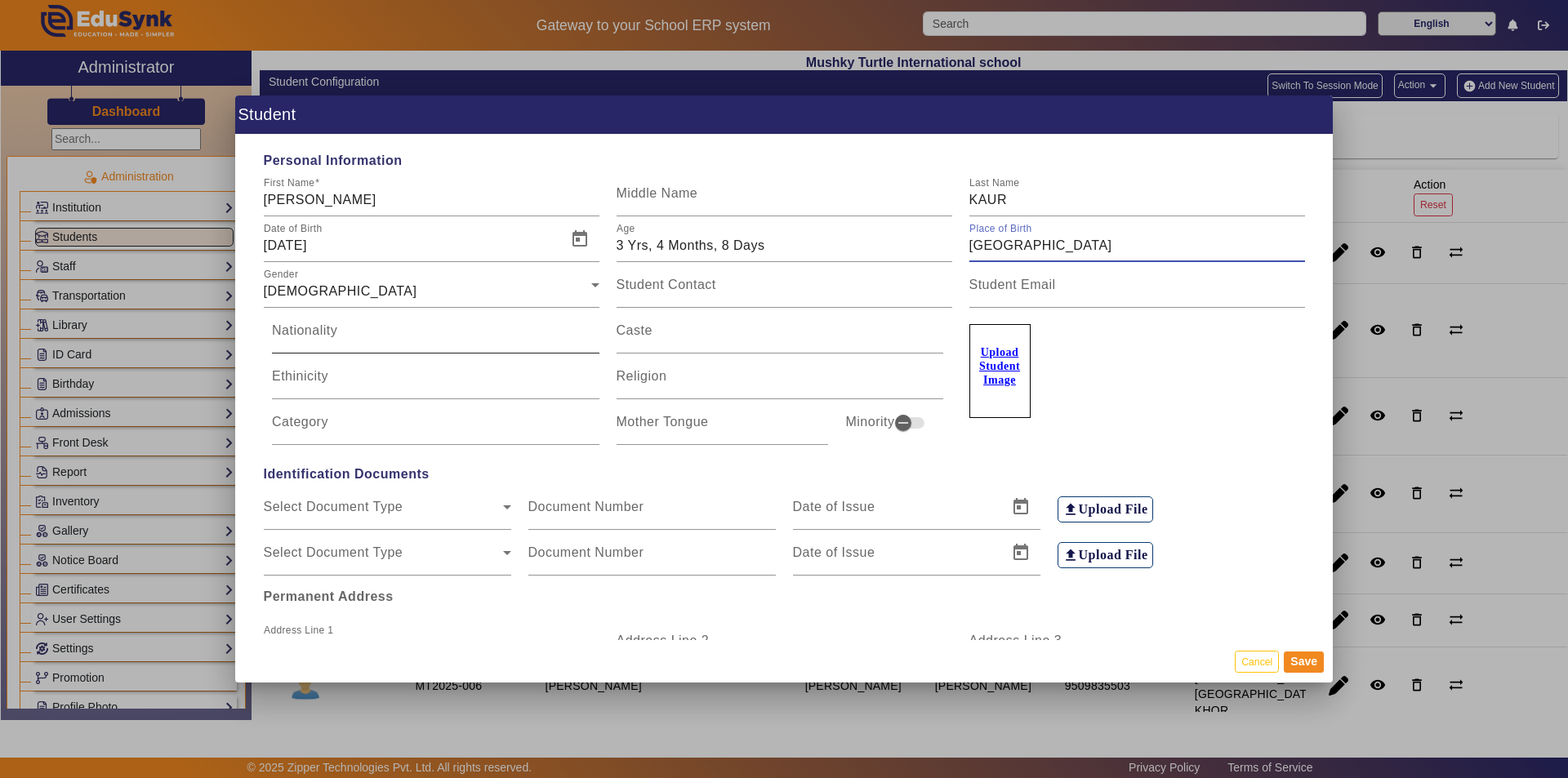
type input "[GEOGRAPHIC_DATA]"
click at [553, 337] on input "Nationality" at bounding box center [435, 337] width 328 height 20
type input "[DEMOGRAPHIC_DATA]"
click at [690, 343] on input "Caste" at bounding box center [780, 337] width 328 height 20
type input "PUNJABI"
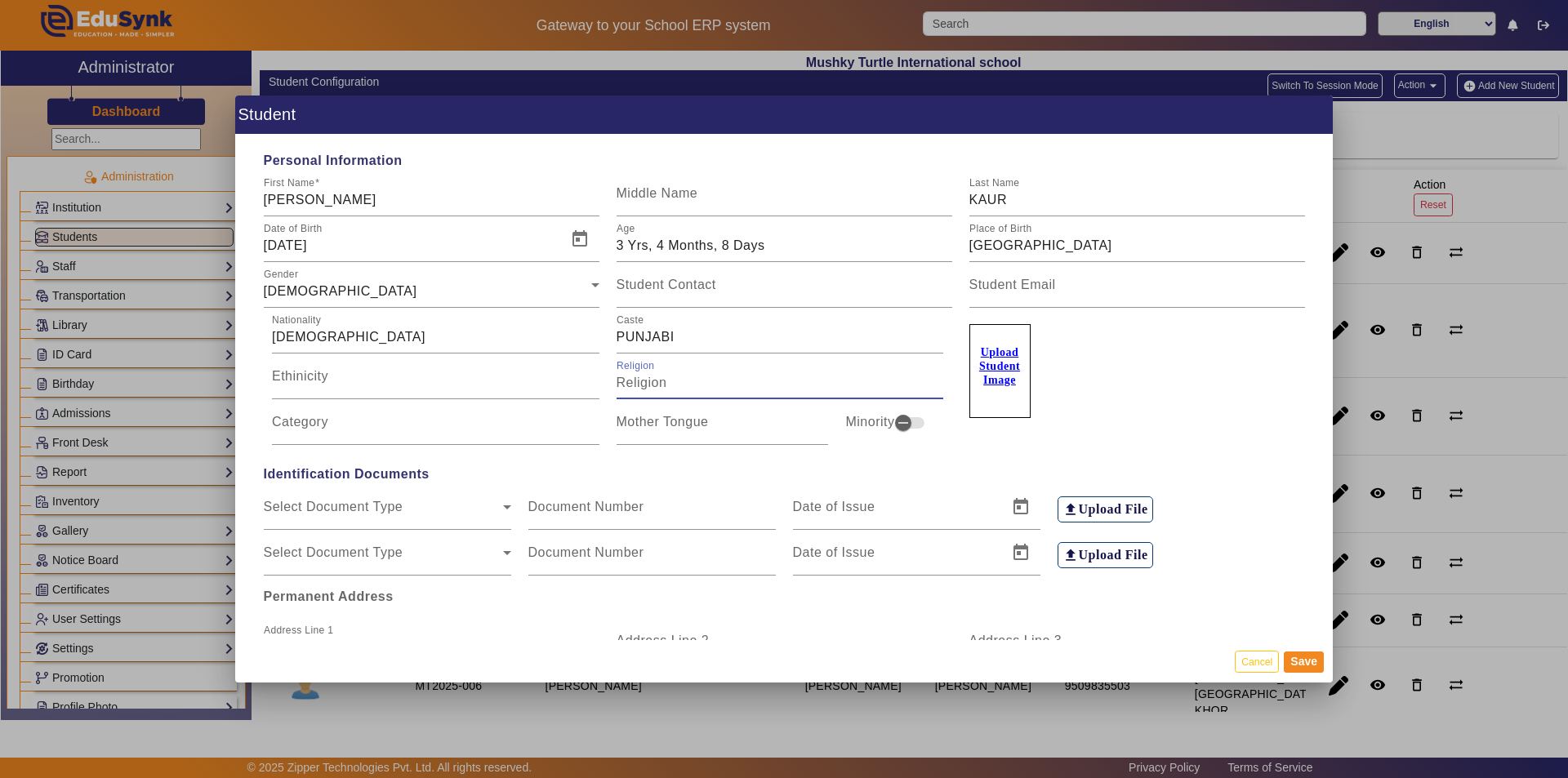
click at [664, 386] on input "Religion" at bounding box center [780, 383] width 328 height 20
type input "PUNJABI"
click at [478, 435] on input "Category" at bounding box center [435, 429] width 328 height 20
type input "g"
type input "GENERAL"
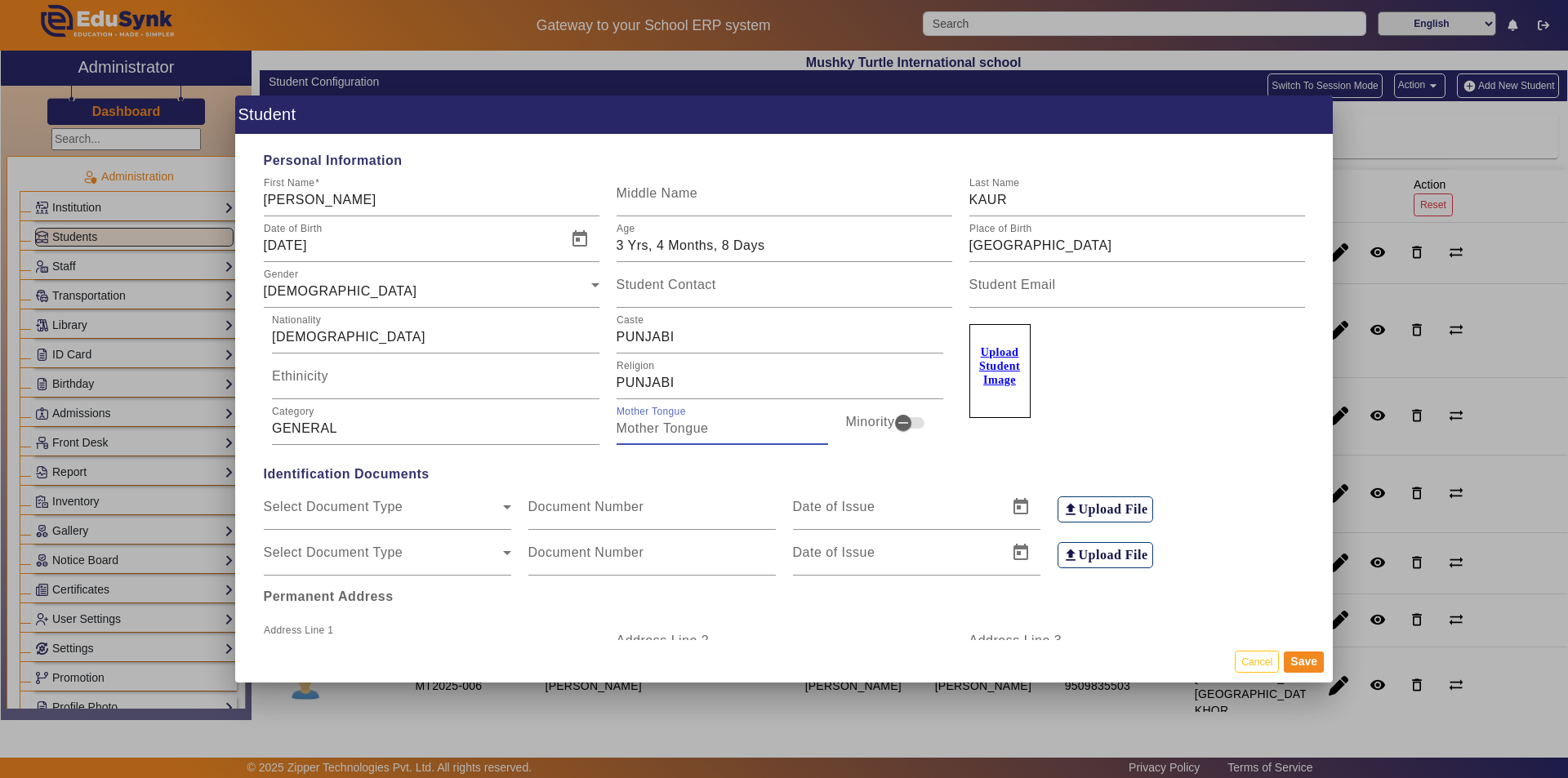
click at [681, 429] on input "Mother Tongue" at bounding box center [722, 429] width 213 height 20
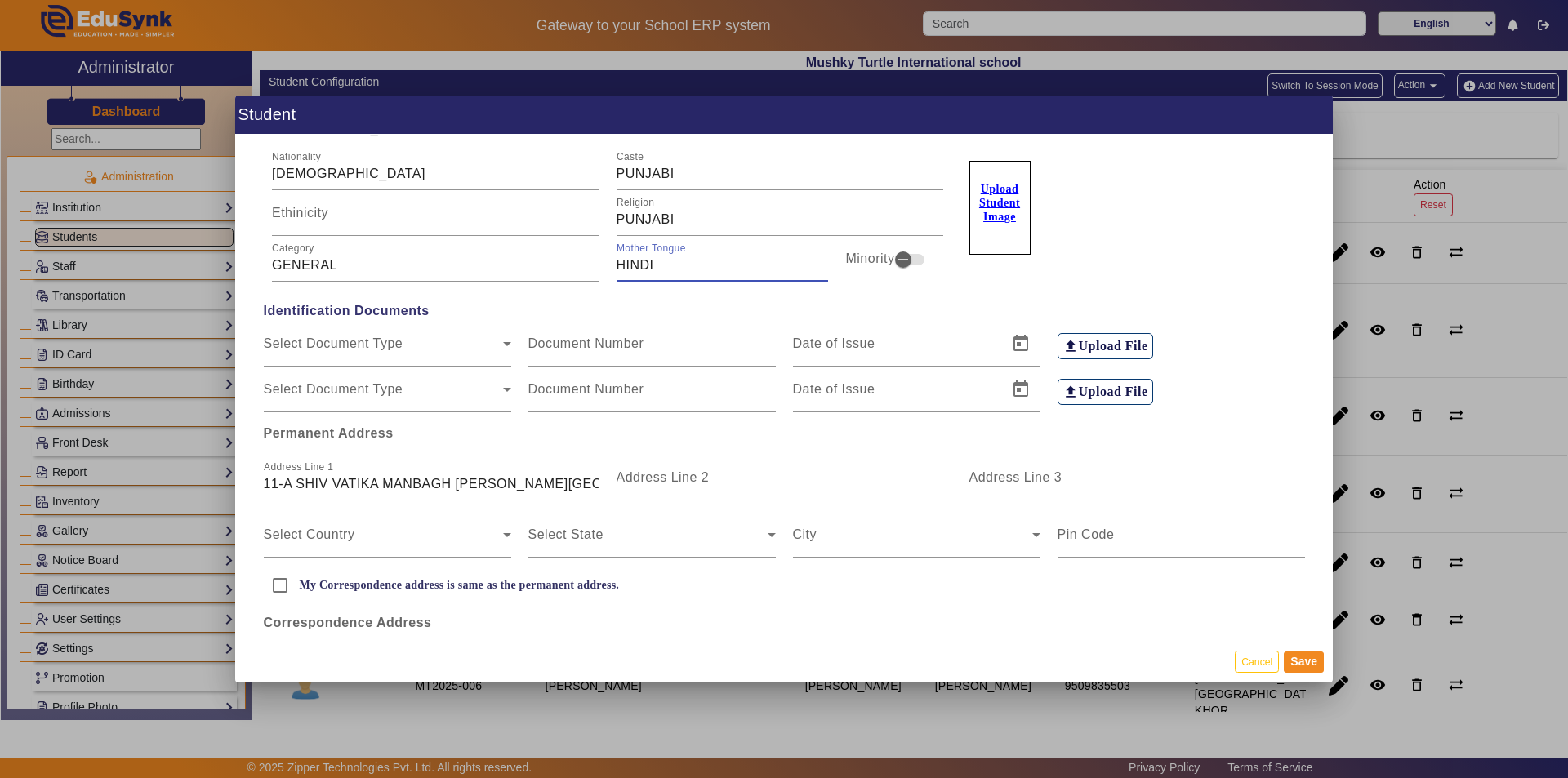
scroll to position [245, 0]
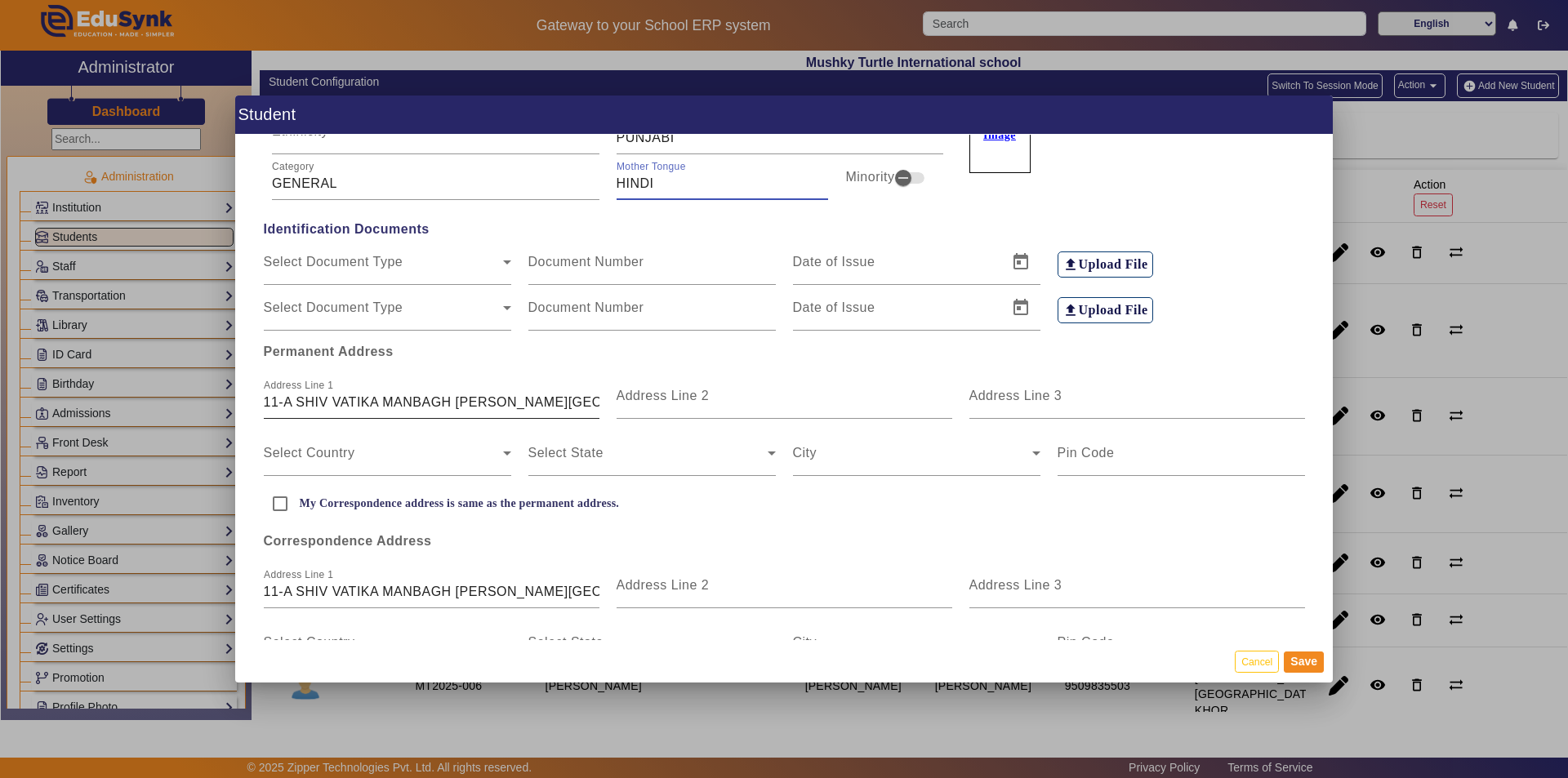
type input "HINDI"
drag, startPoint x: 457, startPoint y: 401, endPoint x: 621, endPoint y: 410, distance: 164.2
click at [621, 410] on div "Address Line 1 11-A SHIV VATIKA MANBAGH [PERSON_NAME] KHOR Address Line 2 Addre…" at bounding box center [784, 390] width 1059 height 57
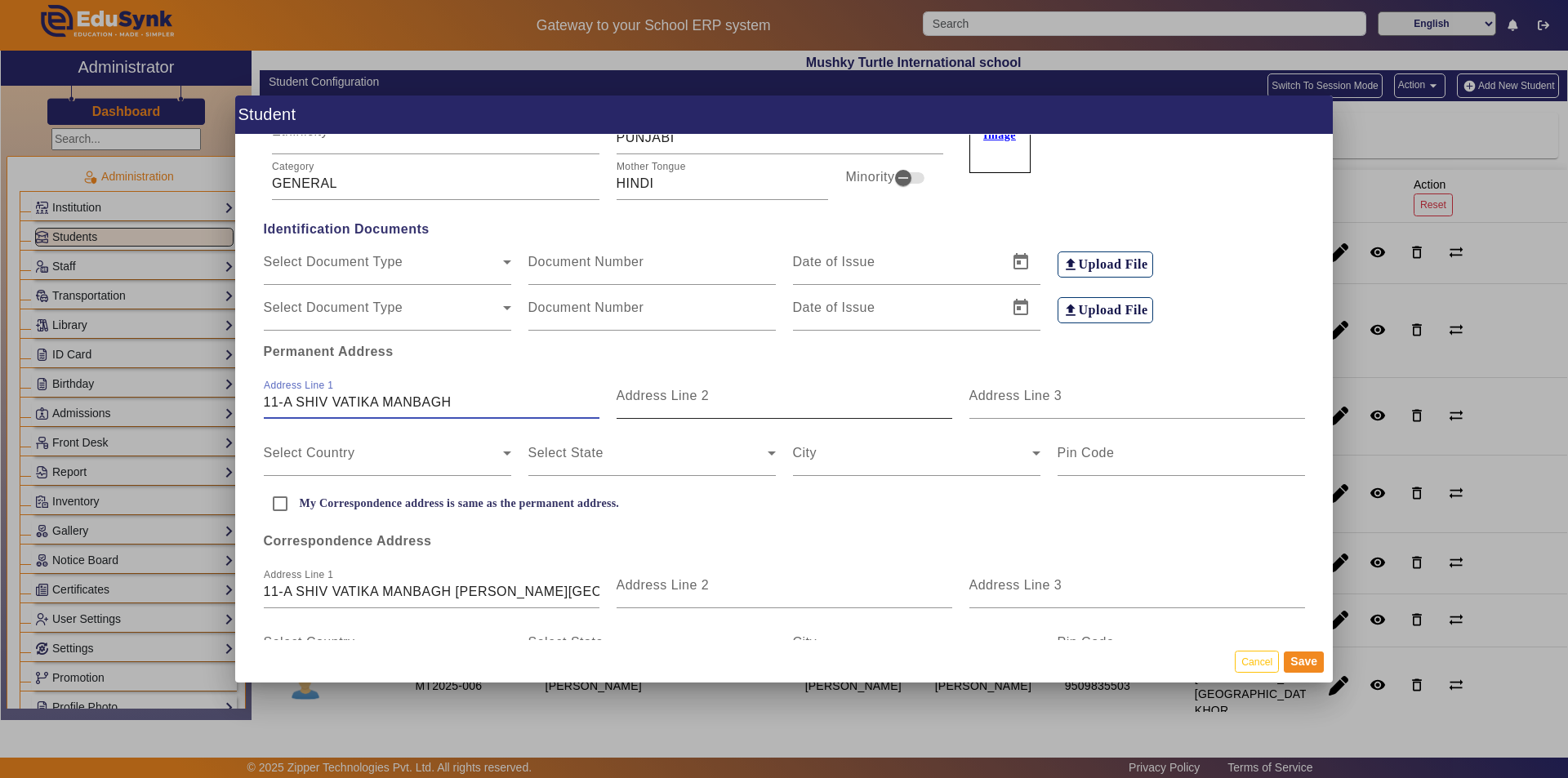
type input "11-A SHIV VATIKA MANBAGH"
click at [681, 396] on mat-label "Address Line 2" at bounding box center [663, 396] width 93 height 14
click at [681, 396] on input "Address Line 2" at bounding box center [784, 402] width 336 height 20
paste input "[PERSON_NAME] KHOR"
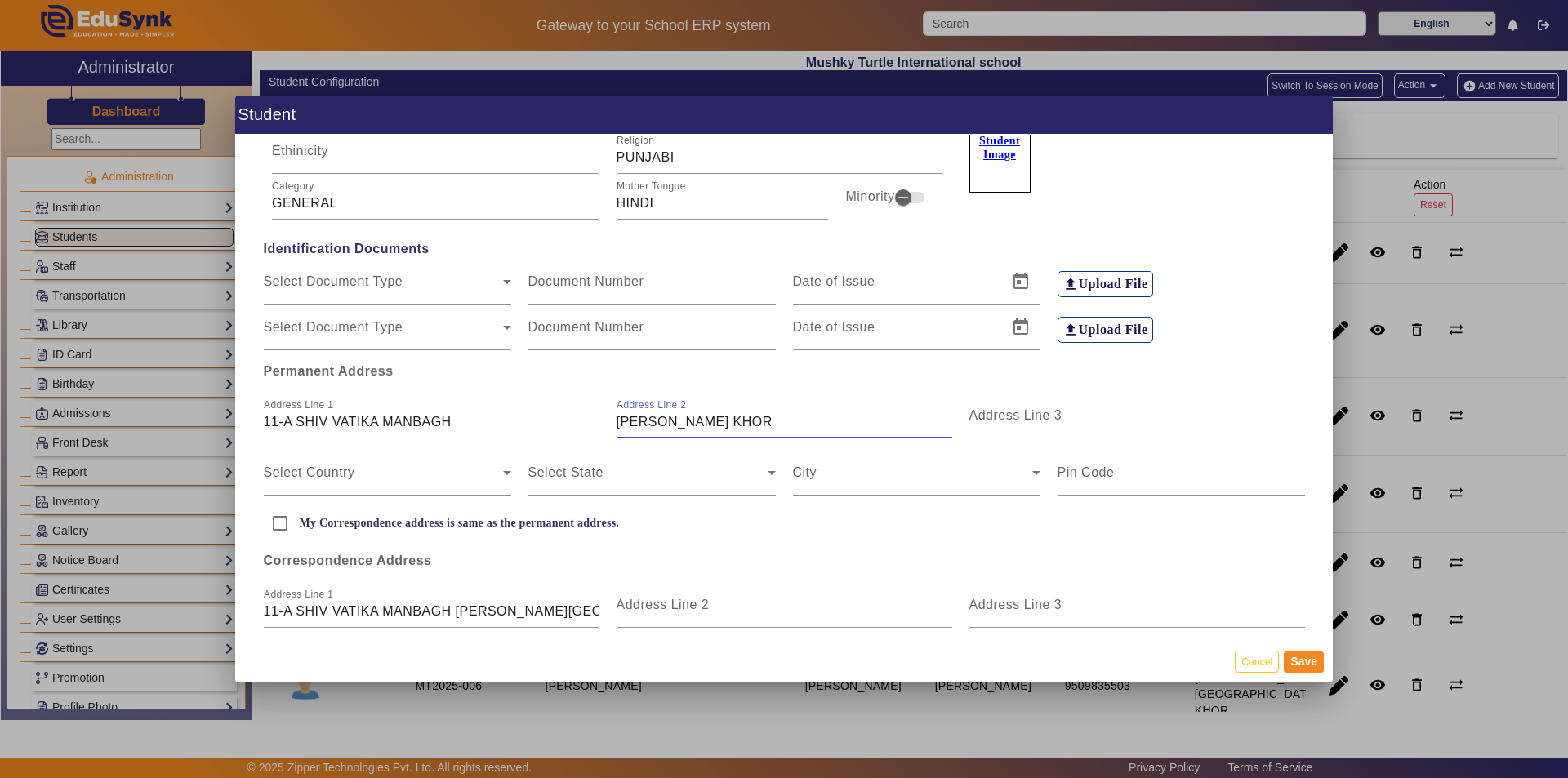
scroll to position [245, 0]
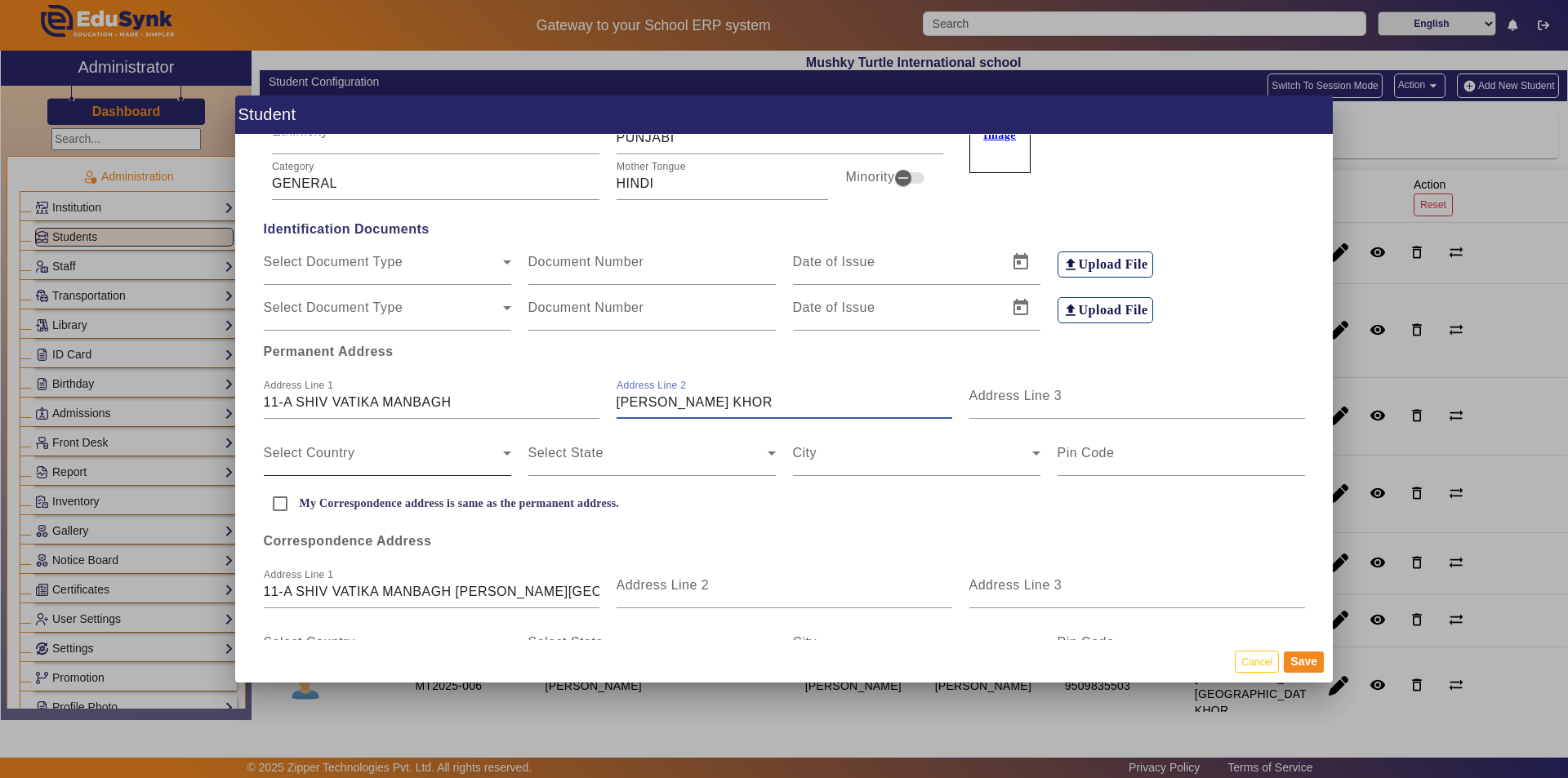
type input "[PERSON_NAME] KHOR"
click at [407, 466] on span at bounding box center [384, 460] width 239 height 20
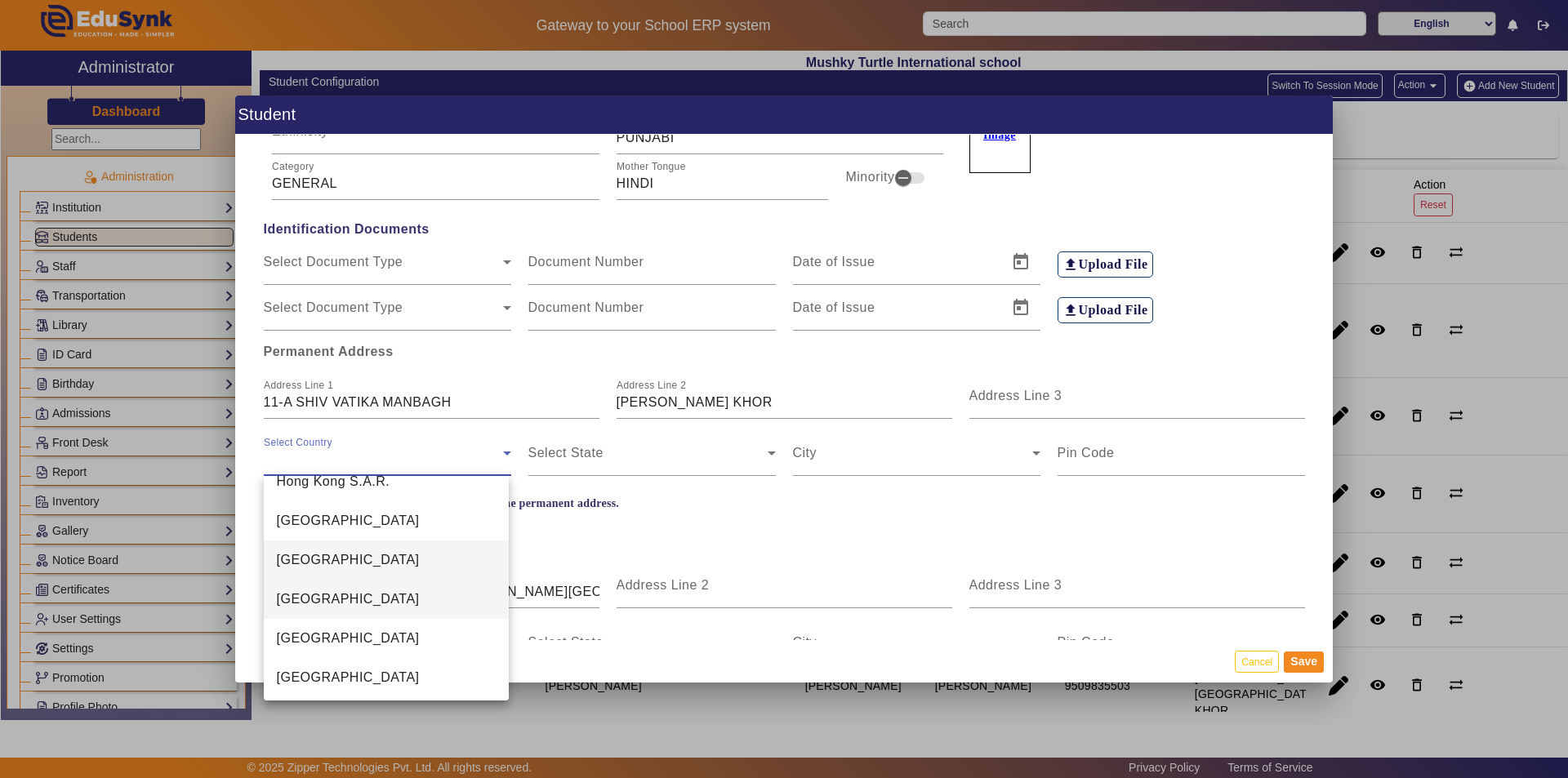
scroll to position [3865, 0]
click at [390, 560] on mat-option "[GEOGRAPHIC_DATA]" at bounding box center [387, 557] width 246 height 40
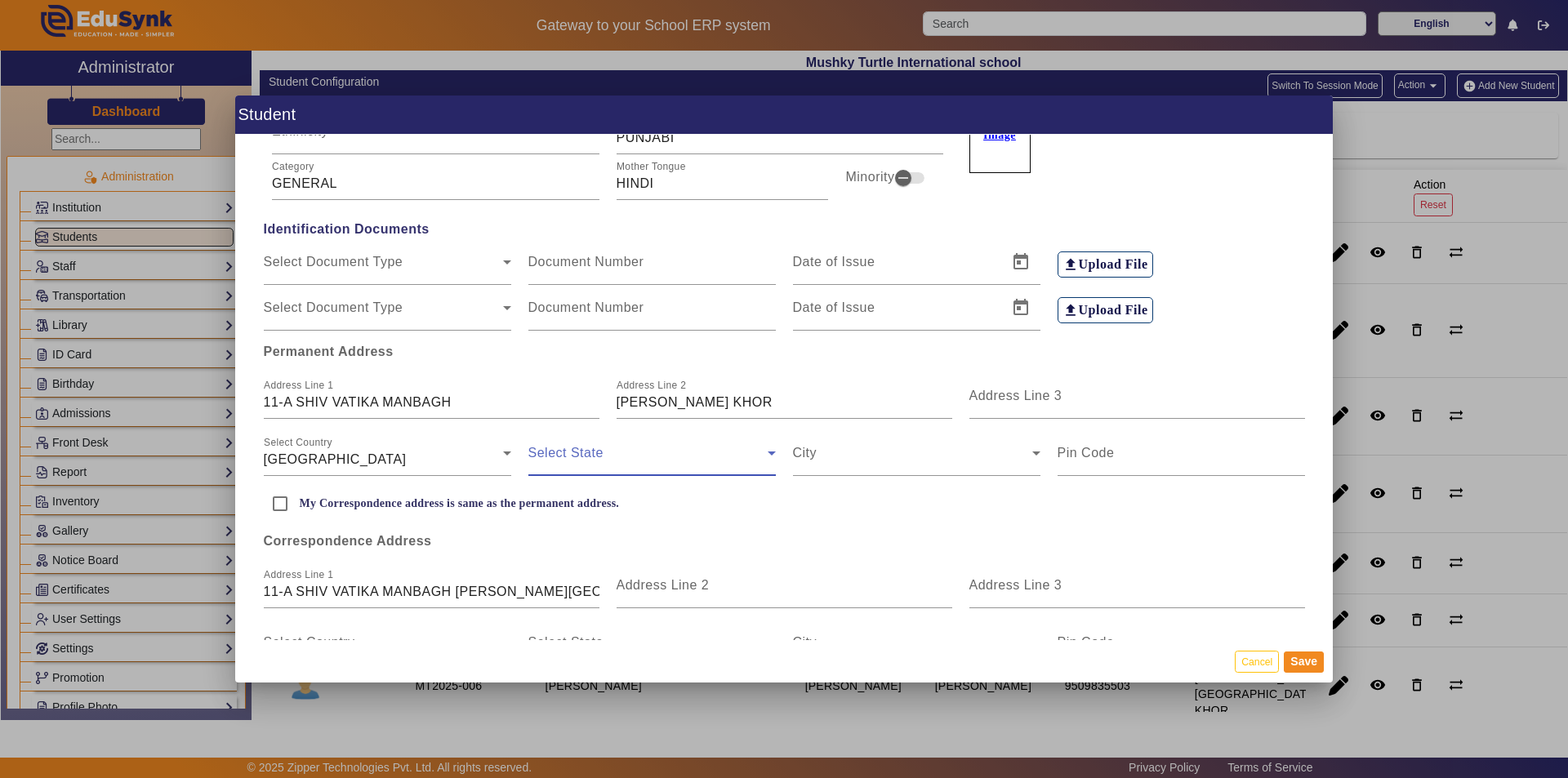
click at [588, 466] on span at bounding box center [648, 460] width 239 height 20
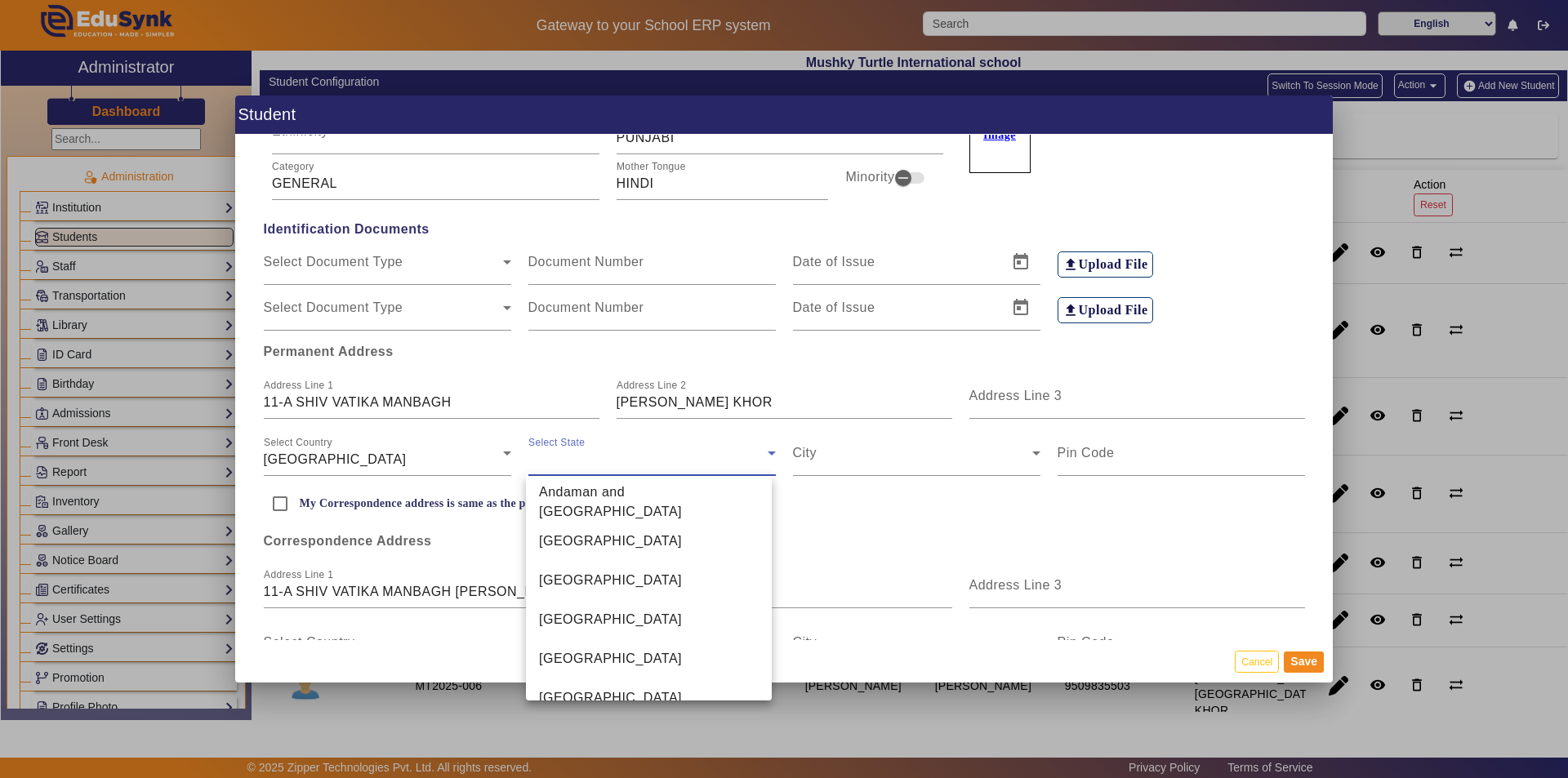
scroll to position [919, 0]
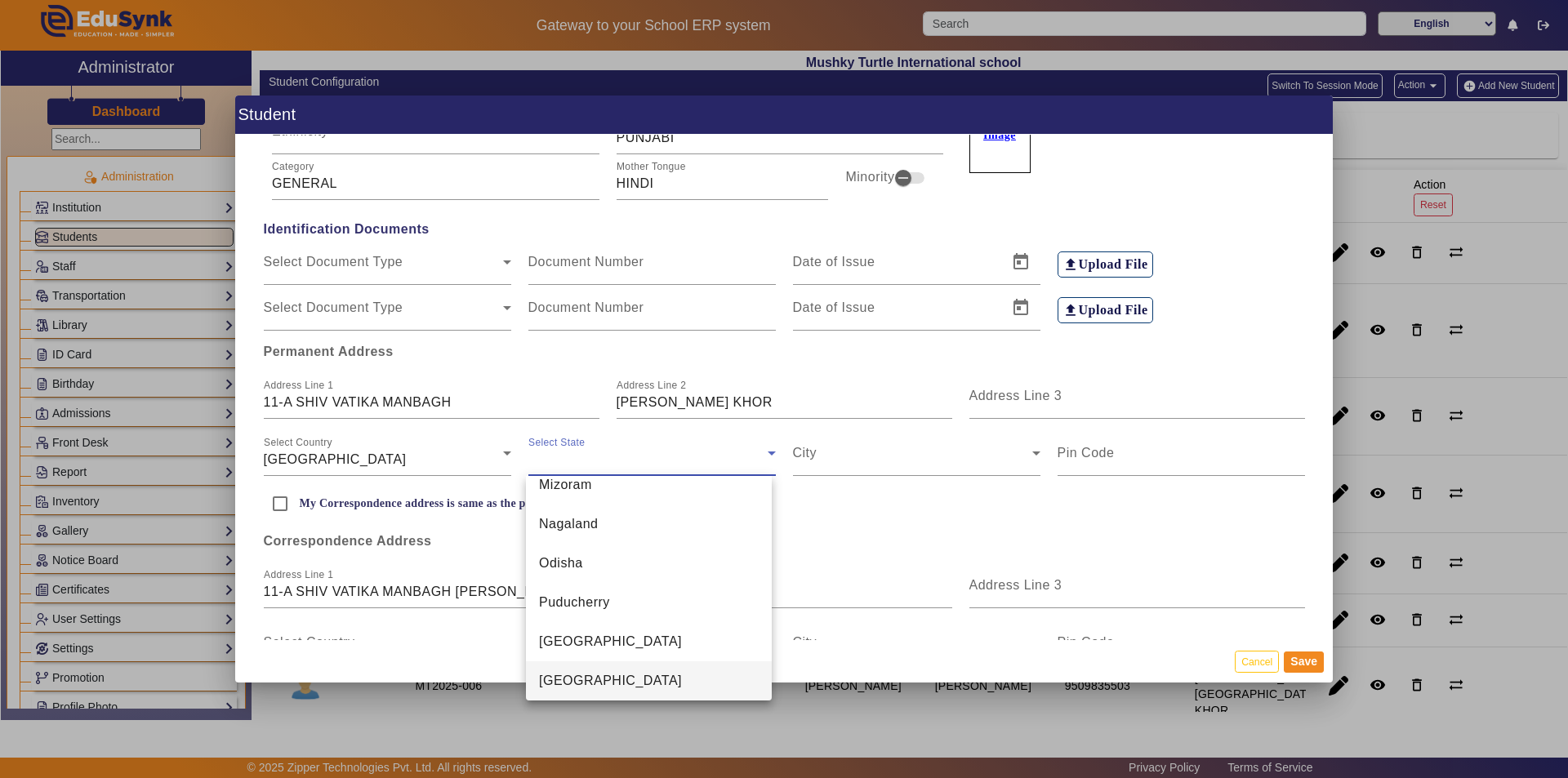
click at [568, 682] on span "[GEOGRAPHIC_DATA]" at bounding box center [610, 681] width 143 height 20
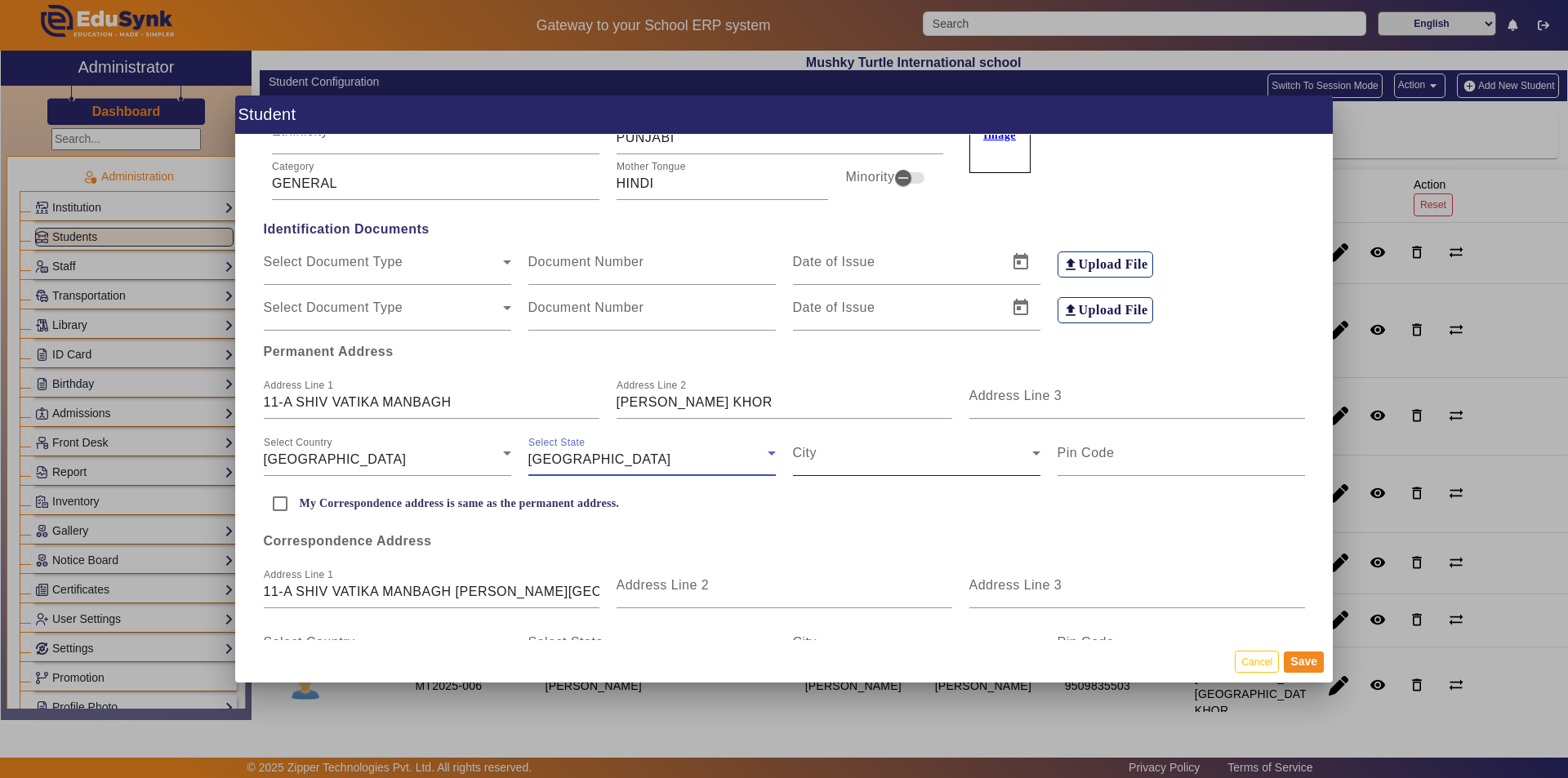
click at [842, 456] on span at bounding box center [912, 460] width 239 height 20
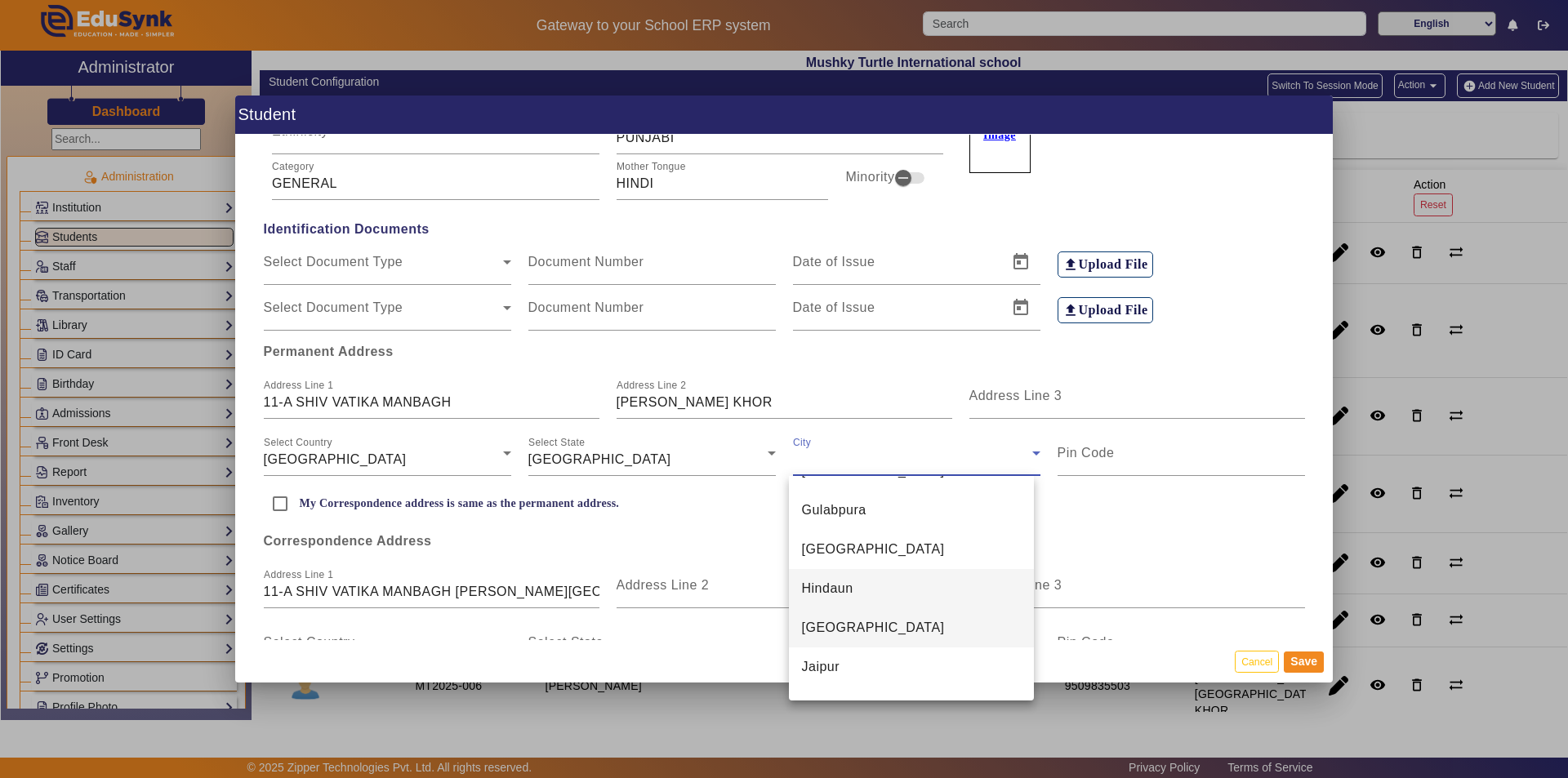
scroll to position [2490, 0]
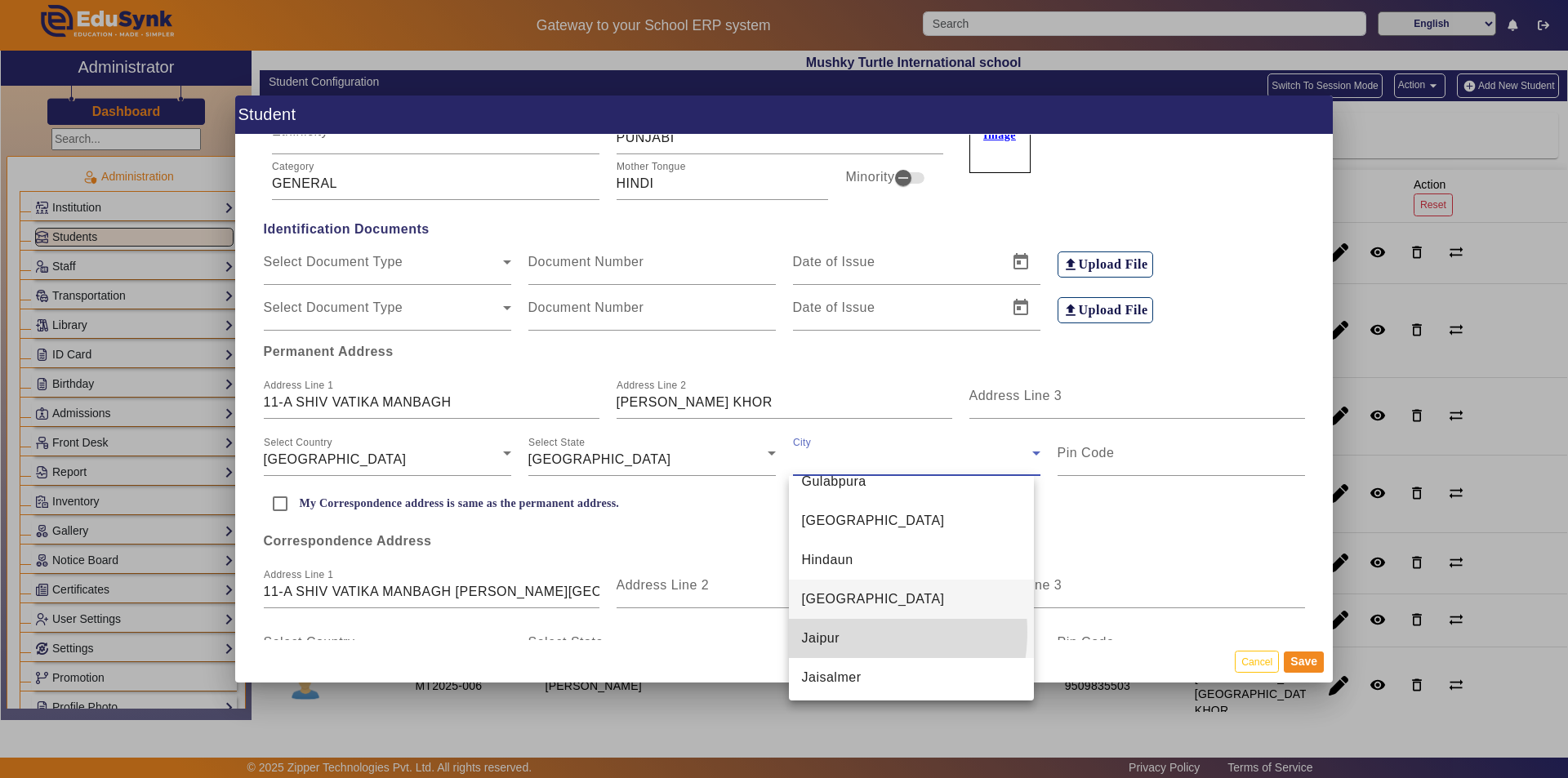
click at [845, 632] on mat-option "Jaipur" at bounding box center [912, 639] width 246 height 40
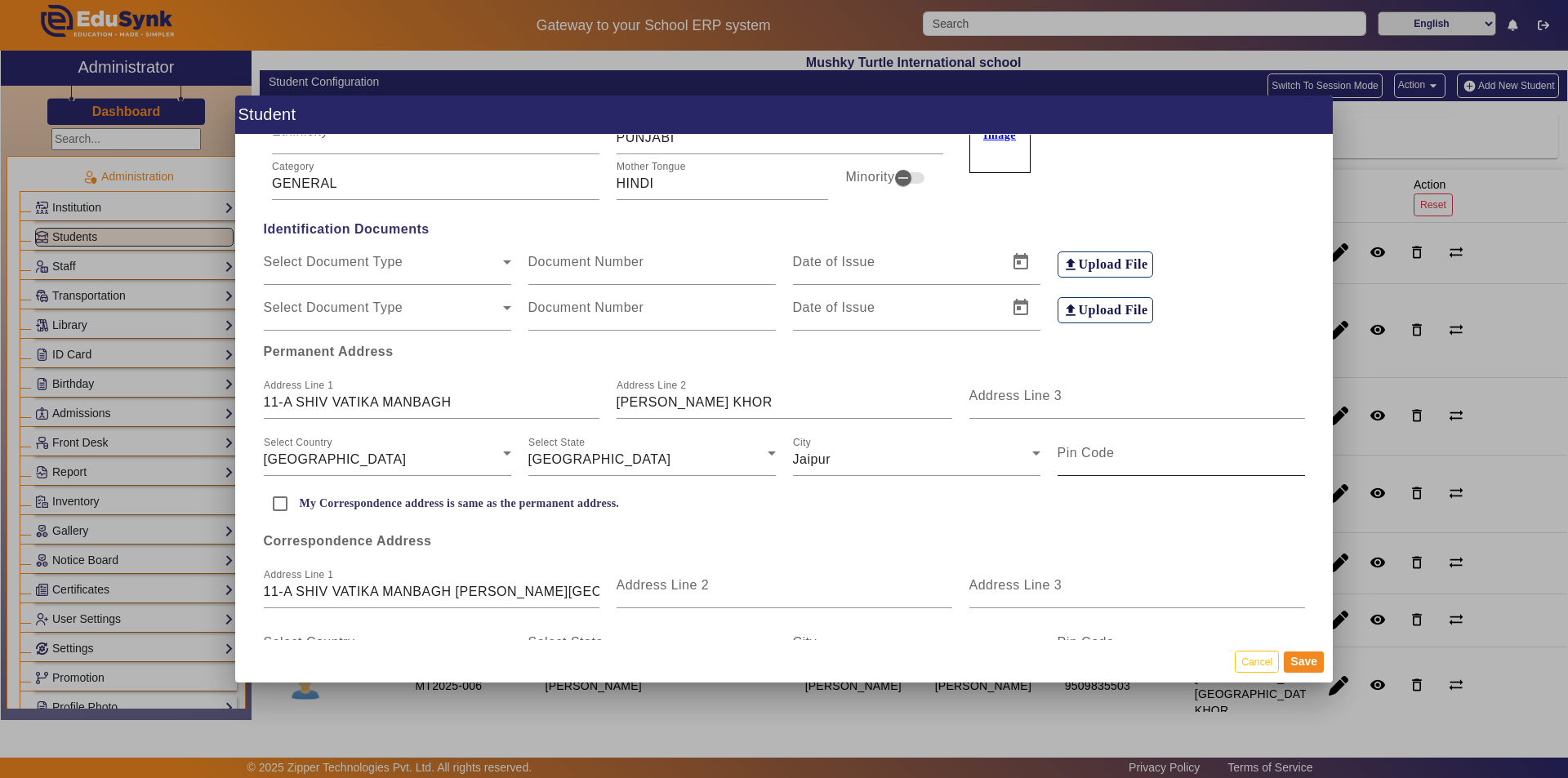
click at [1091, 457] on mat-label "Pin Code" at bounding box center [1086, 453] width 57 height 14
click at [1091, 457] on input "Pin Code" at bounding box center [1182, 460] width 248 height 20
type input "302027"
click at [288, 503] on input "My Correspondence address is same as the permanent address." at bounding box center [281, 504] width 33 height 33
checkbox input "true"
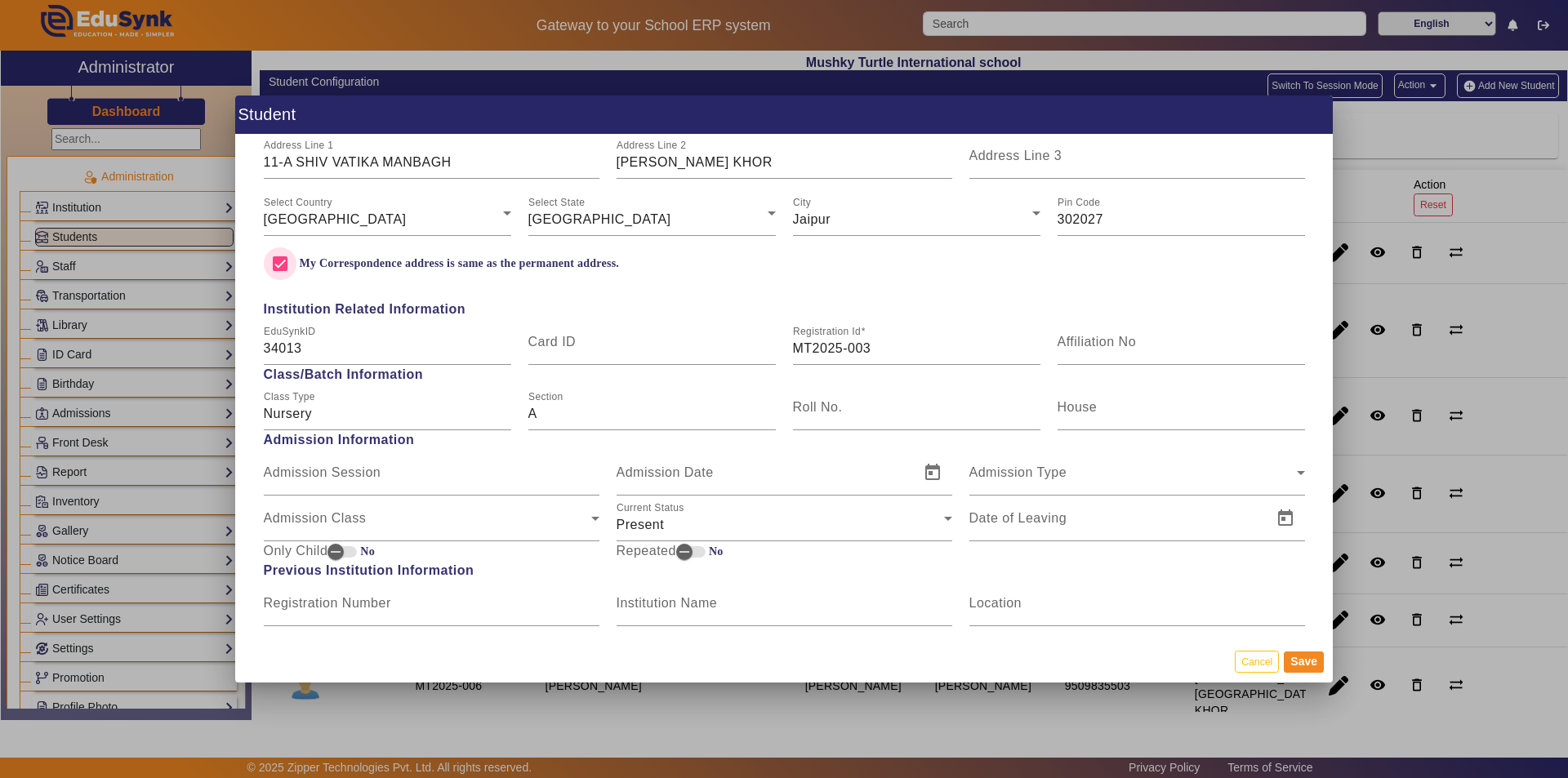
scroll to position [490, 0]
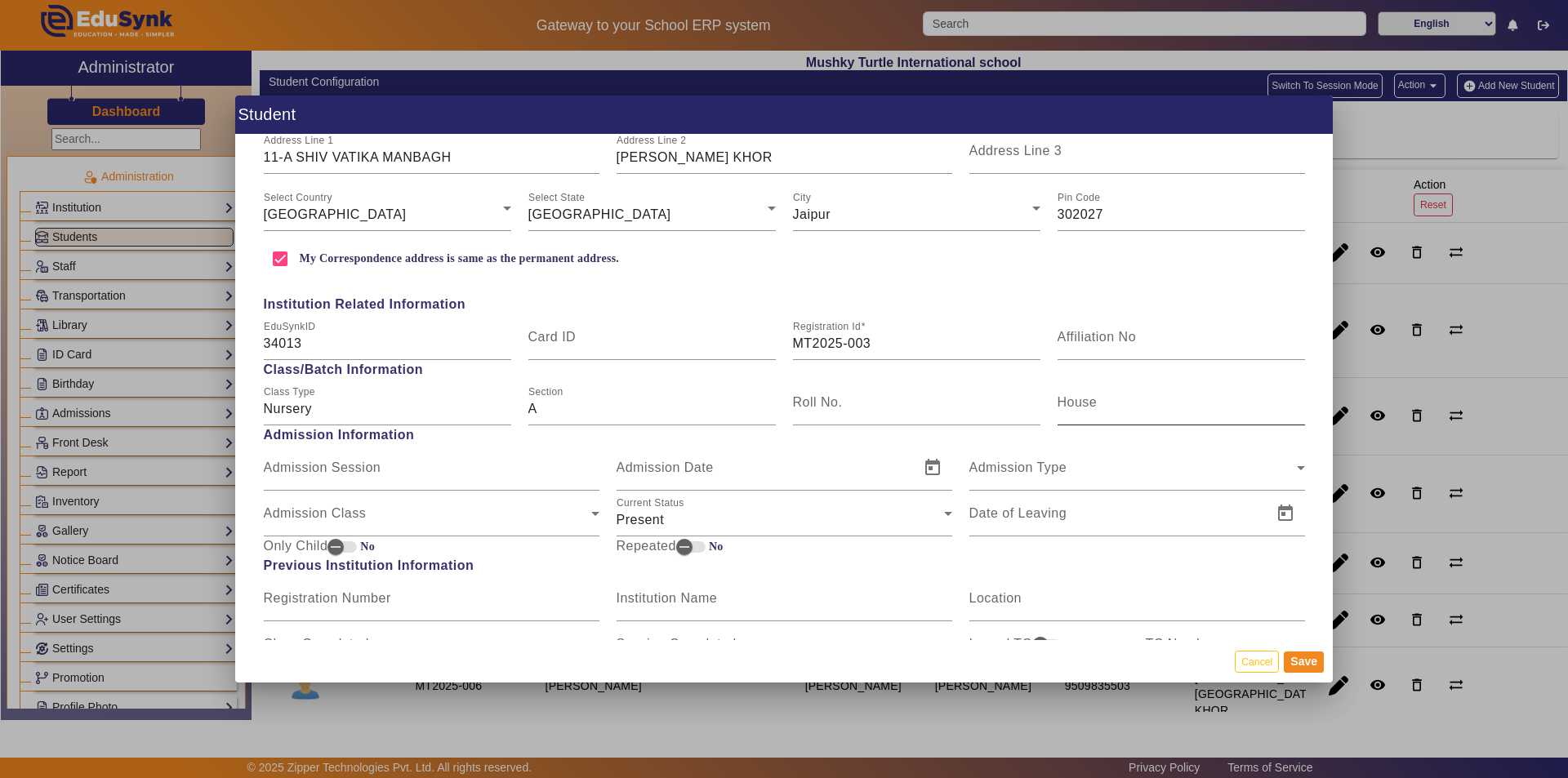
click at [1105, 407] on input "House" at bounding box center [1182, 409] width 248 height 20
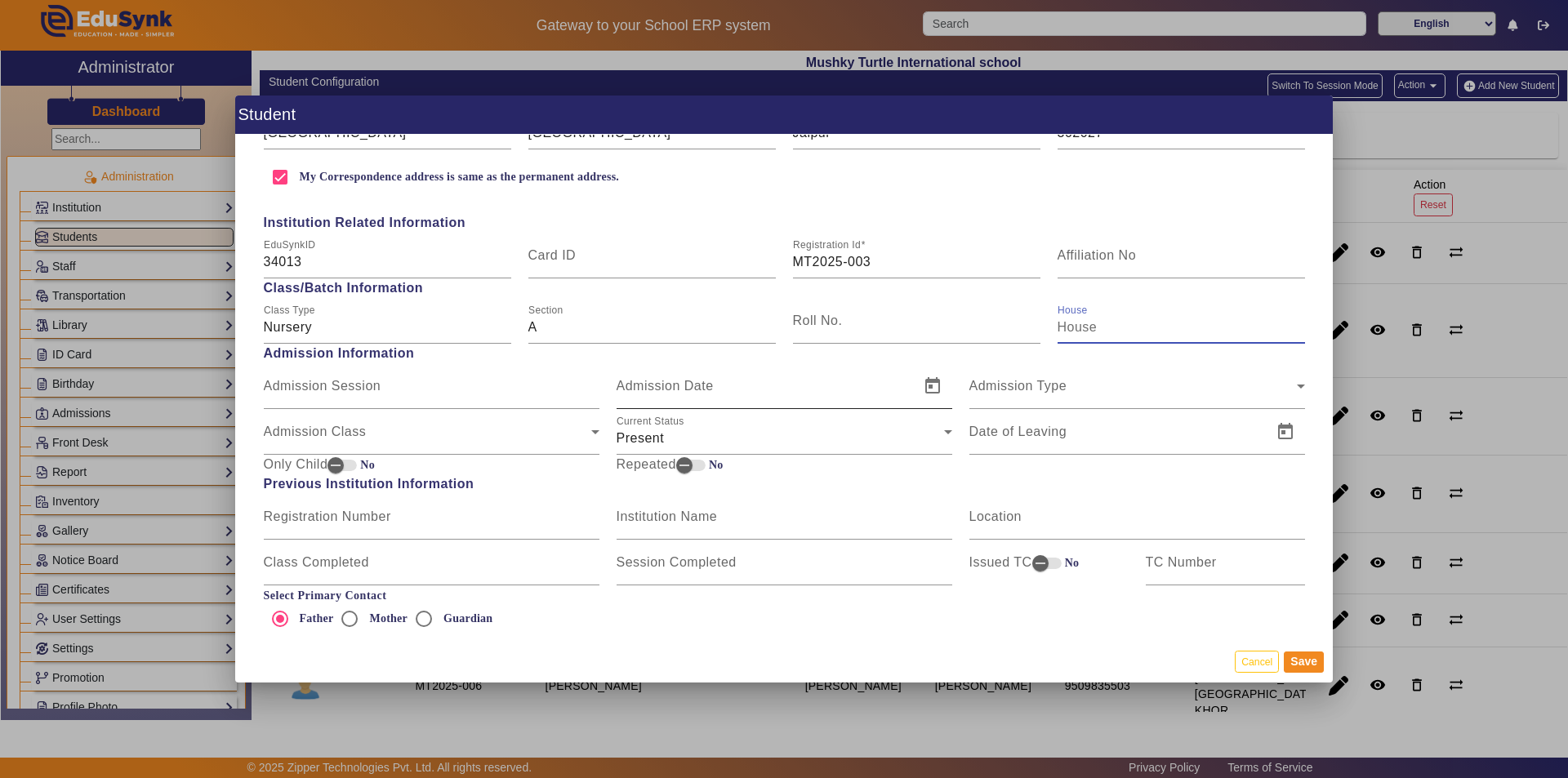
scroll to position [653, 0]
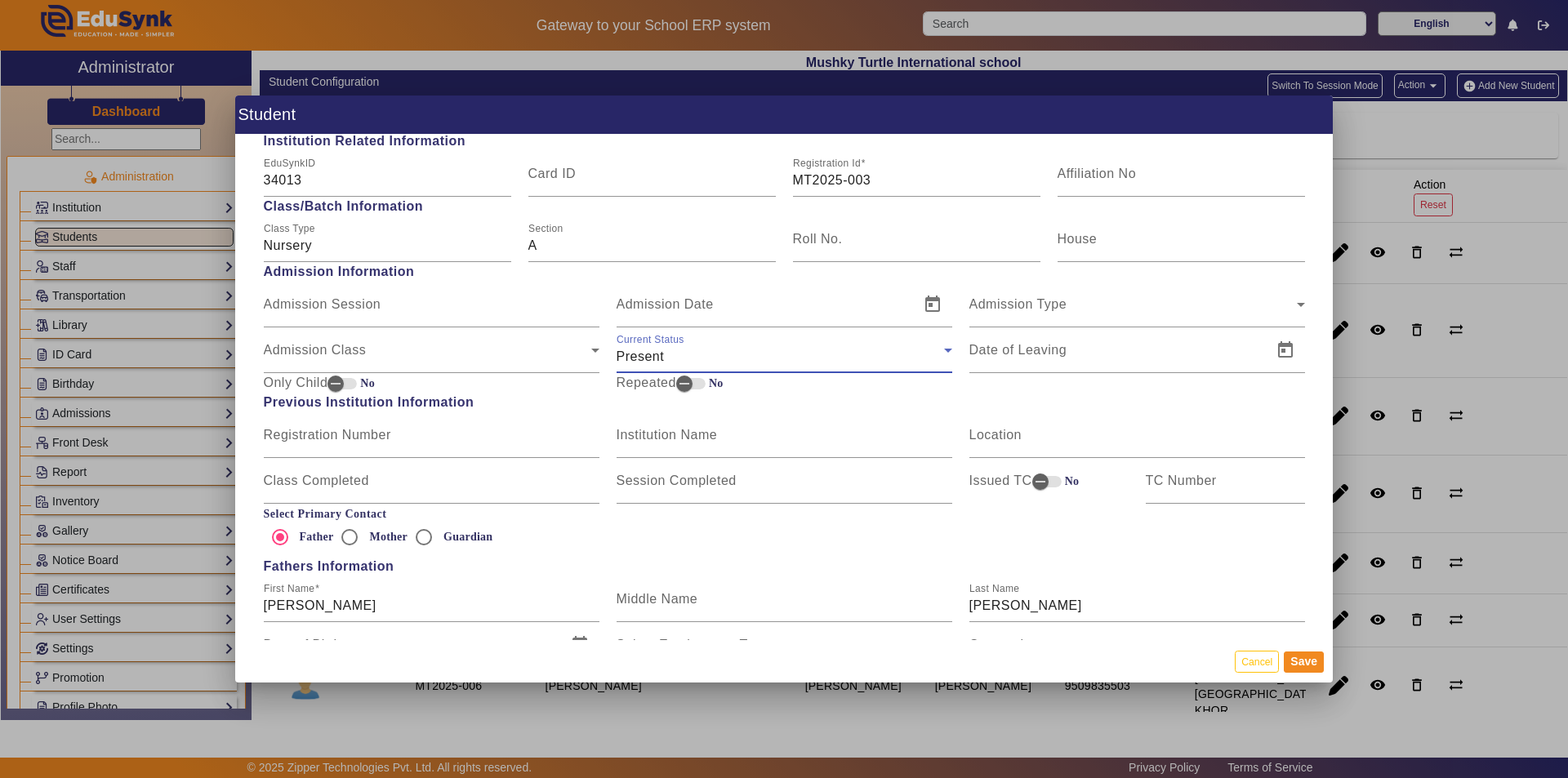
click at [859, 362] on div "Present" at bounding box center [780, 356] width 328 height 20
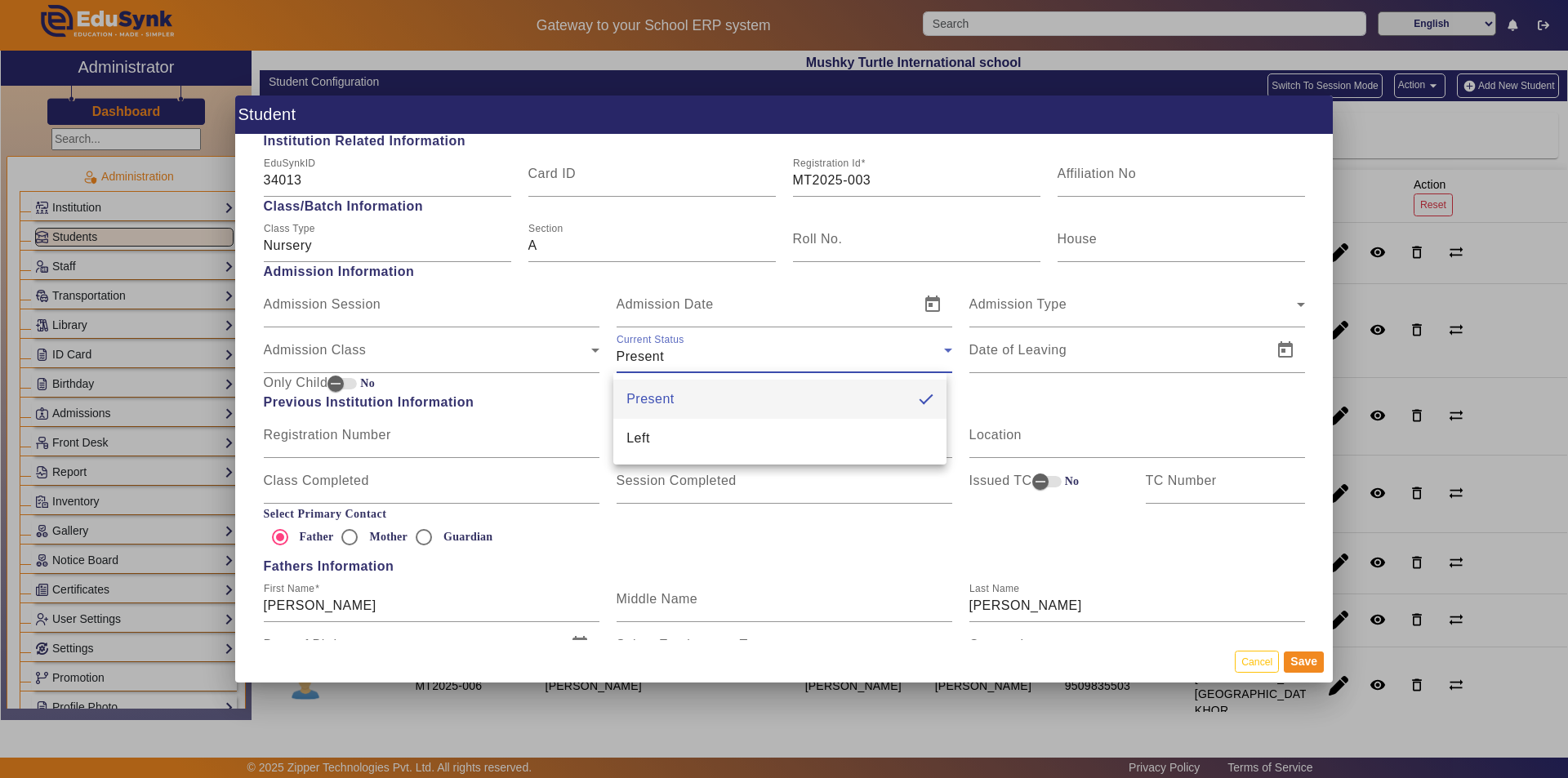
click at [859, 362] on div at bounding box center [784, 389] width 1568 height 778
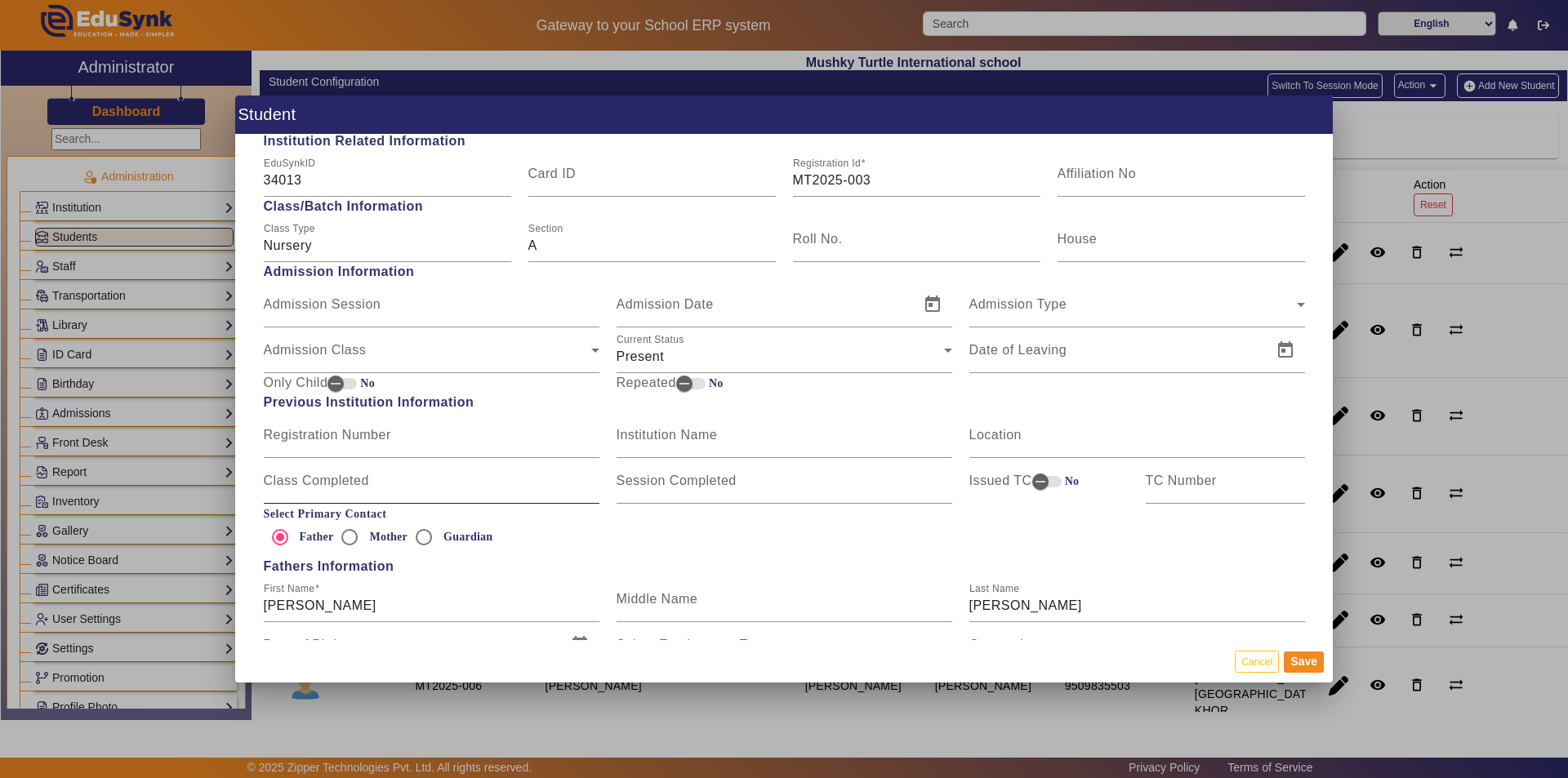
click at [455, 497] on div "Class Completed" at bounding box center [432, 480] width 336 height 46
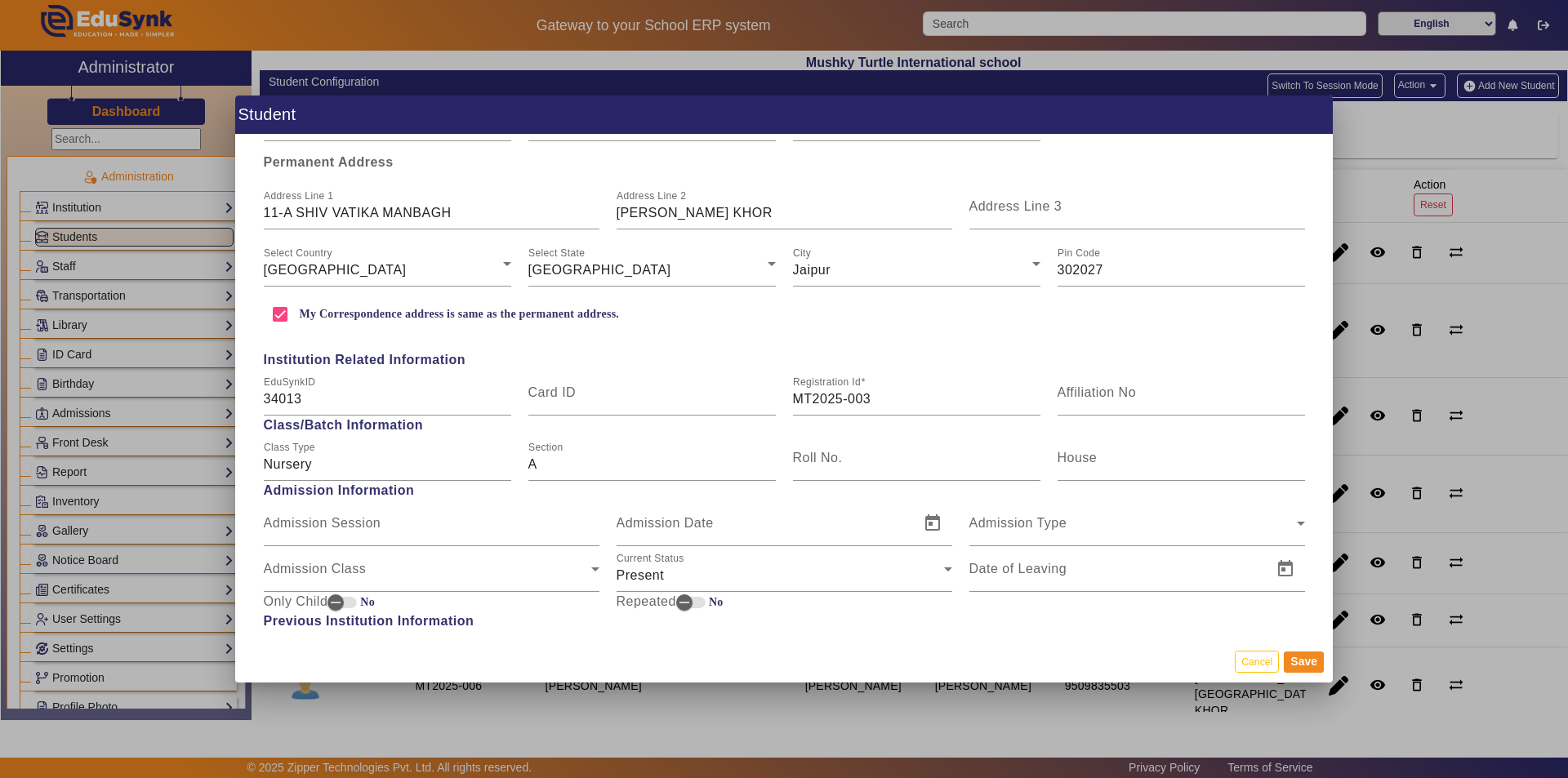
scroll to position [417, 0]
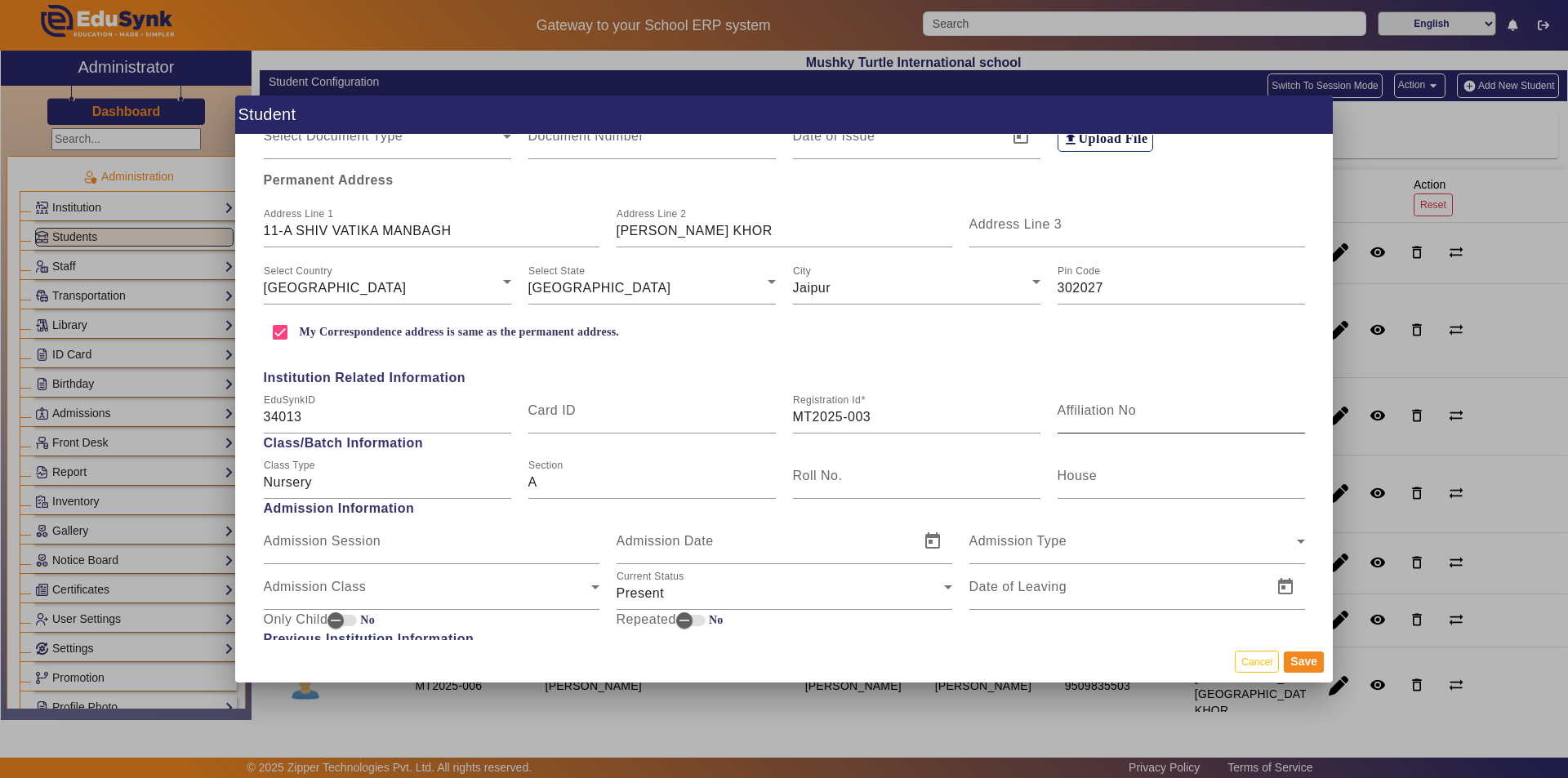
click at [1108, 412] on mat-label "Affiliation No" at bounding box center [1097, 411] width 79 height 14
click at [1108, 412] on input "Affiliation No" at bounding box center [1182, 417] width 248 height 20
click at [1089, 472] on mat-label "House" at bounding box center [1077, 476] width 40 height 14
click at [1089, 472] on input "House" at bounding box center [1182, 482] width 248 height 20
click at [1052, 547] on span "Admission Type" at bounding box center [1133, 547] width 328 height 20
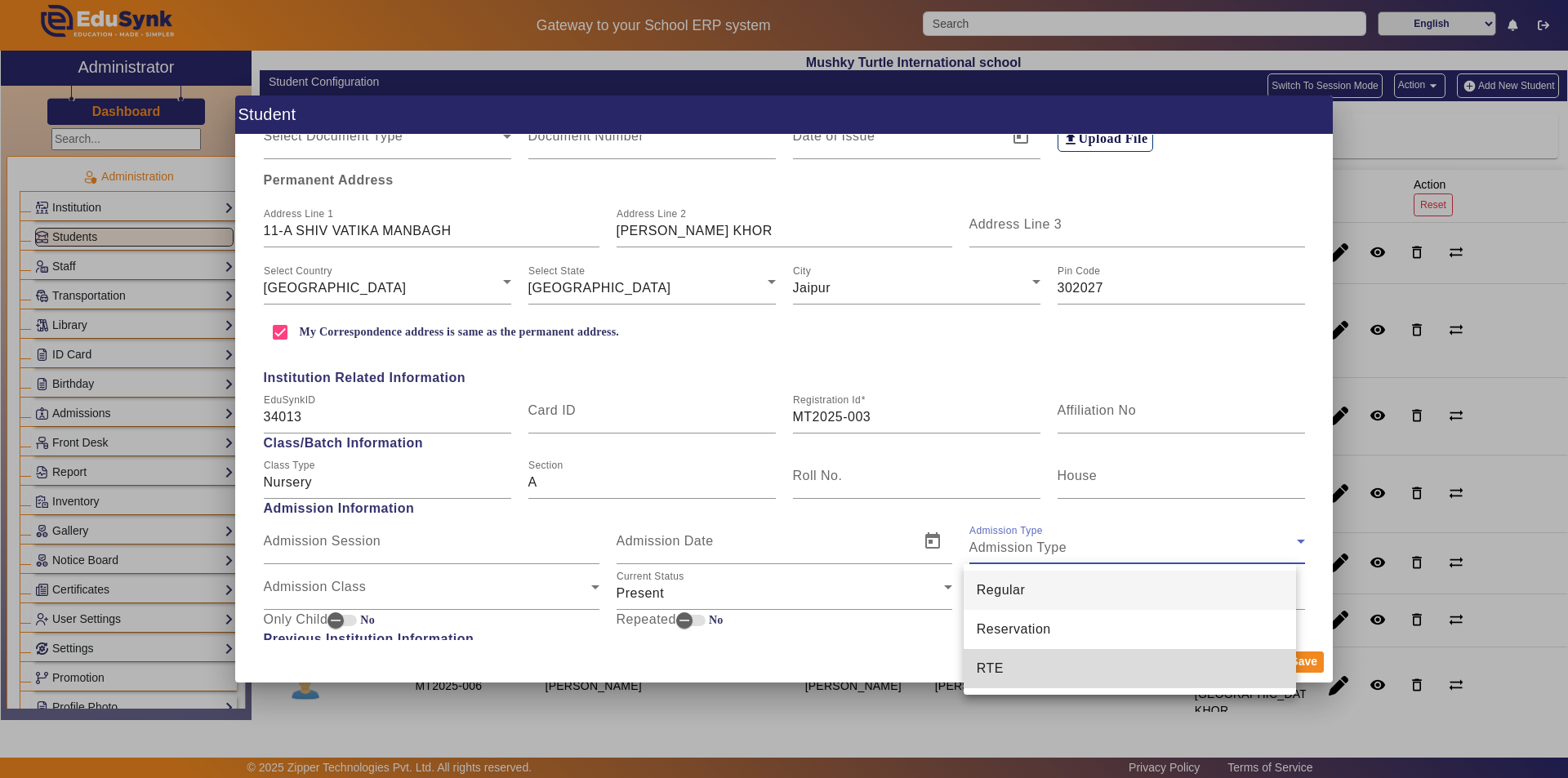
click at [981, 664] on span "RTE" at bounding box center [990, 669] width 27 height 20
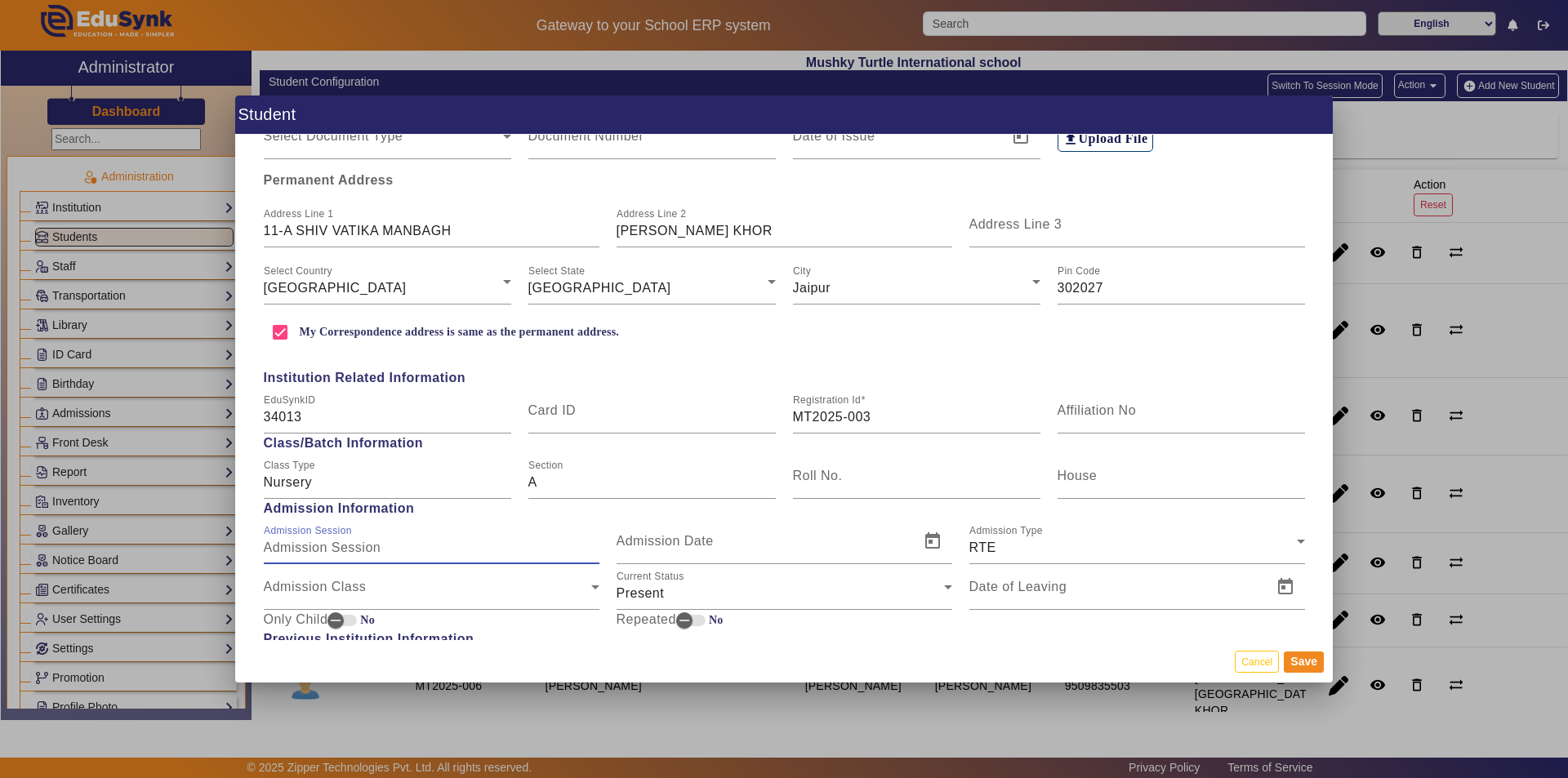
click at [488, 550] on input "Admission Session" at bounding box center [432, 547] width 336 height 20
type input "2025-26"
click at [473, 594] on div "Admission Class" at bounding box center [428, 594] width 328 height 20
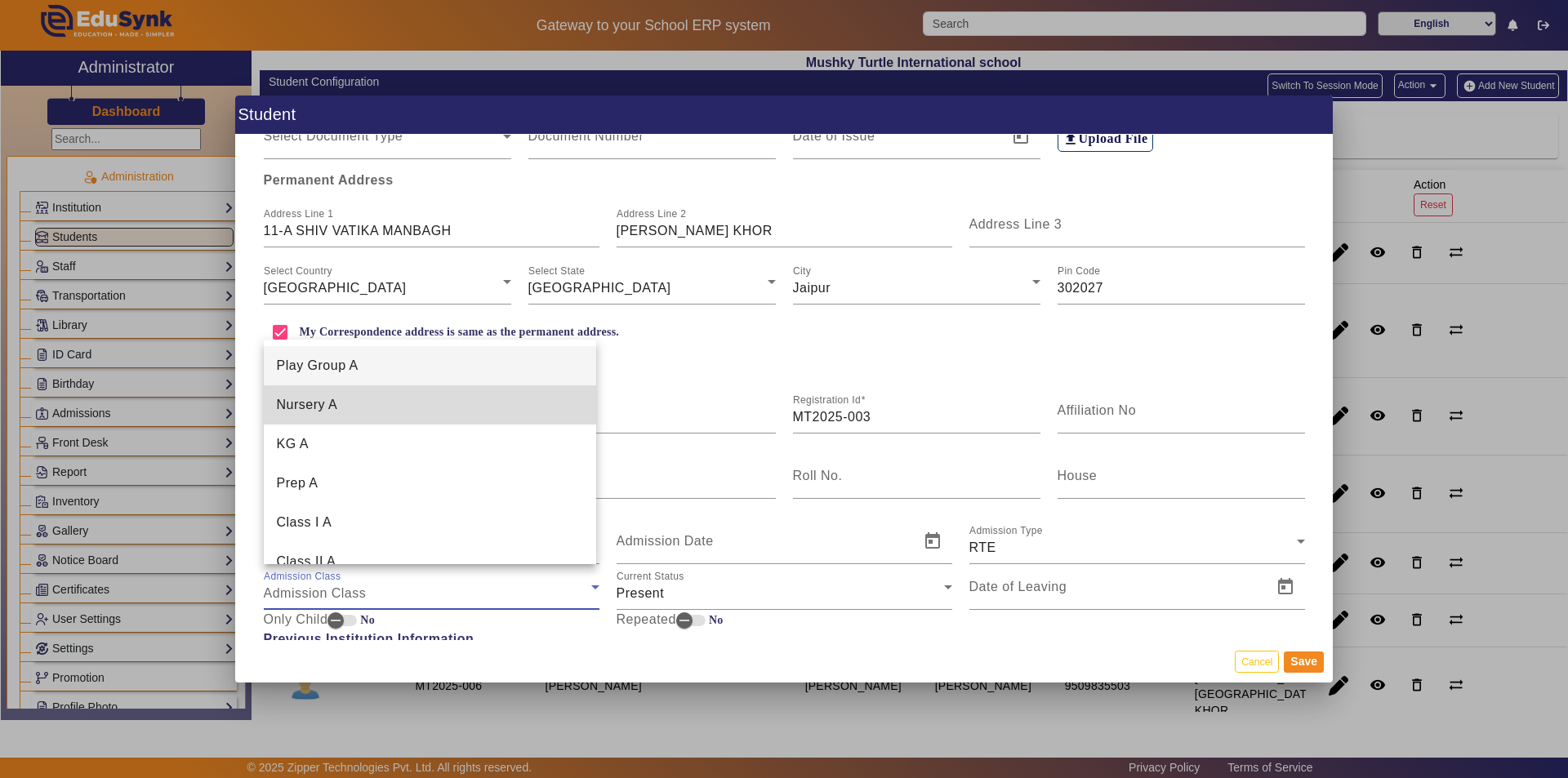
click at [433, 405] on mat-option "Nursery A" at bounding box center [430, 405] width 333 height 40
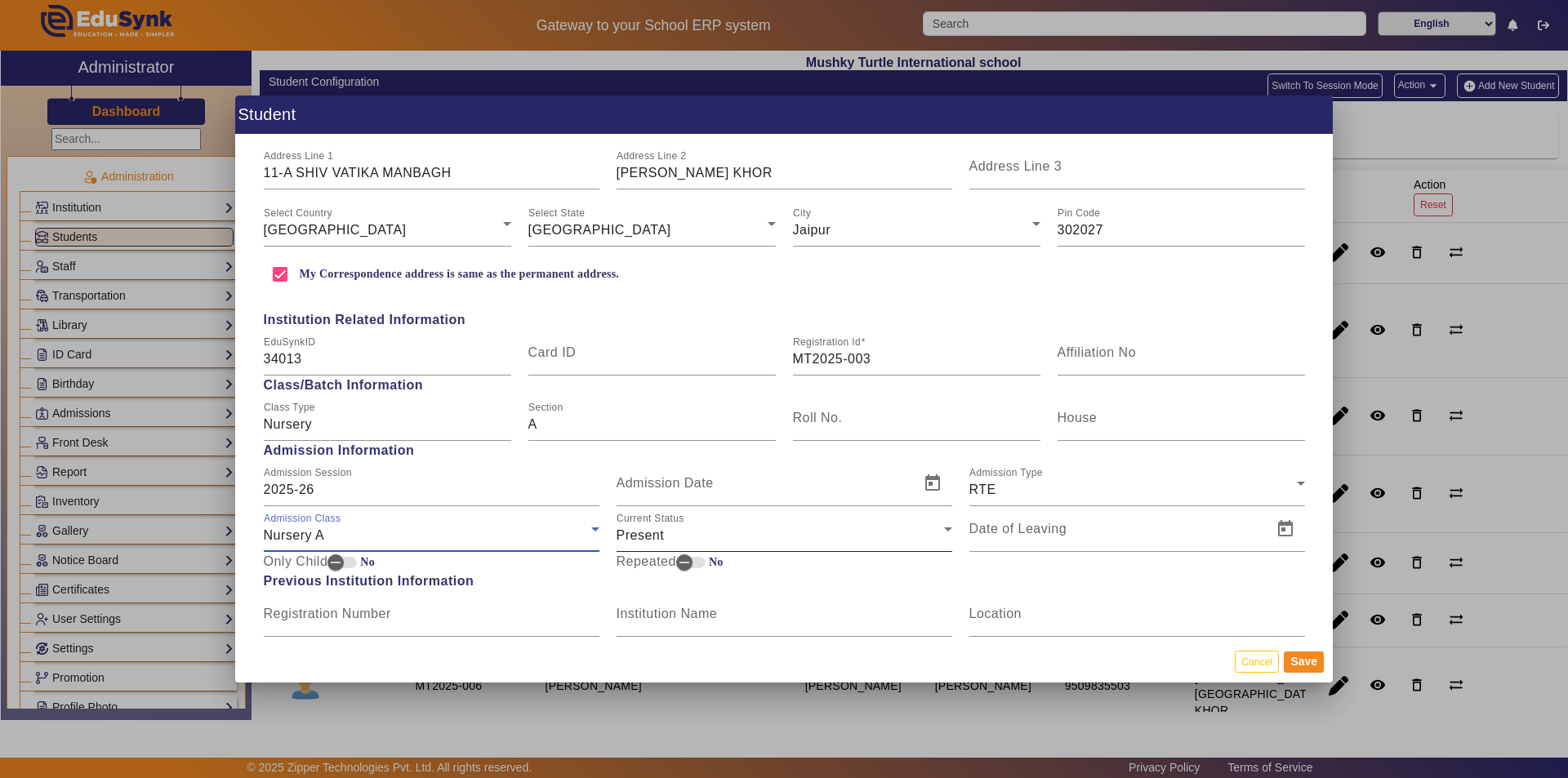
scroll to position [498, 0]
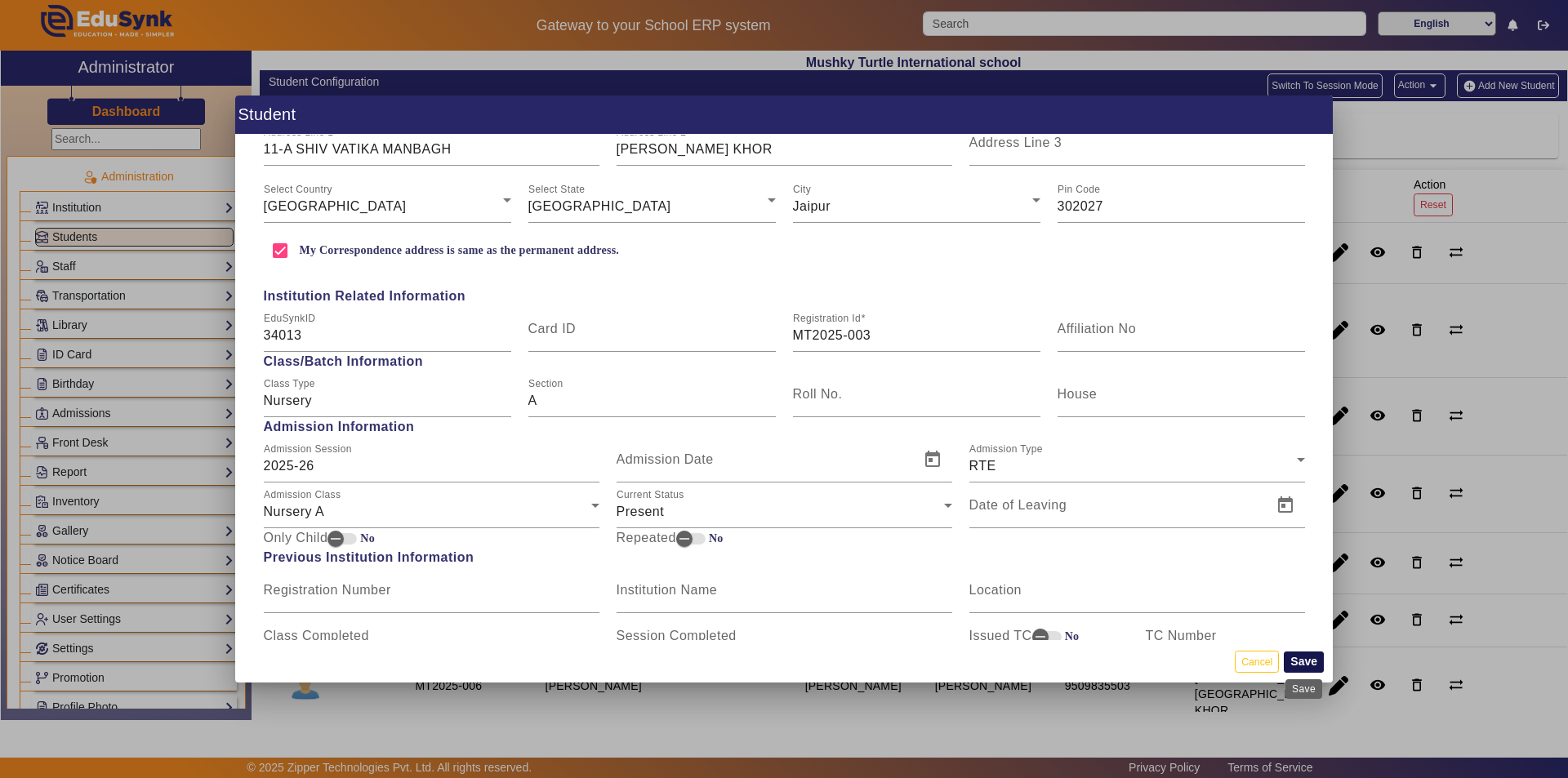
click at [1314, 655] on button "Save" at bounding box center [1304, 662] width 40 height 22
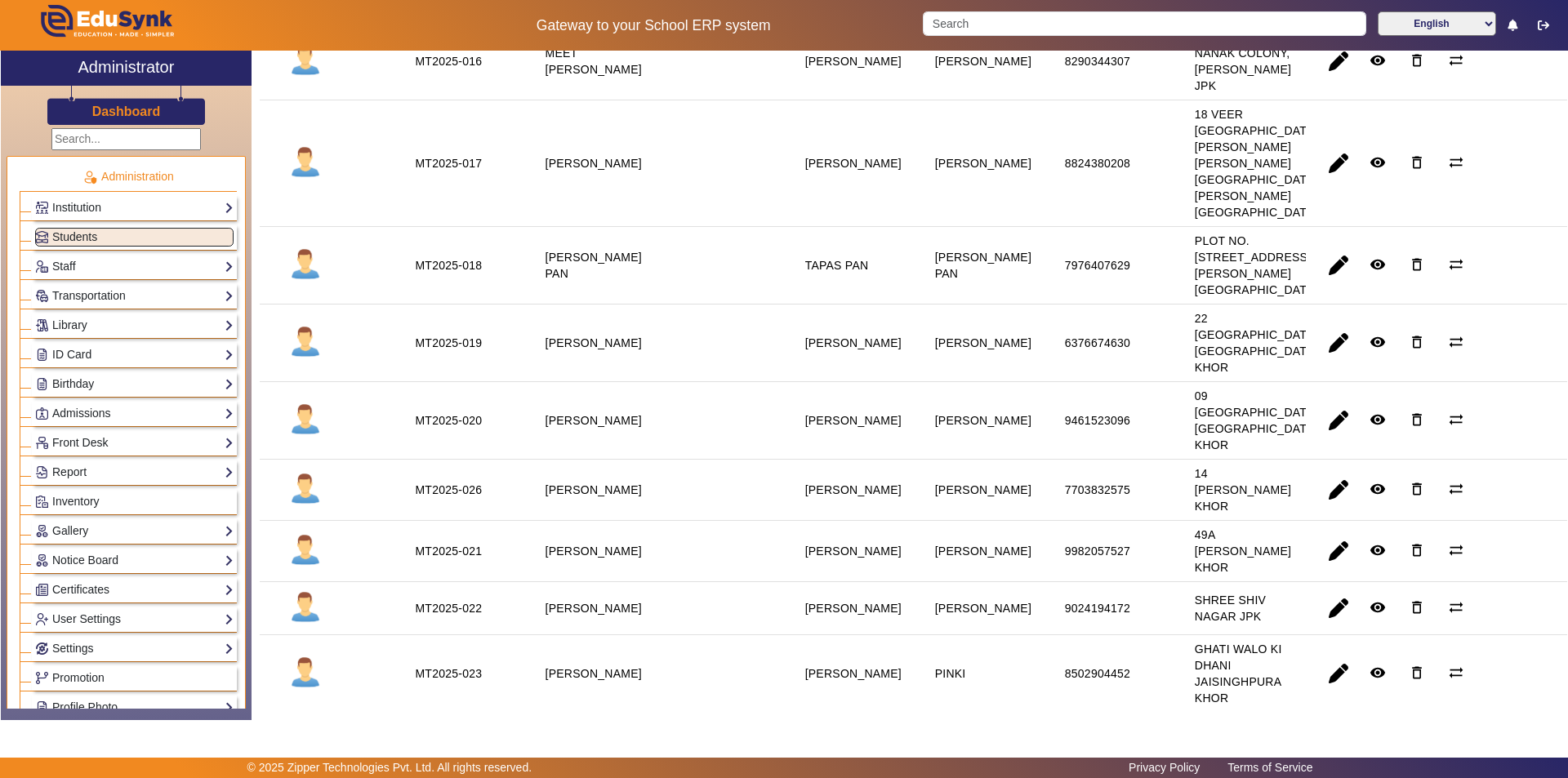
scroll to position [1552, 0]
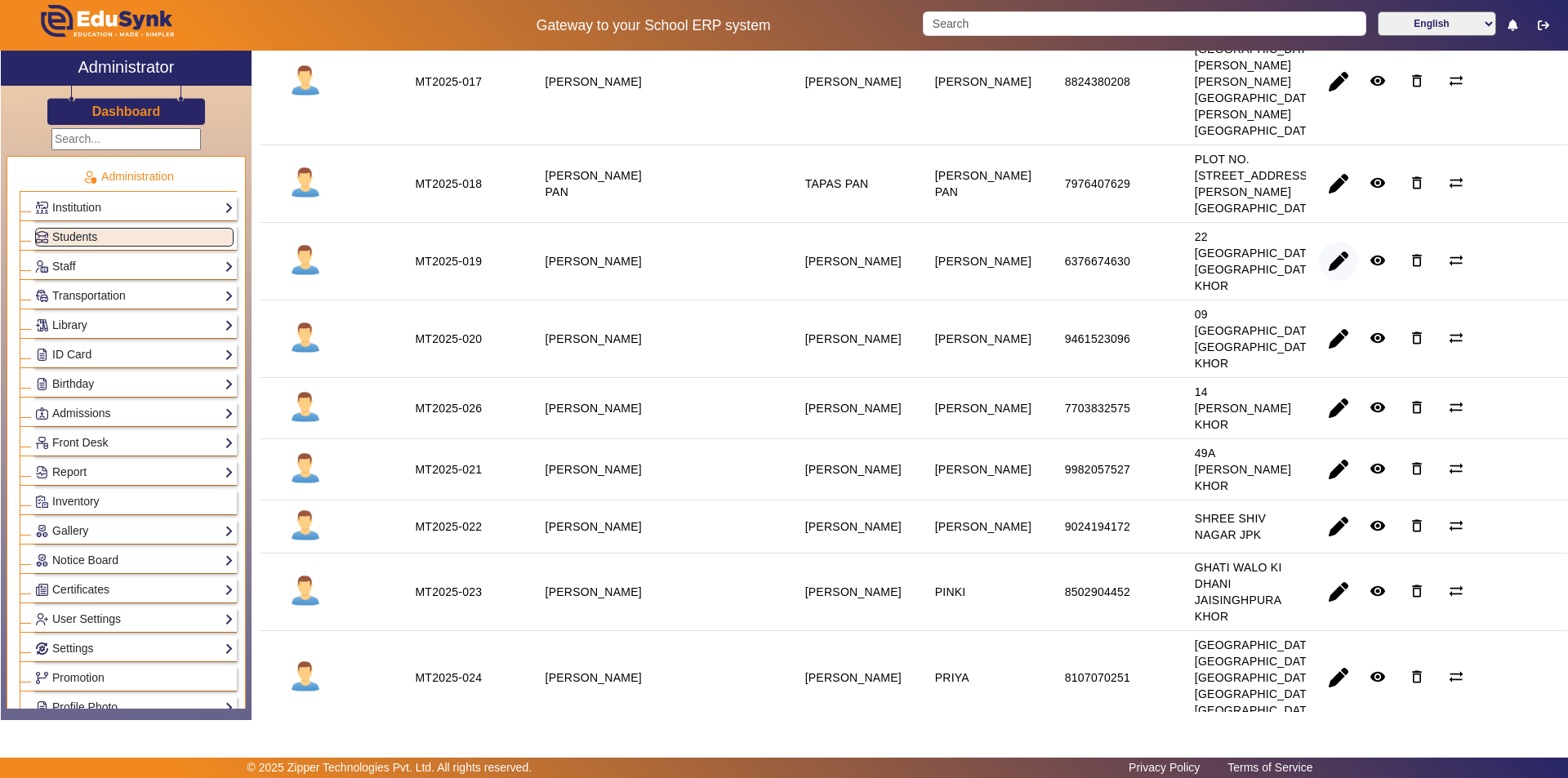
click at [1338, 281] on span "button" at bounding box center [1339, 262] width 40 height 40
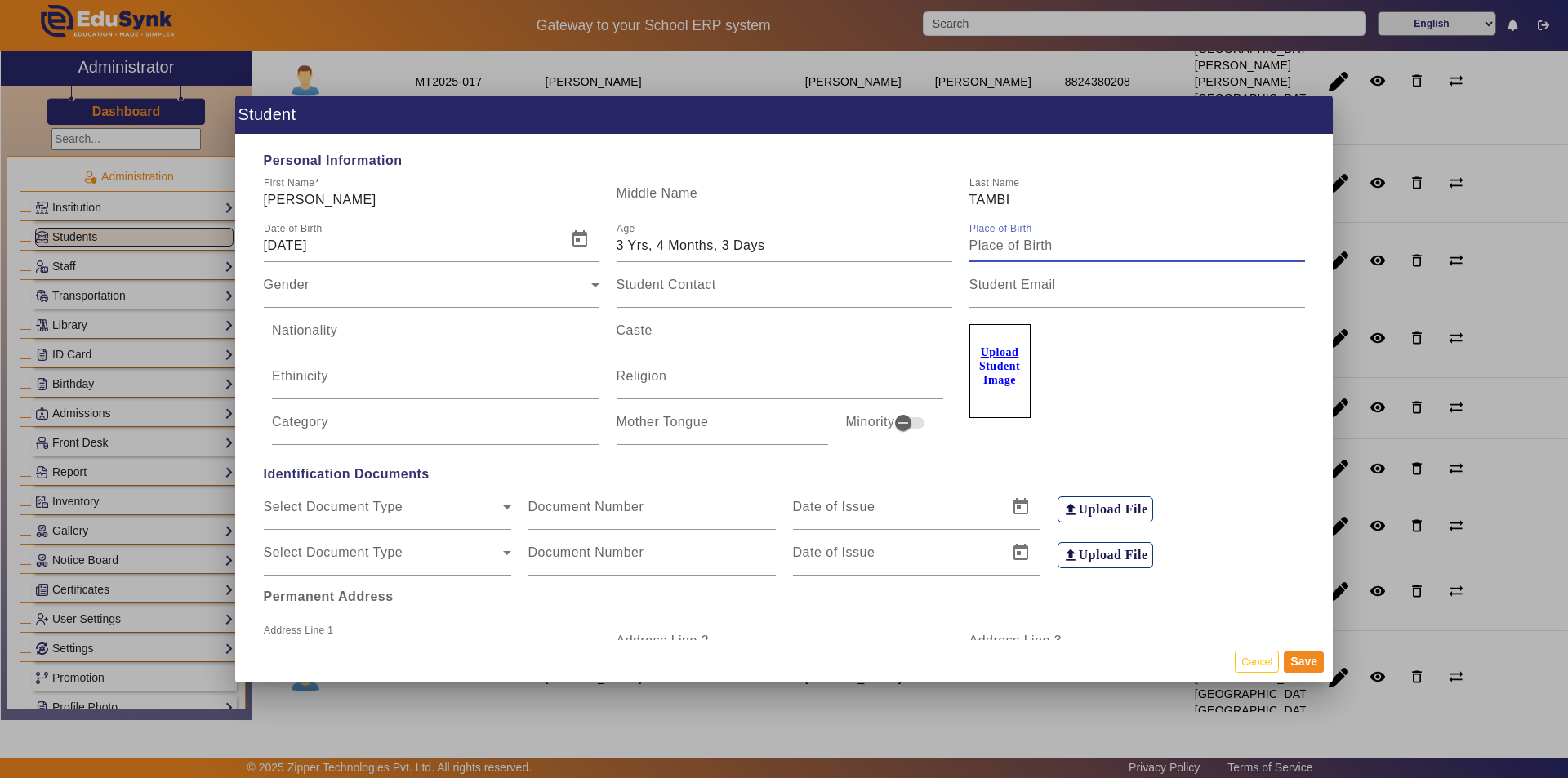
click at [1044, 250] on input "Place of Birth" at bounding box center [1137, 245] width 336 height 20
type input "[GEOGRAPHIC_DATA]"
type input "[DEMOGRAPHIC_DATA]"
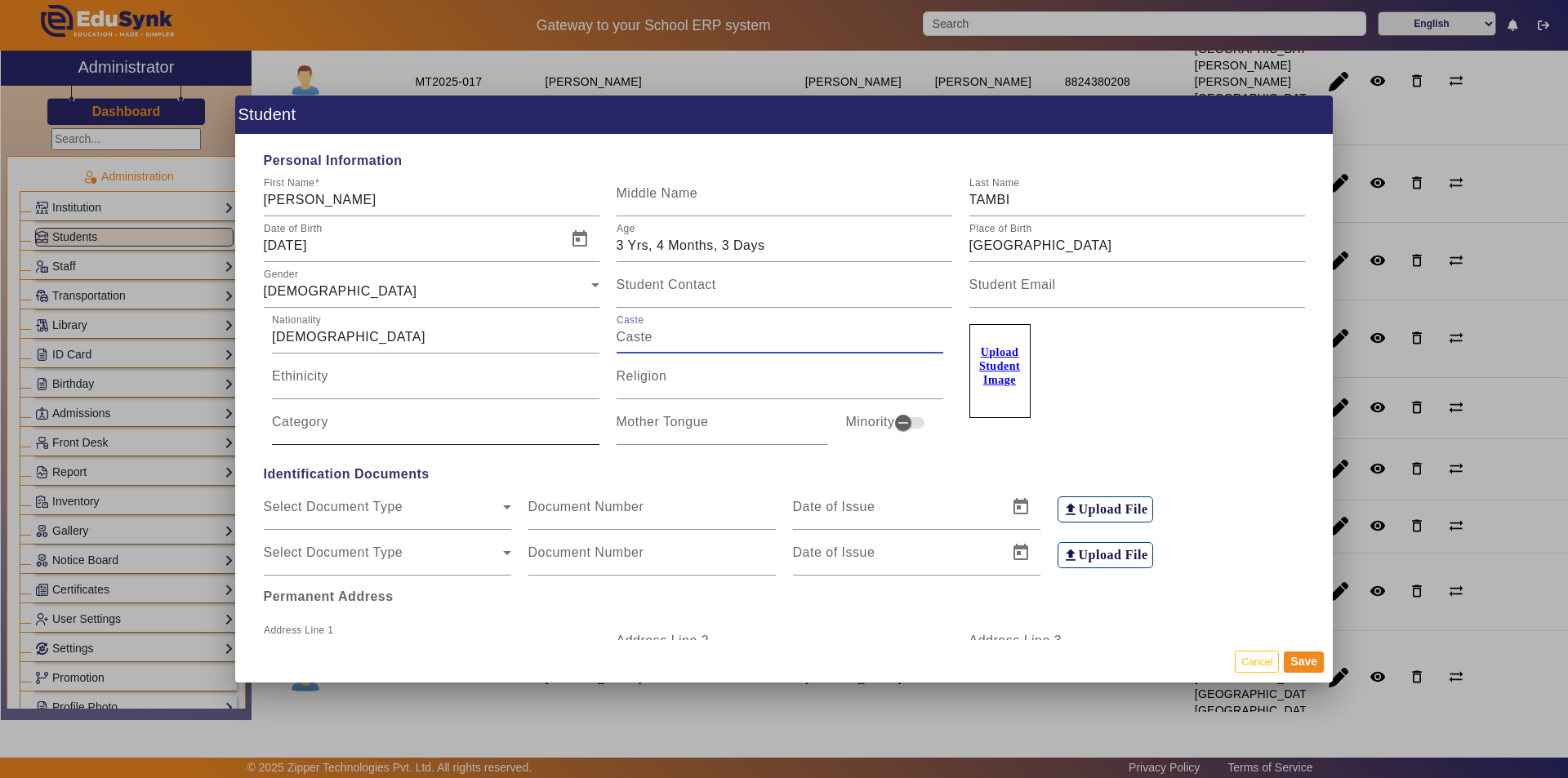
click at [461, 429] on input "Category" at bounding box center [435, 429] width 328 height 20
type input "SC"
click at [696, 376] on input "Religion" at bounding box center [780, 383] width 328 height 20
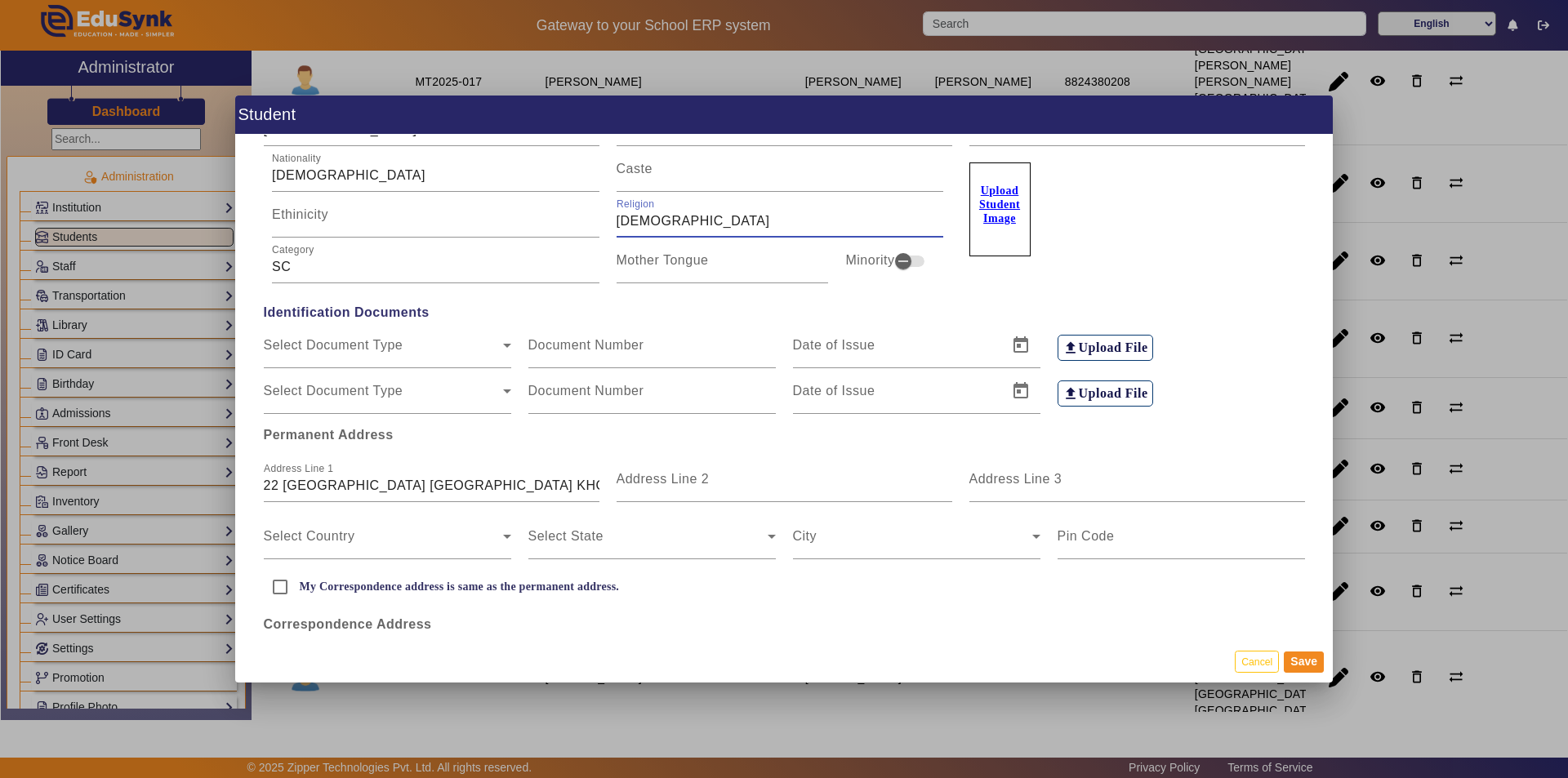
scroll to position [164, 0]
type input "[DEMOGRAPHIC_DATA]"
click at [375, 481] on input "22 [GEOGRAPHIC_DATA] [GEOGRAPHIC_DATA] KHOR" at bounding box center [432, 484] width 336 height 20
drag, startPoint x: 370, startPoint y: 486, endPoint x: 509, endPoint y: 491, distance: 139.1
click at [509, 491] on input "22 [GEOGRAPHIC_DATA] [GEOGRAPHIC_DATA] KHOR" at bounding box center [432, 484] width 336 height 20
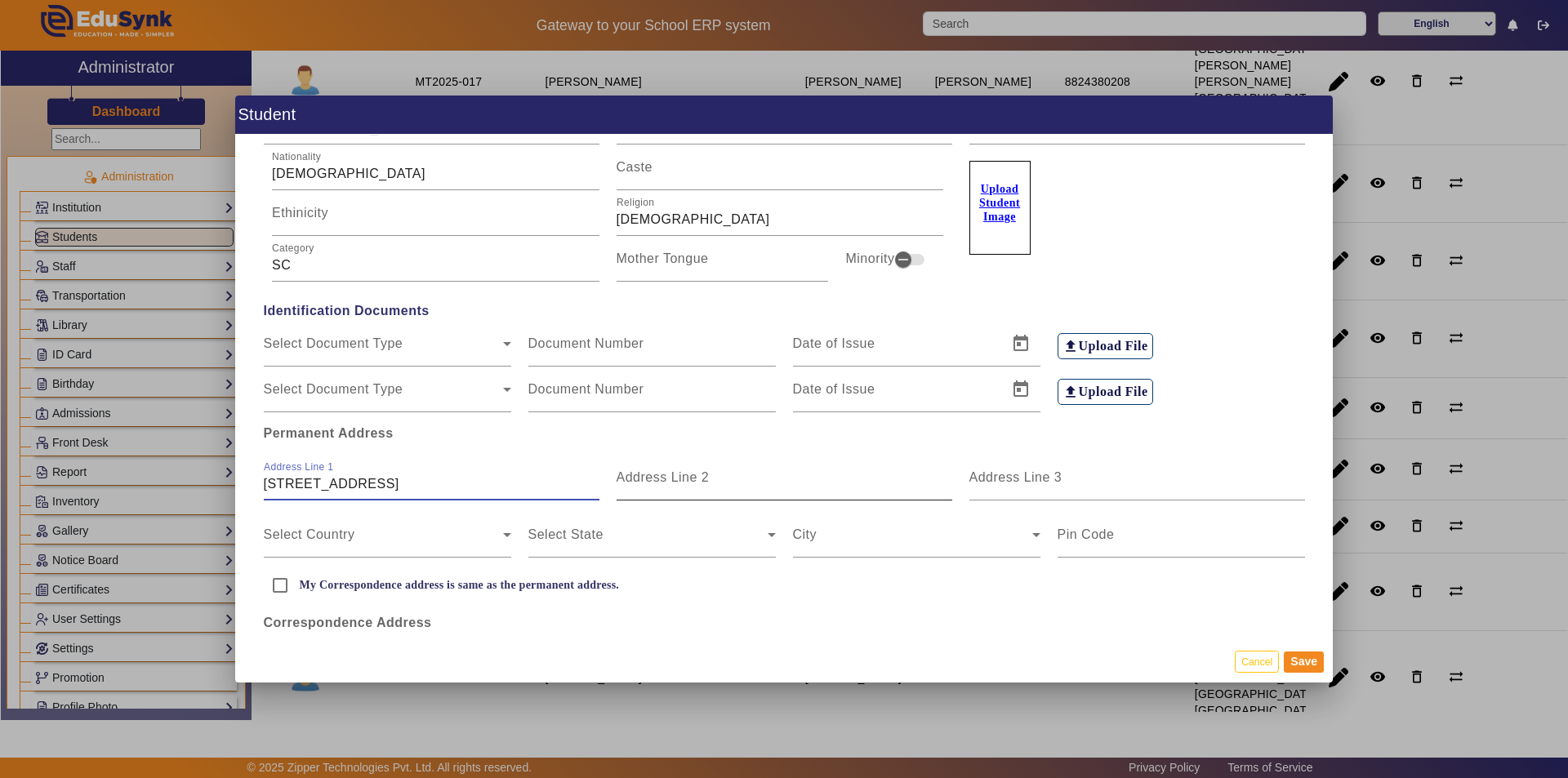
type input "[STREET_ADDRESS]"
click at [651, 490] on input "Address Line 2" at bounding box center [784, 484] width 336 height 20
type input "JAISINGHPURA KHOR"
click at [316, 535] on span at bounding box center [384, 541] width 239 height 20
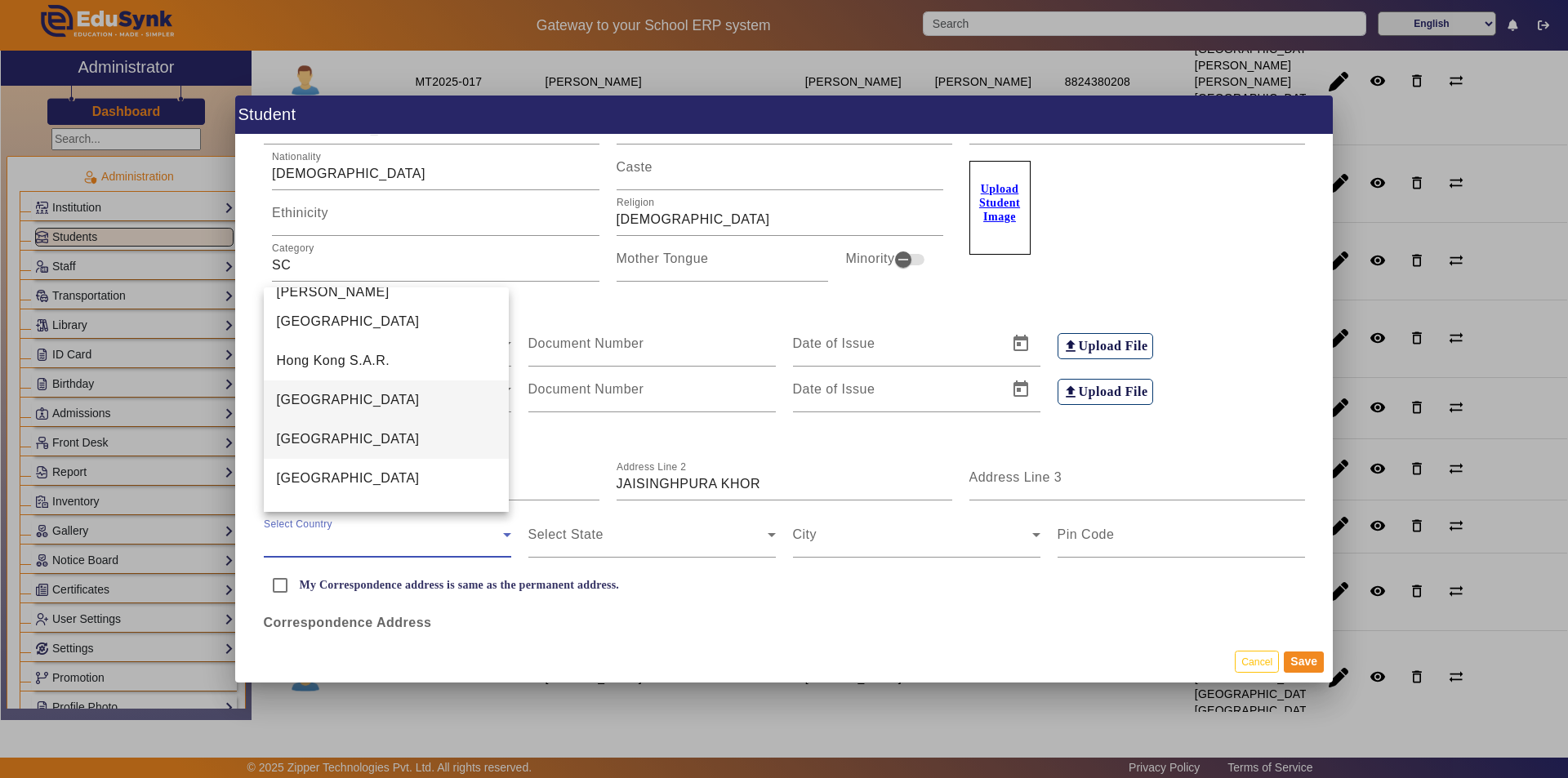
scroll to position [3784, 0]
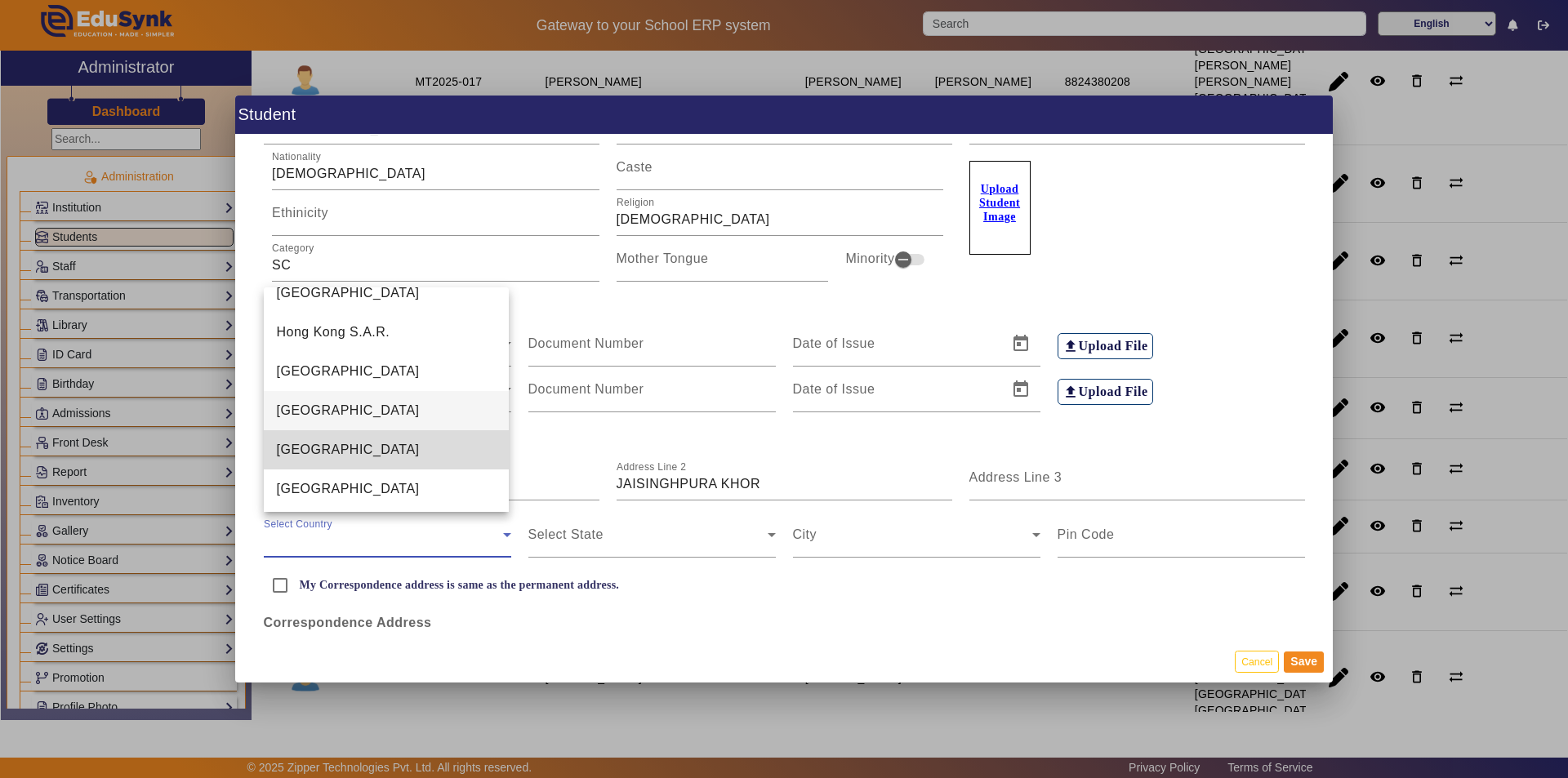
click at [417, 459] on mat-option "[GEOGRAPHIC_DATA]" at bounding box center [387, 450] width 246 height 40
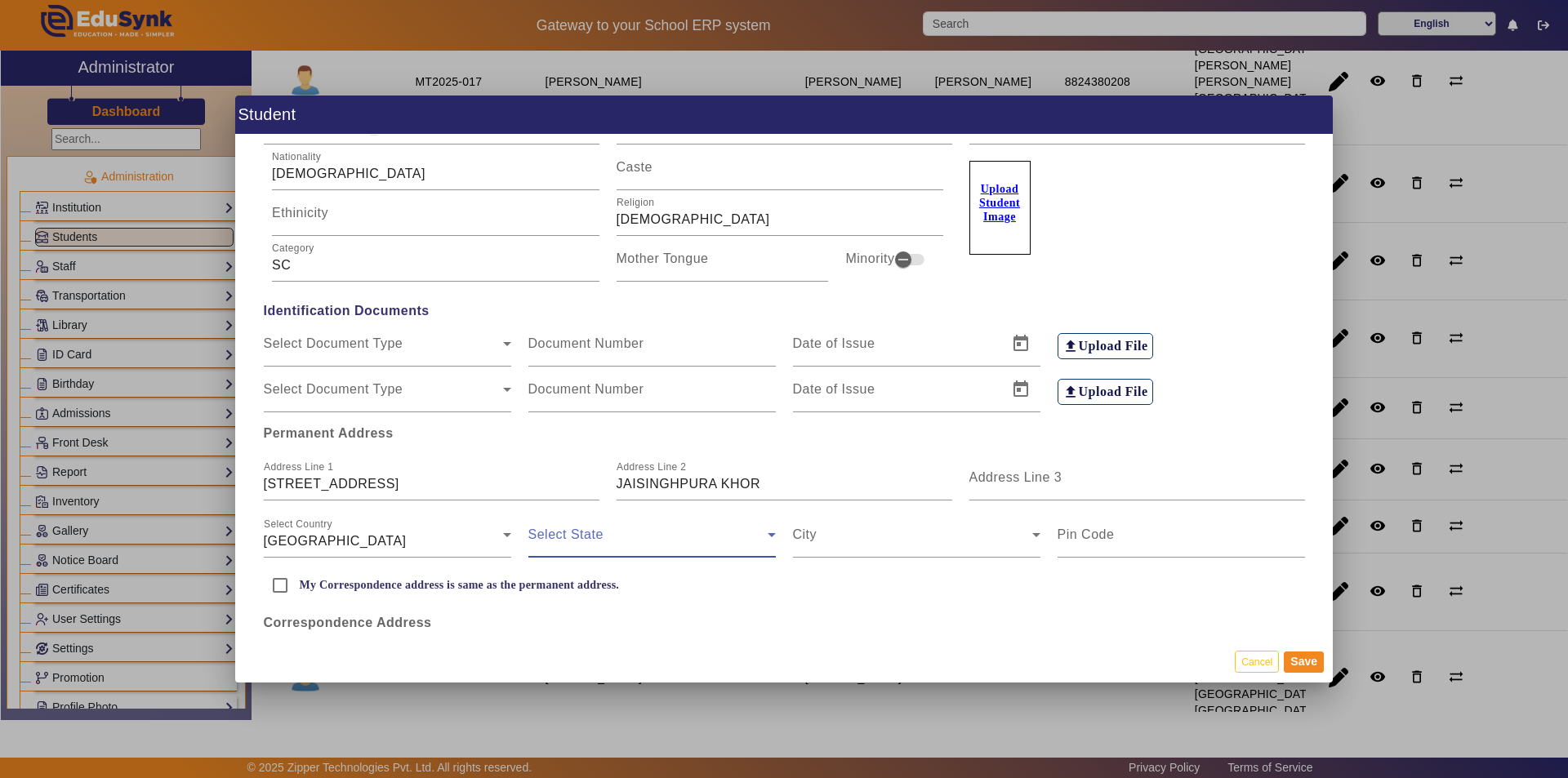
click at [654, 540] on span at bounding box center [648, 541] width 239 height 20
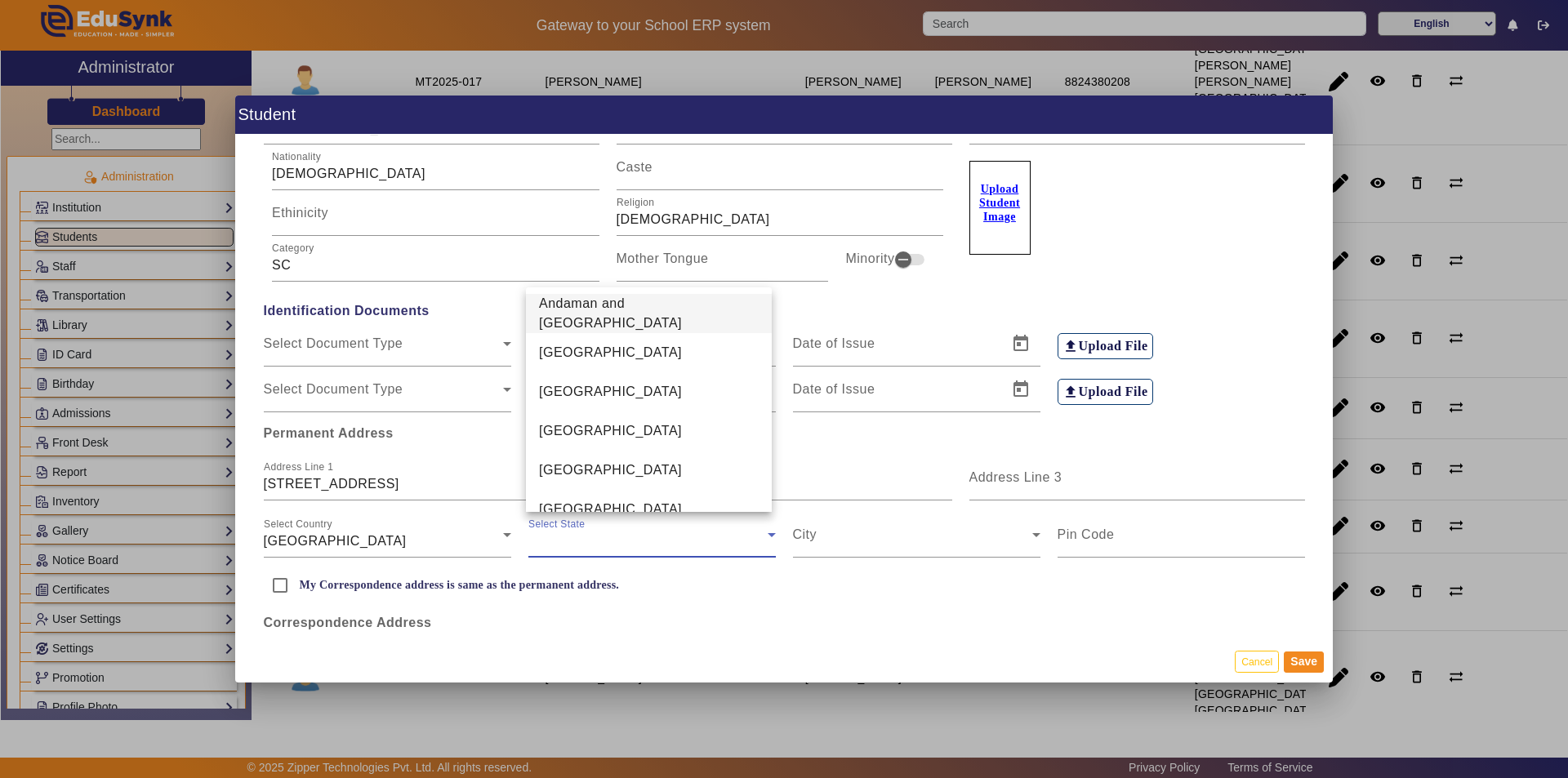
scroll to position [919, 0]
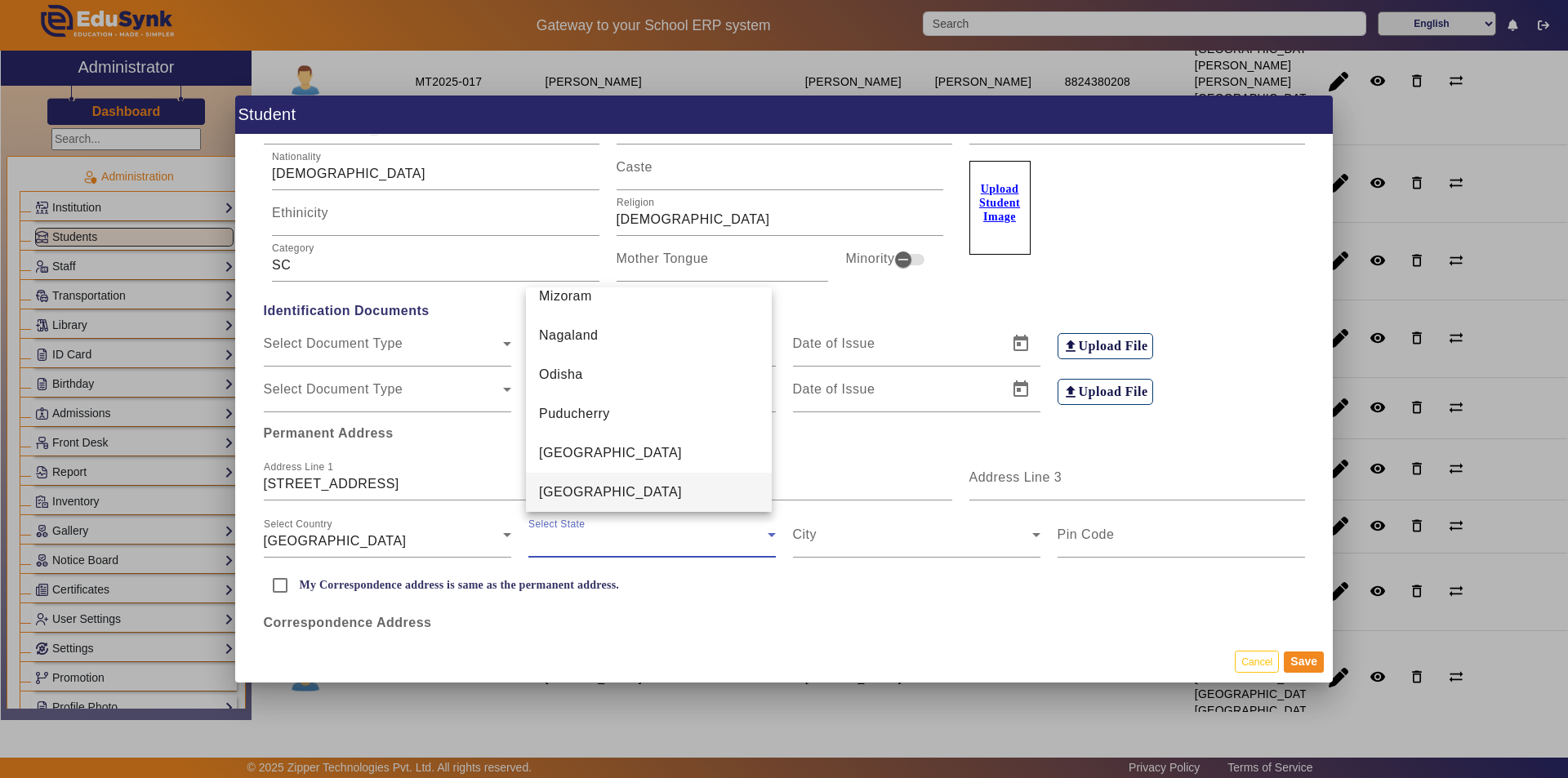
click at [620, 496] on mat-option "[GEOGRAPHIC_DATA]" at bounding box center [649, 492] width 246 height 40
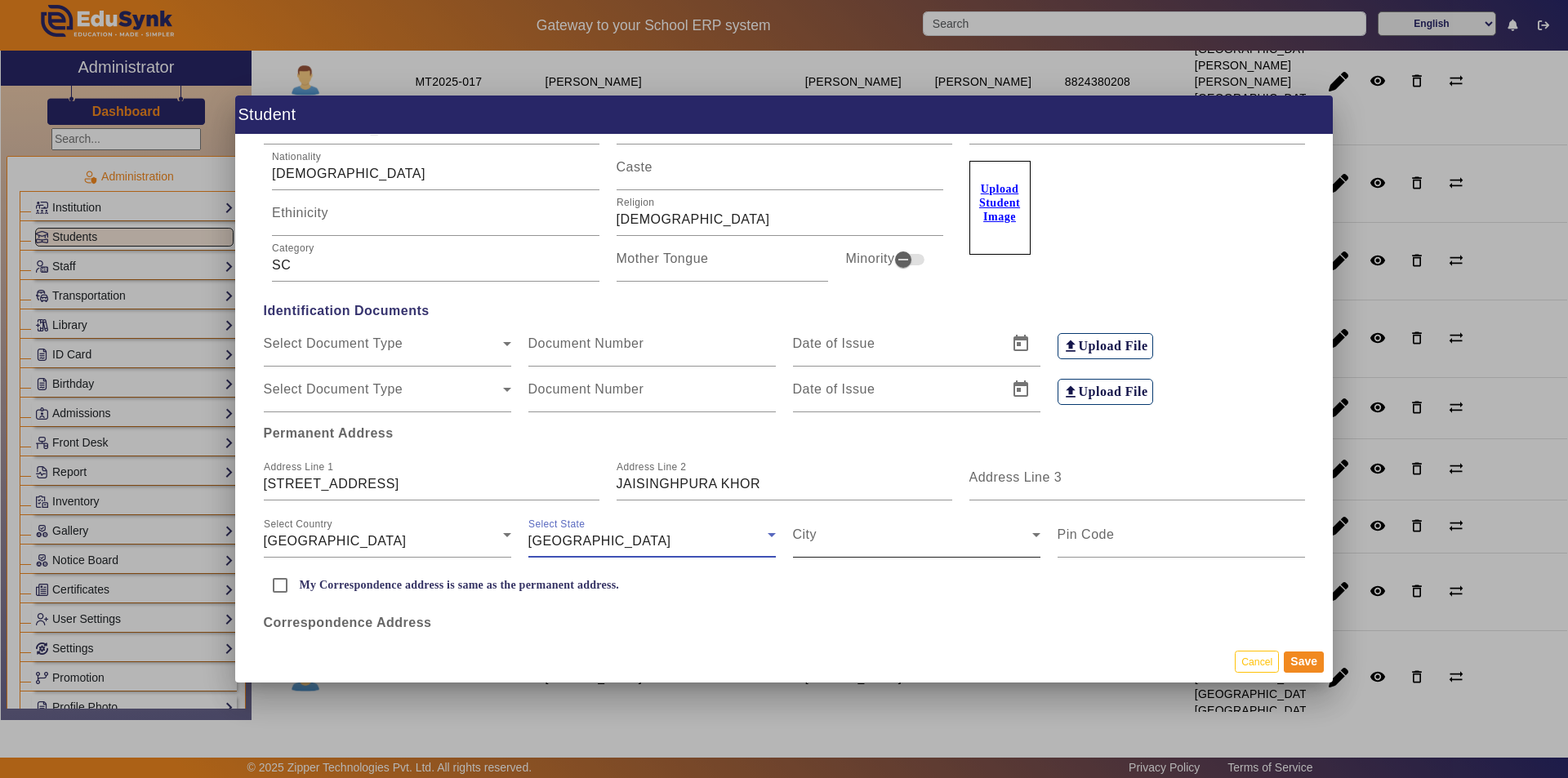
click at [822, 540] on span at bounding box center [912, 541] width 239 height 20
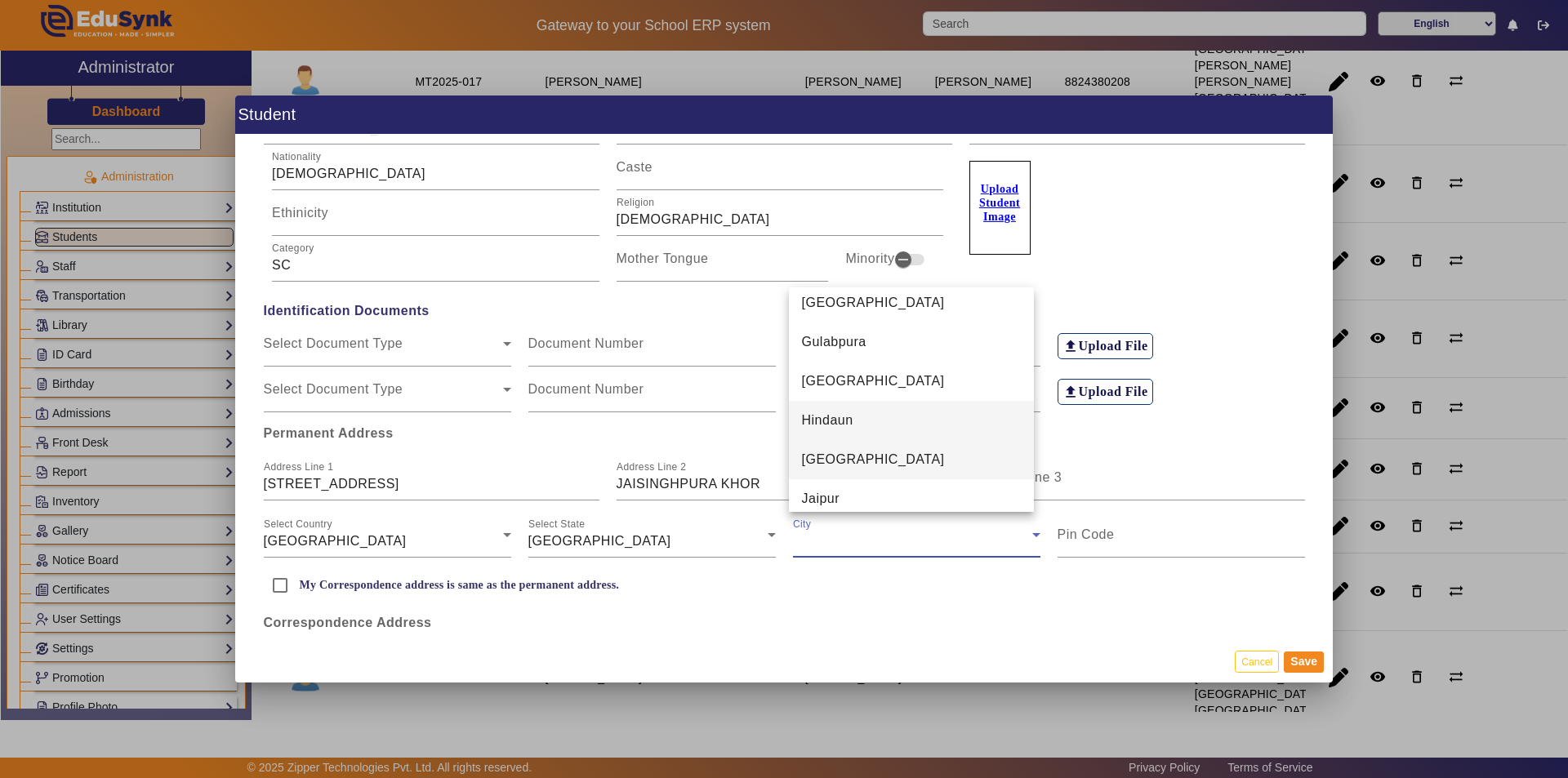
scroll to position [2490, 0]
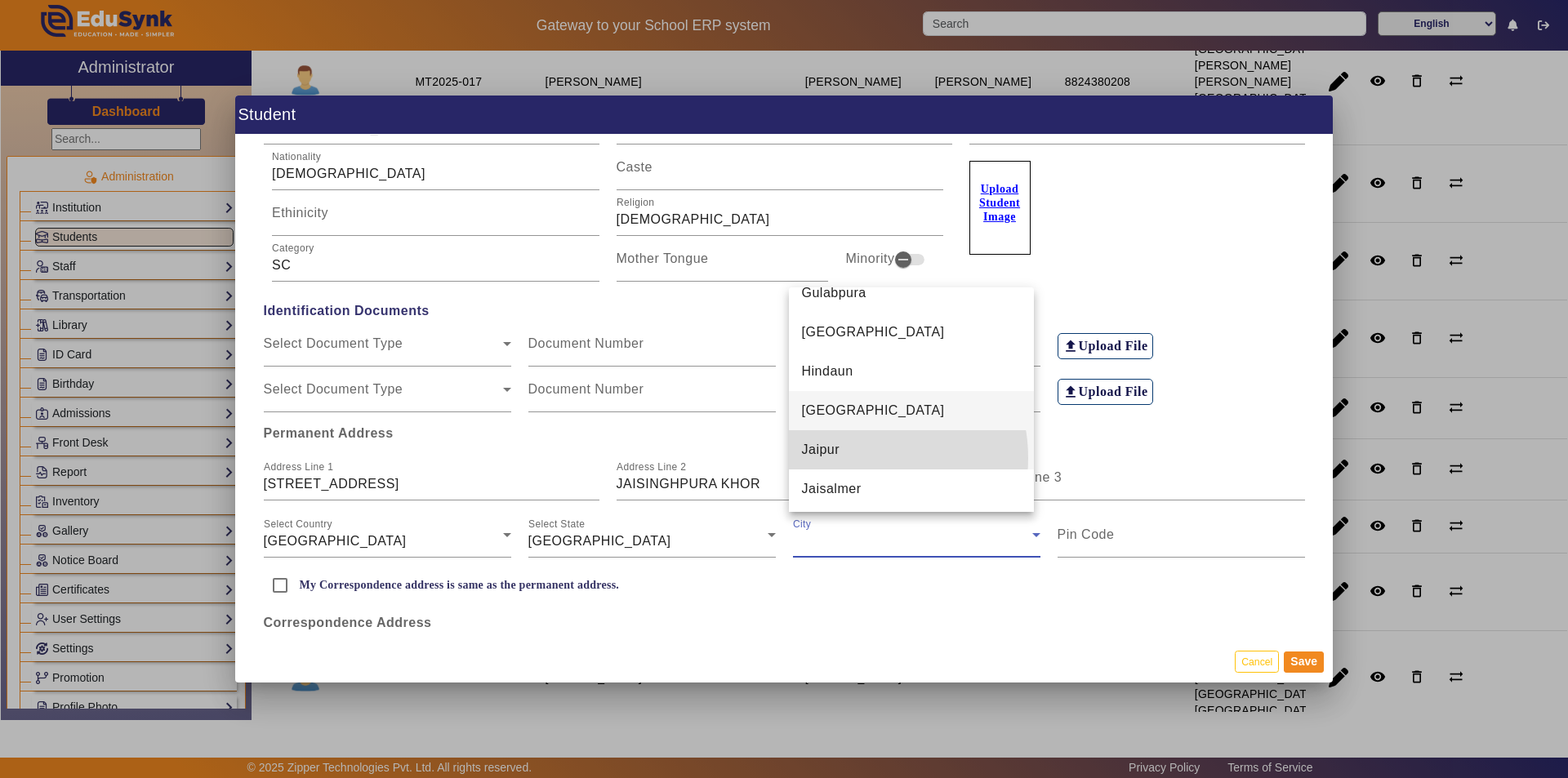
click at [856, 458] on mat-option "Jaipur" at bounding box center [912, 450] width 246 height 40
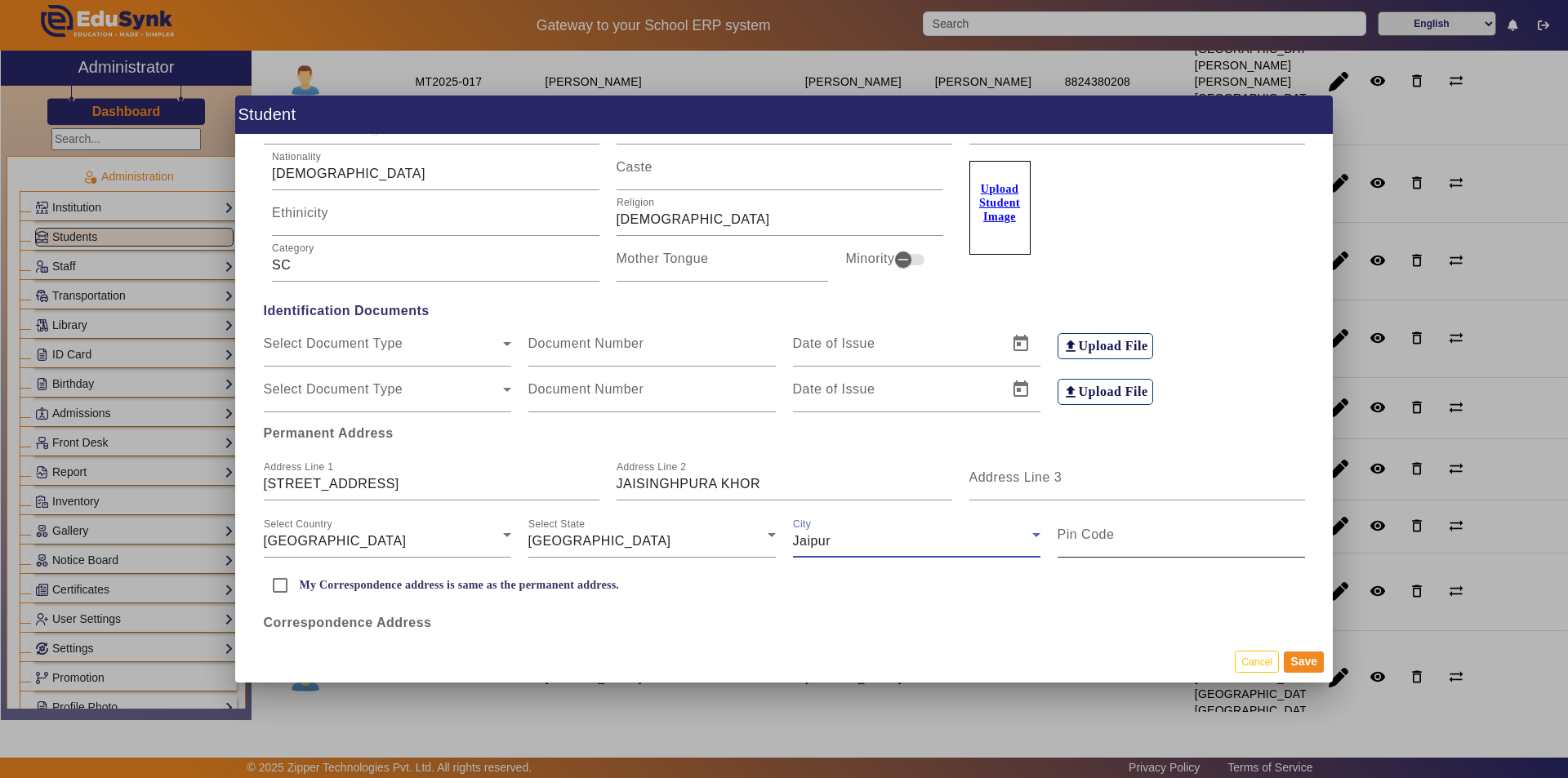
click at [1087, 549] on input "Pin Code" at bounding box center [1182, 541] width 248 height 20
type input "302027"
click at [280, 583] on input "My Correspondence address is same as the permanent address." at bounding box center [281, 585] width 33 height 33
checkbox input "true"
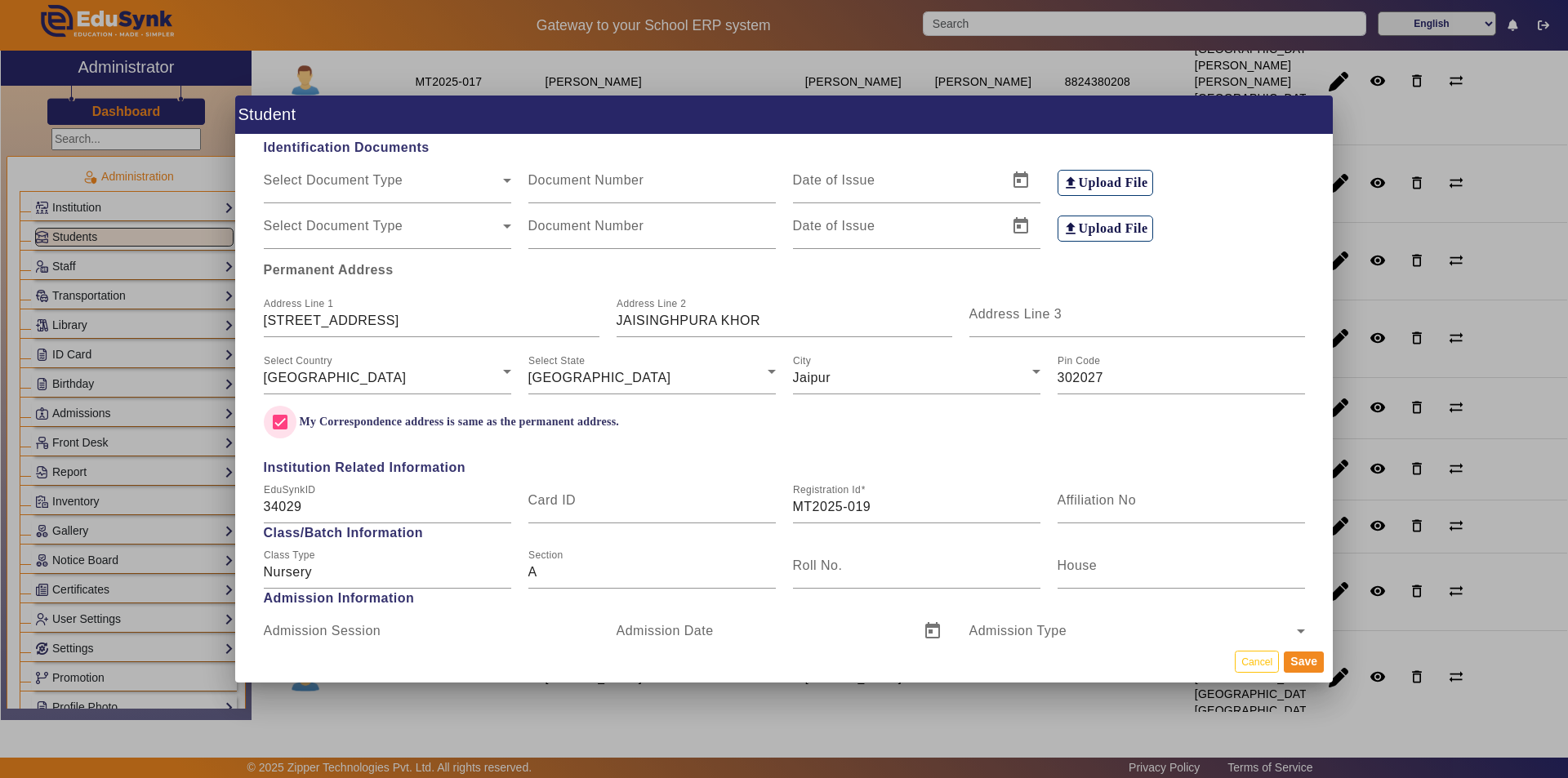
scroll to position [408, 0]
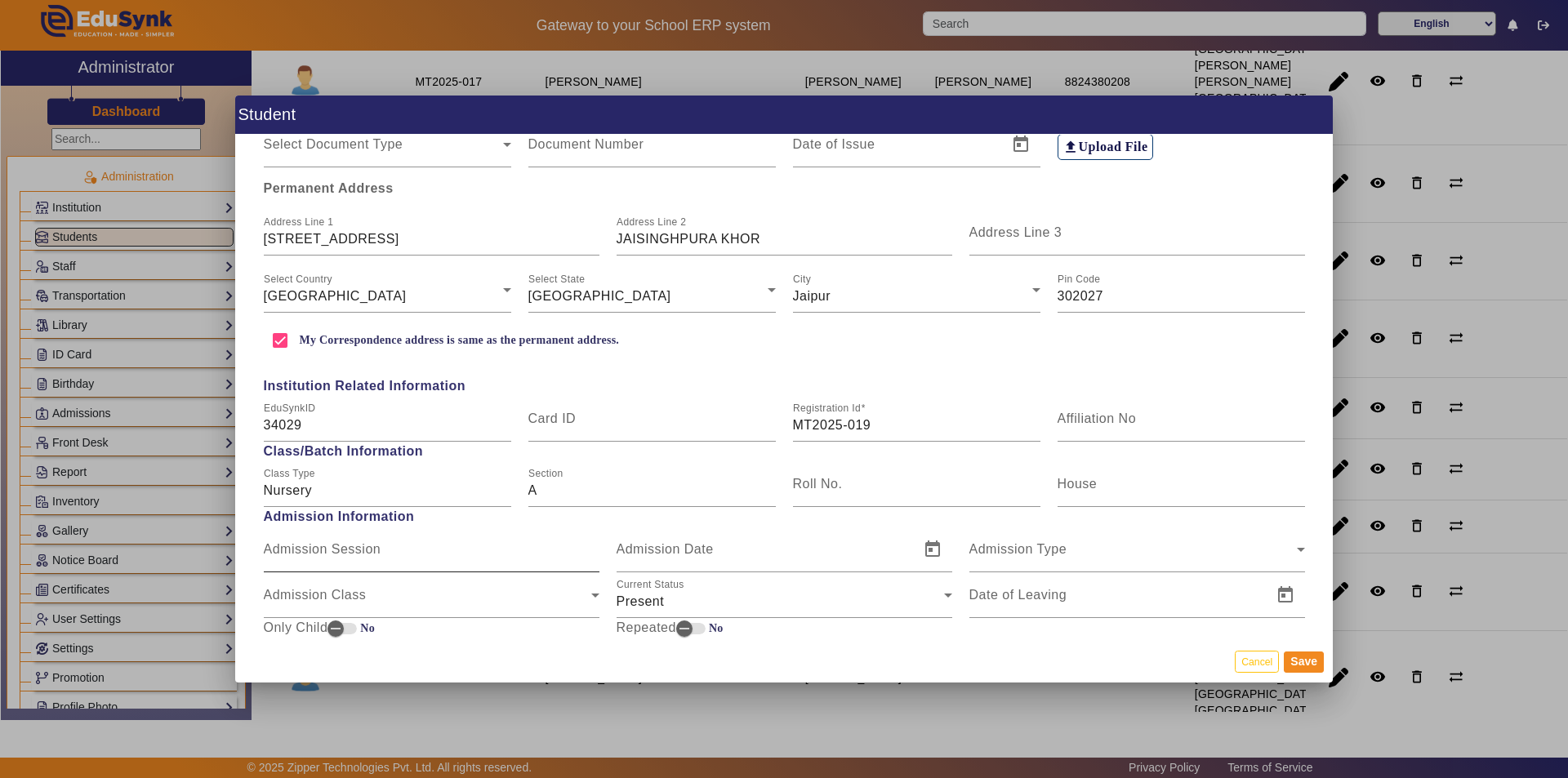
click at [477, 563] on input "Admission Session" at bounding box center [432, 556] width 336 height 20
type input "2025-26"
click at [1030, 553] on span "Admission Type" at bounding box center [1133, 556] width 328 height 20
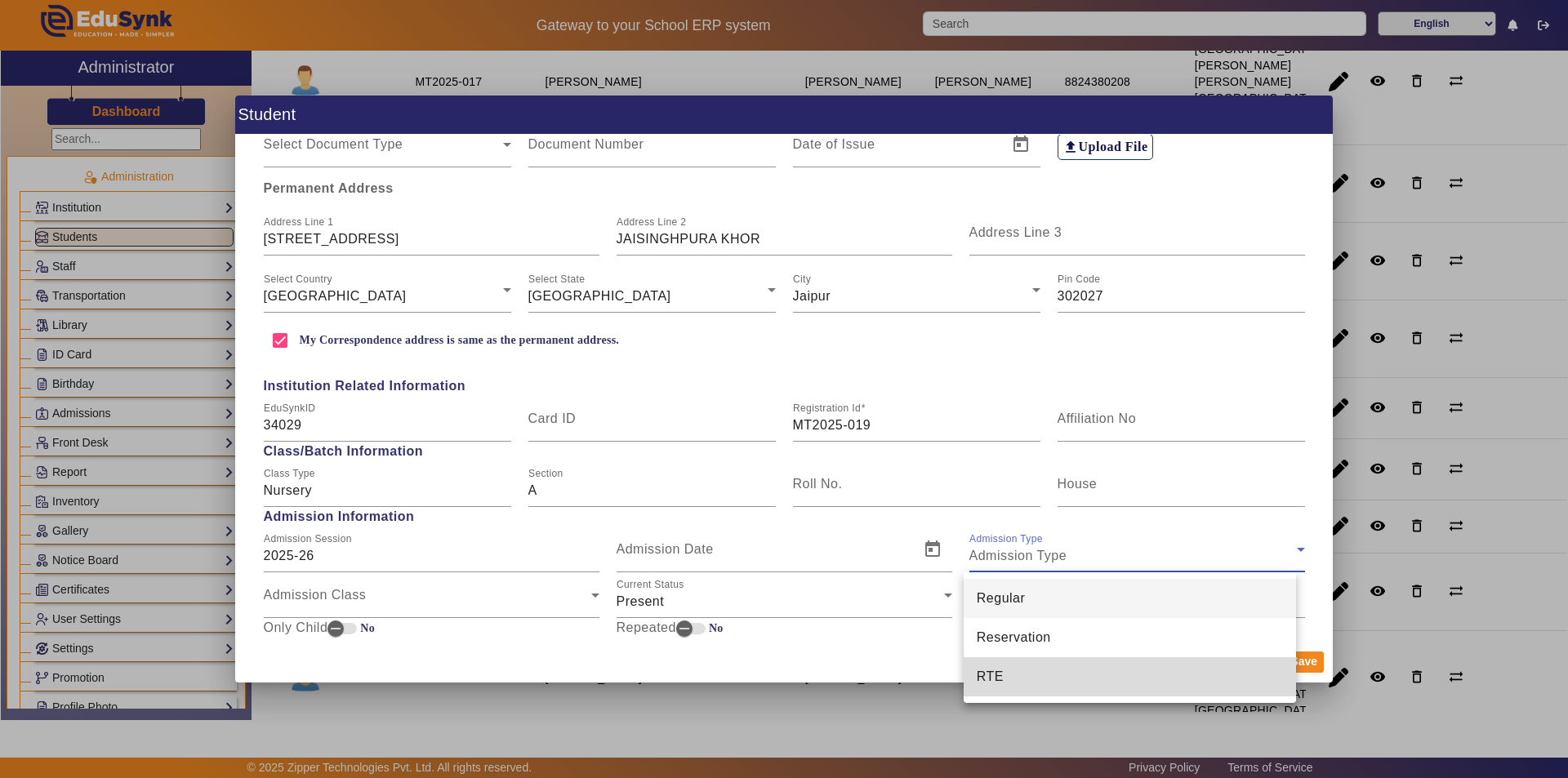
click at [983, 680] on span "RTE" at bounding box center [990, 676] width 27 height 20
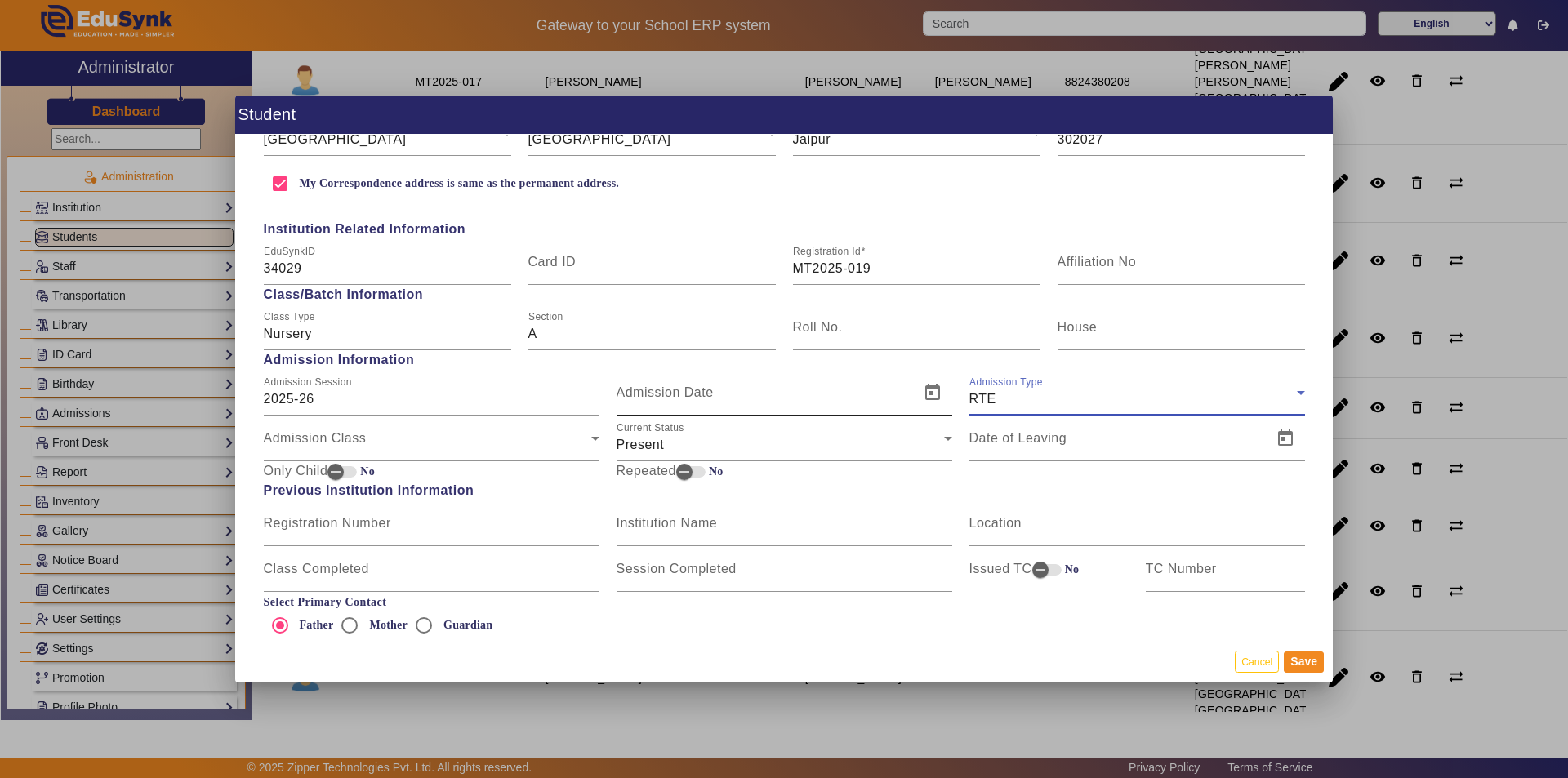
scroll to position [571, 0]
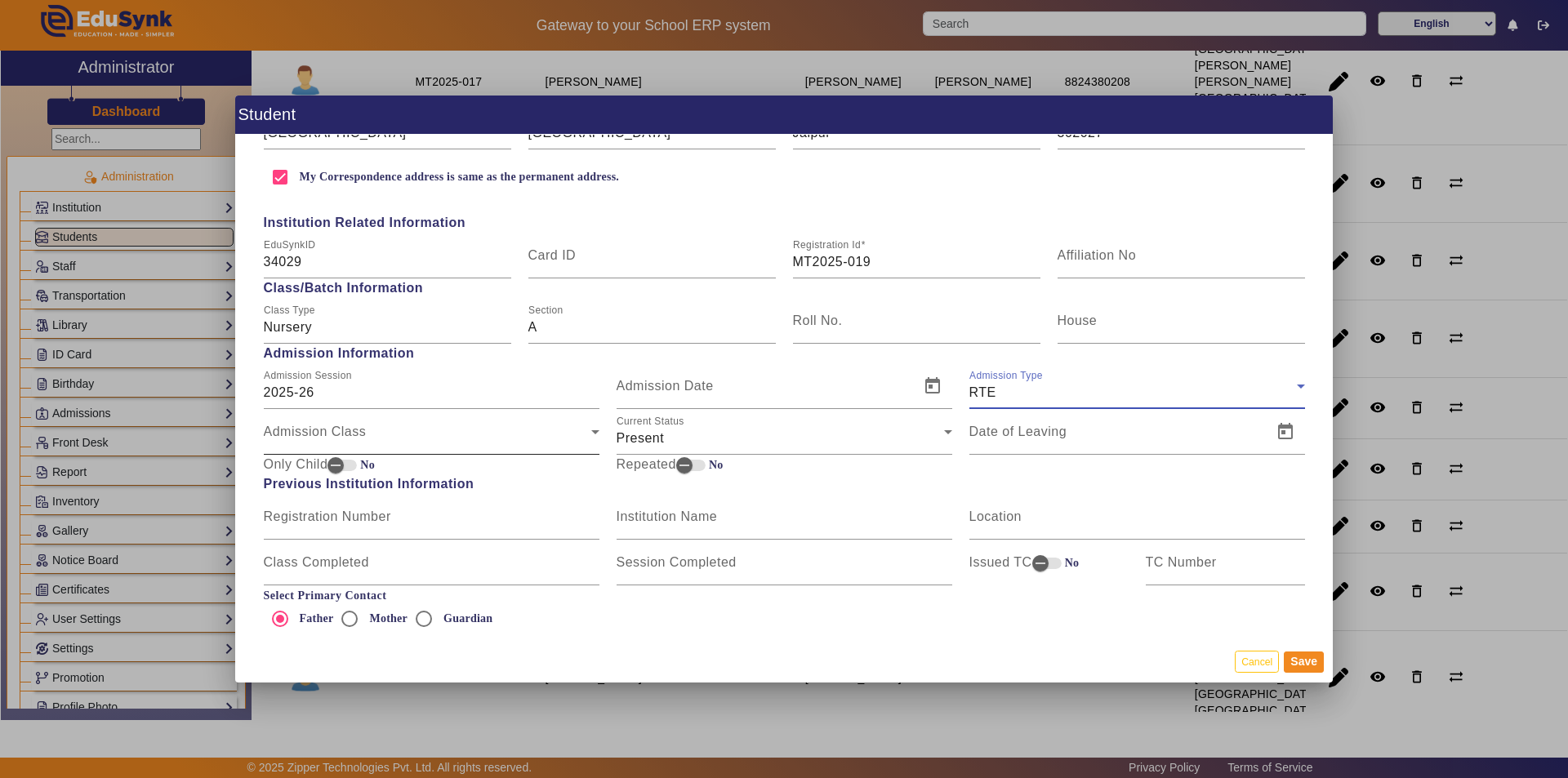
click at [484, 435] on div "Admission Class" at bounding box center [428, 438] width 328 height 20
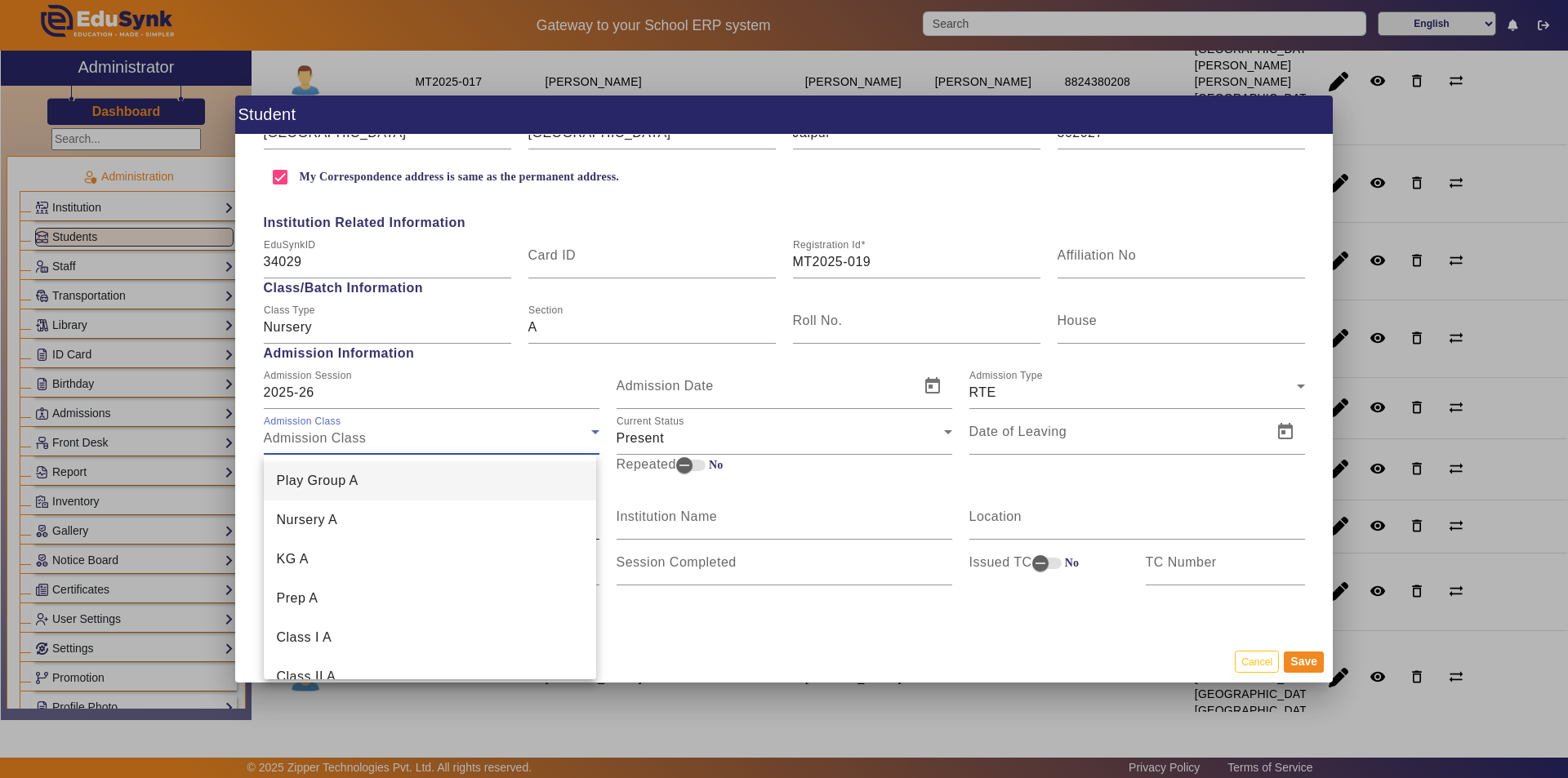
click at [392, 516] on mat-option "Nursery A" at bounding box center [430, 521] width 333 height 40
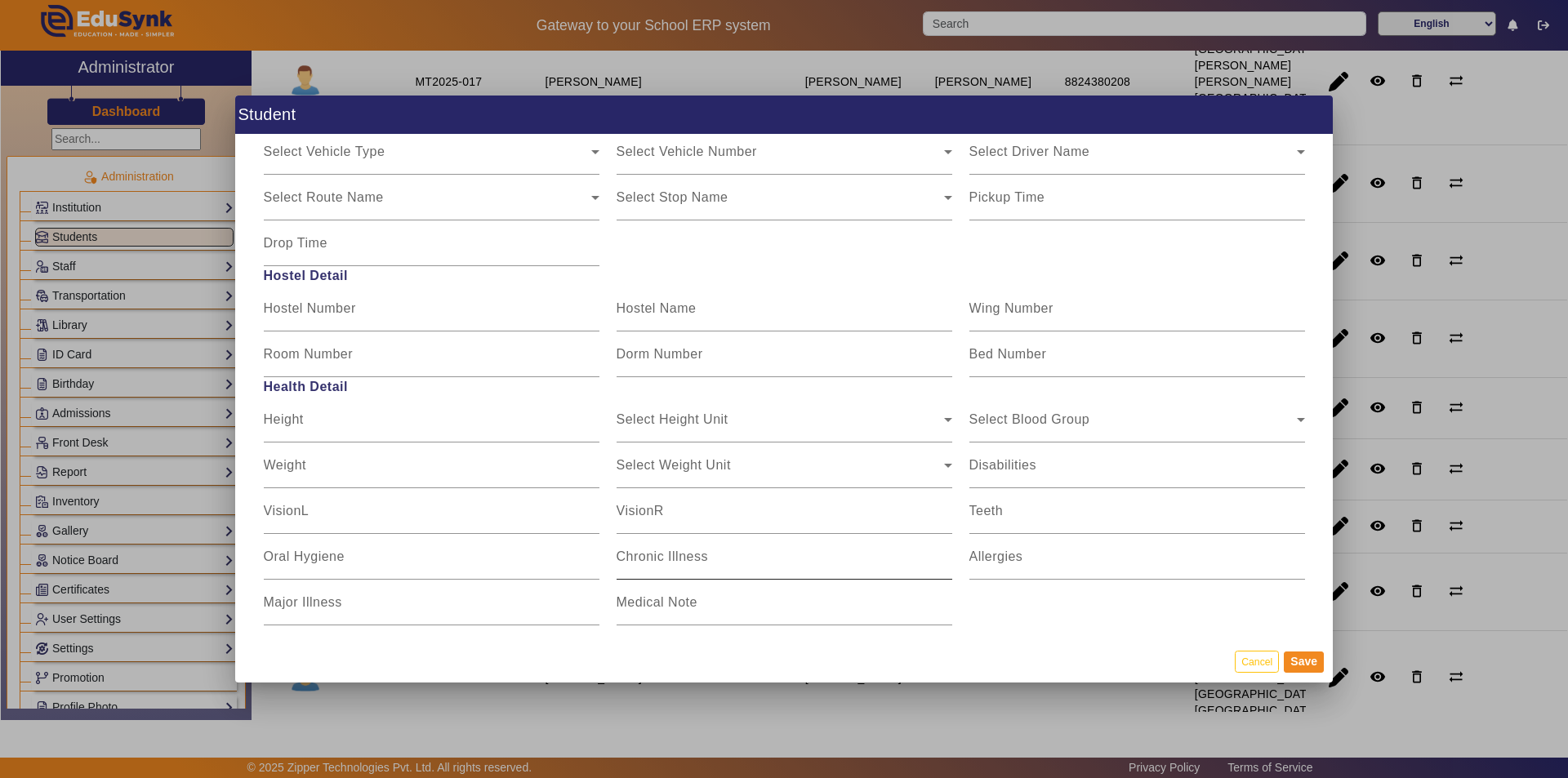
scroll to position [1886, 0]
click at [1297, 659] on button "Save" at bounding box center [1304, 662] width 40 height 22
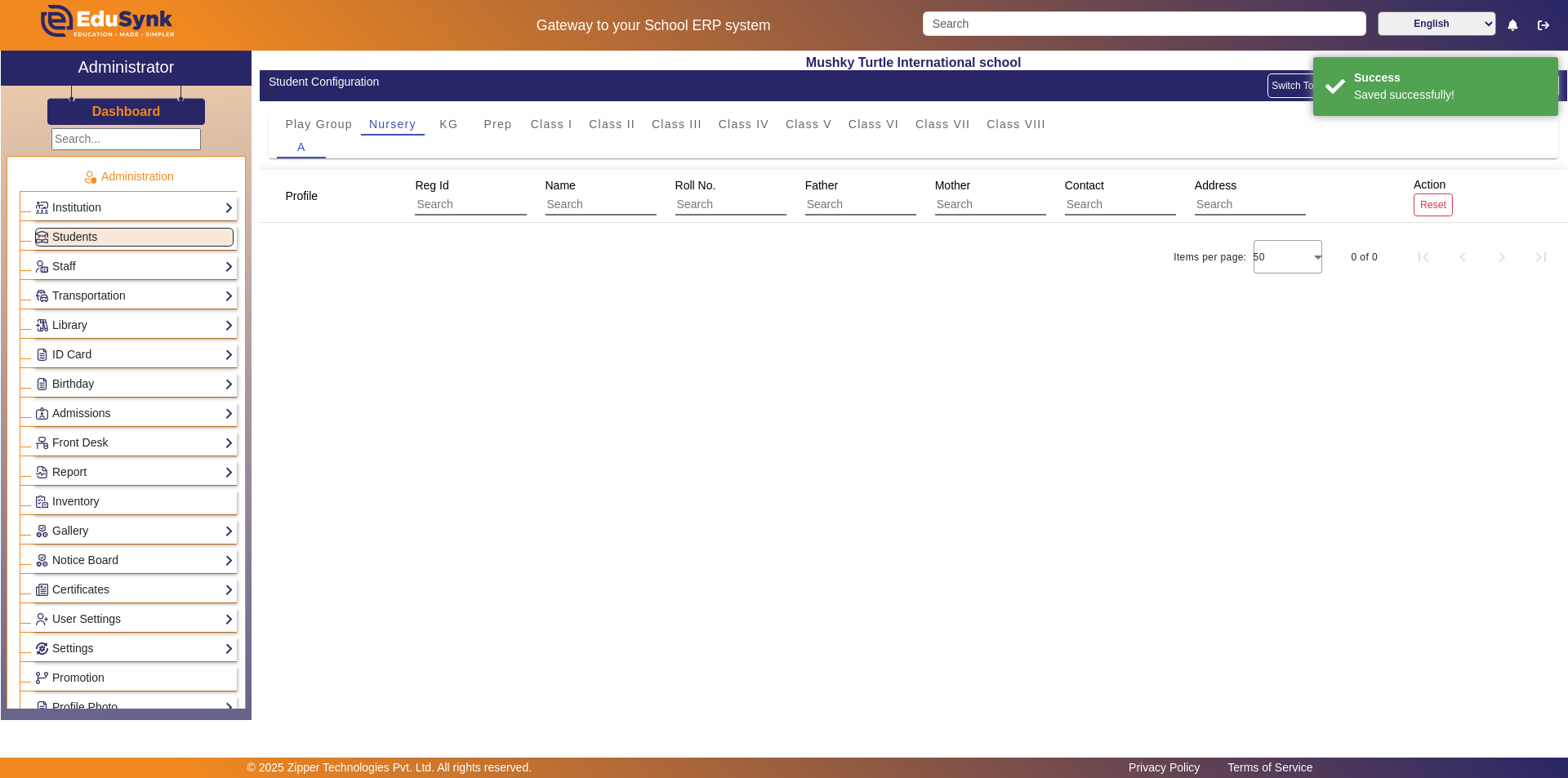
scroll to position [0, 0]
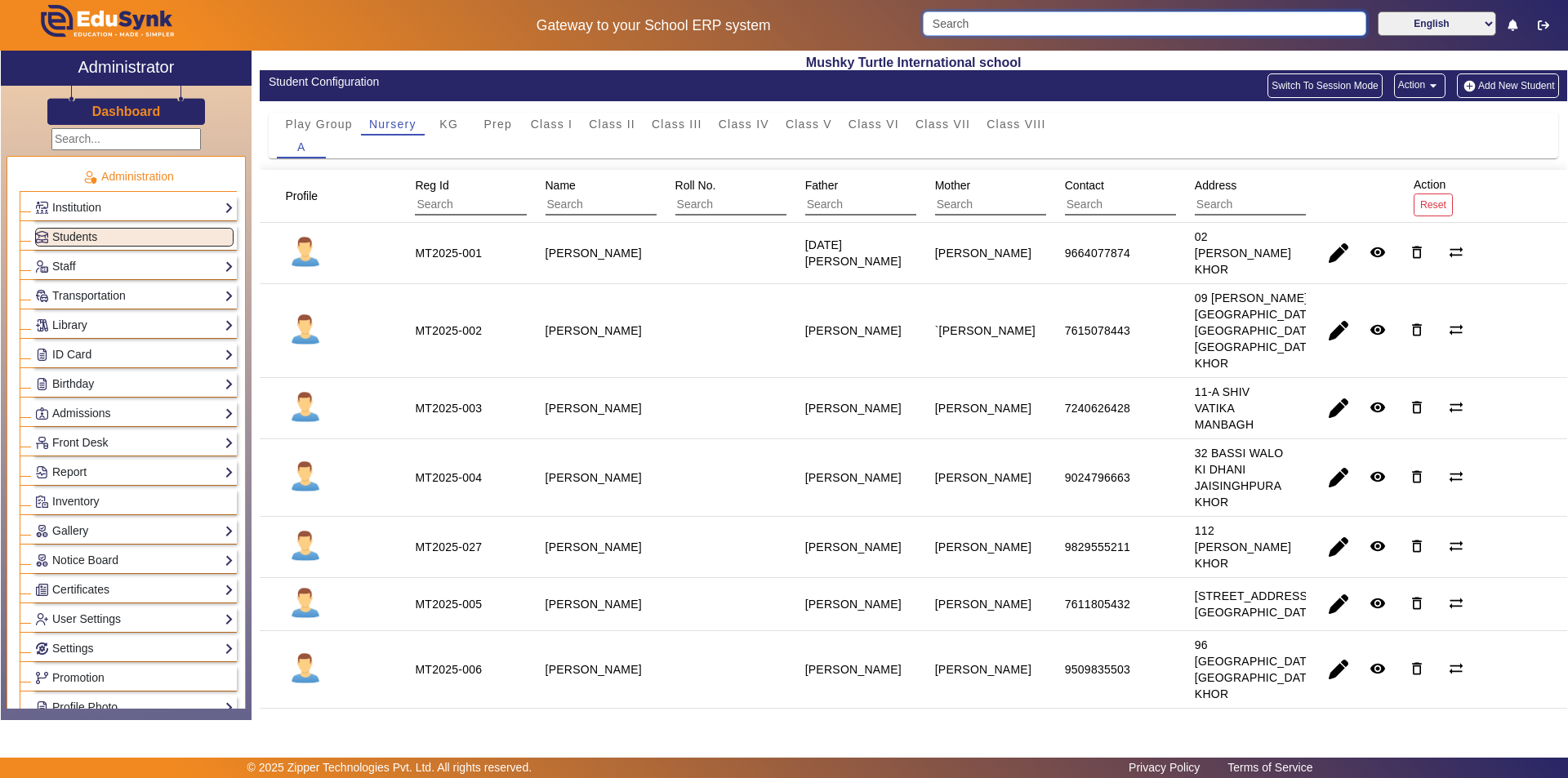
click at [993, 19] on input "Search" at bounding box center [1144, 23] width 442 height 24
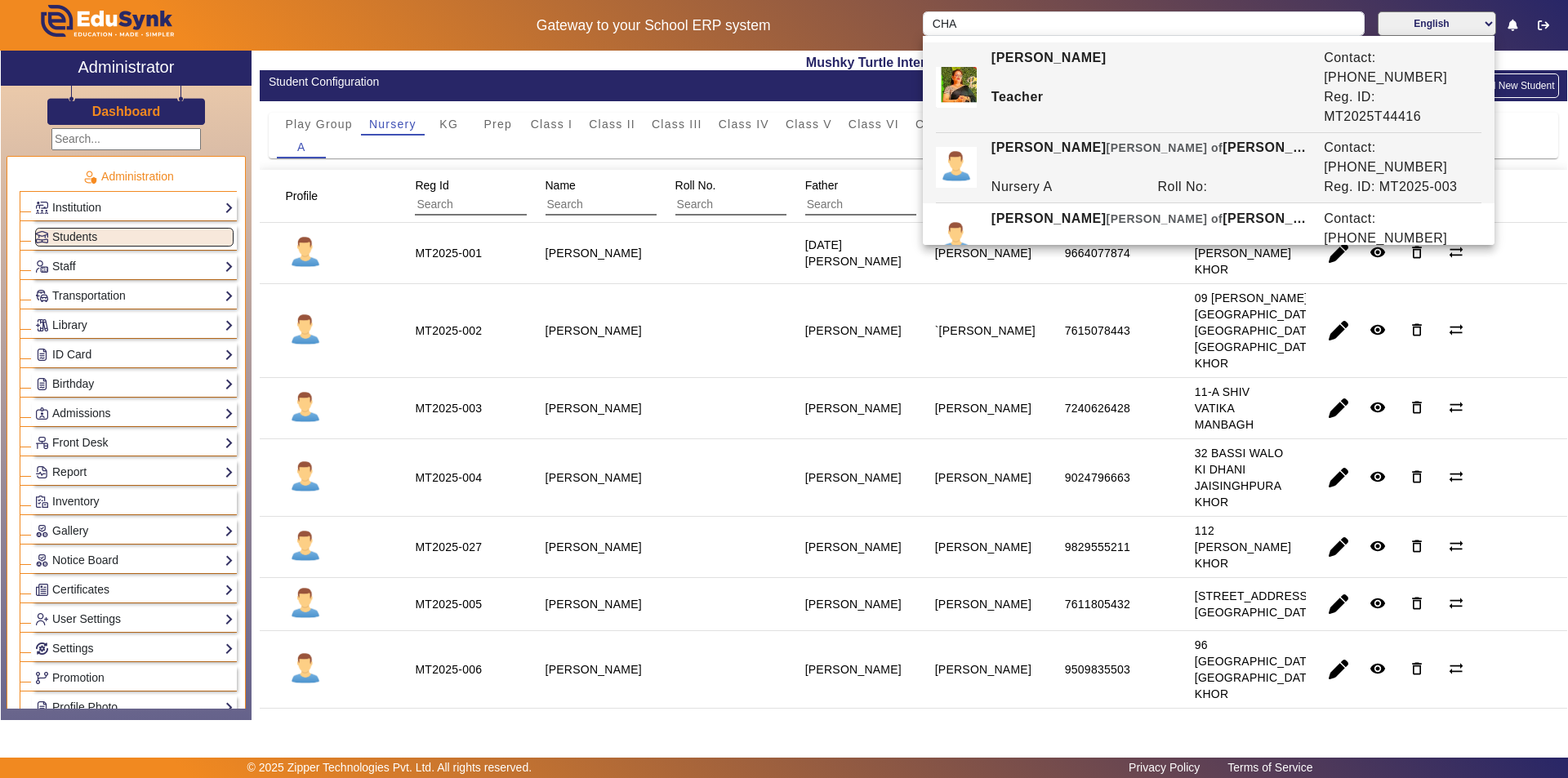
click at [1040, 138] on div "[PERSON_NAME] of [PERSON_NAME]" at bounding box center [1149, 157] width 332 height 40
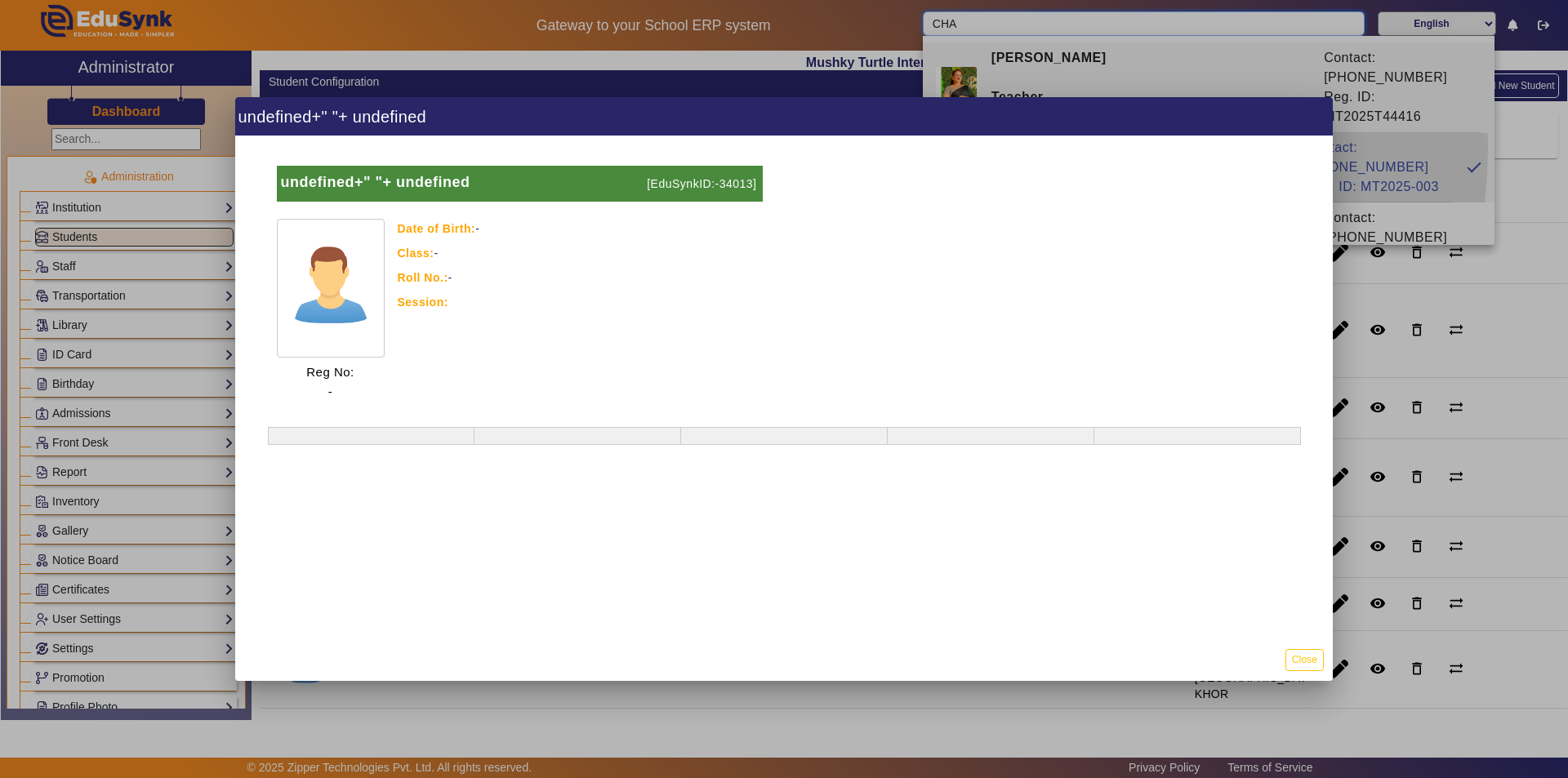
type input "[PERSON_NAME]"
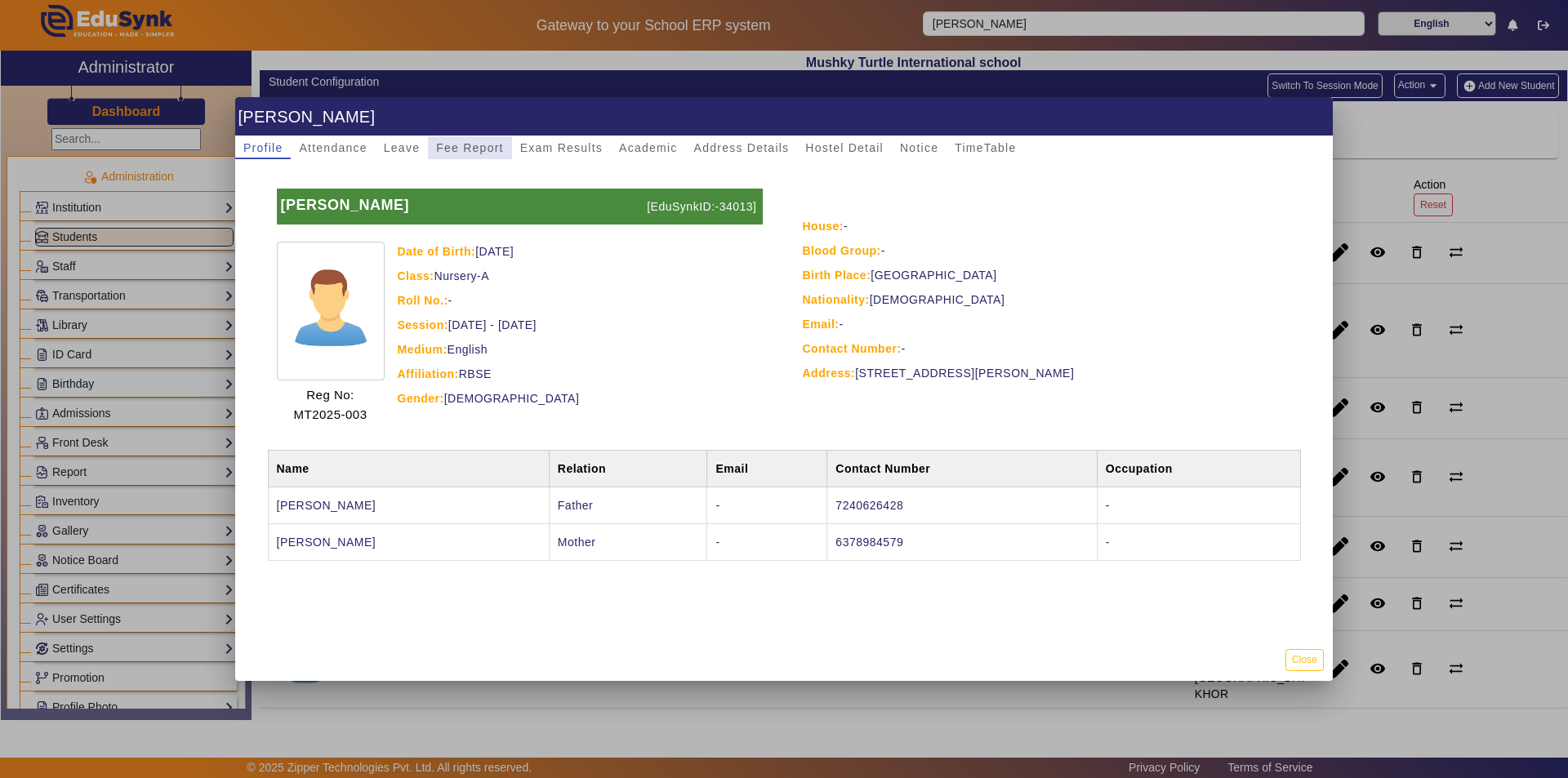
click at [452, 151] on span "Fee Report" at bounding box center [470, 147] width 68 height 11
